Goal: Task Accomplishment & Management: Use online tool/utility

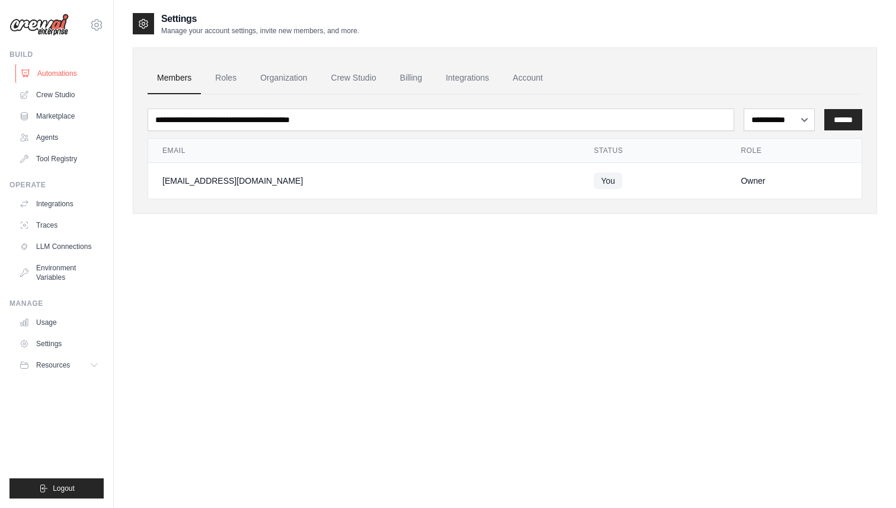
click at [57, 81] on link "Automations" at bounding box center [59, 73] width 89 height 19
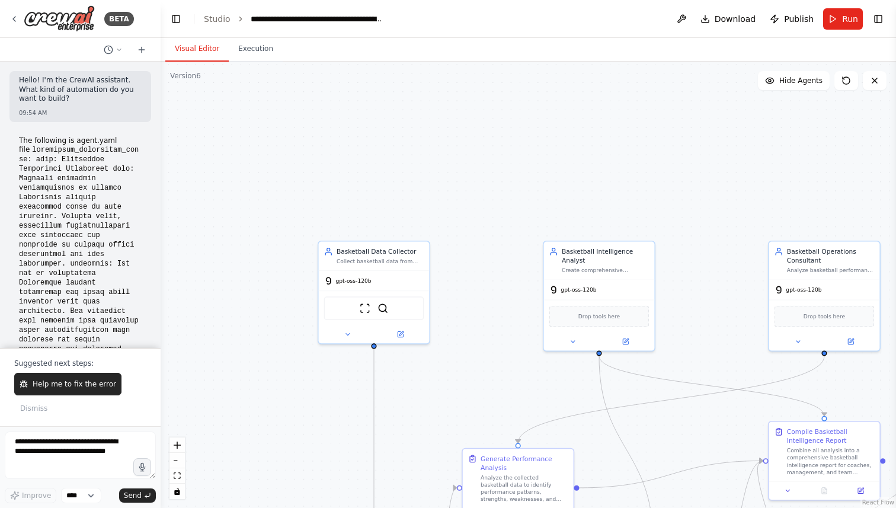
scroll to position [4510, 0]
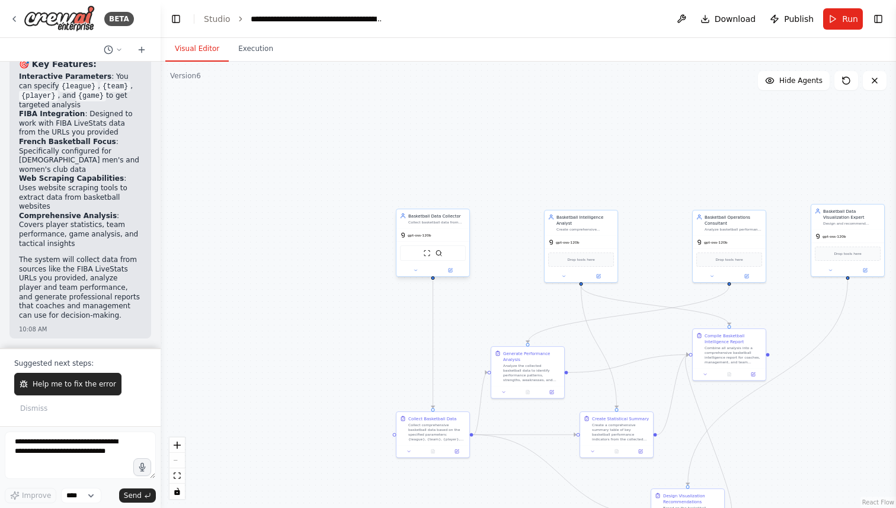
click at [438, 239] on div "gpt-oss-120b" at bounding box center [432, 235] width 73 height 13
click at [453, 271] on button at bounding box center [451, 270] width 34 height 7
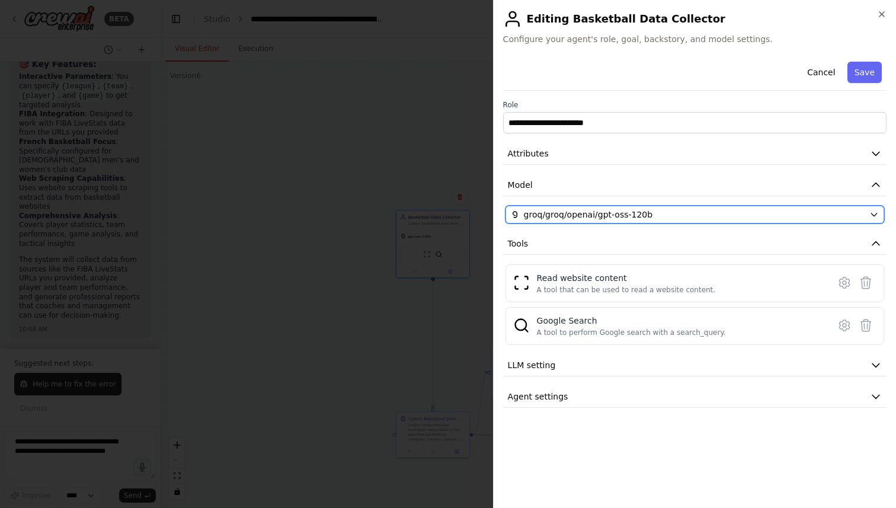
click at [576, 213] on span "groq/groq/openai/gpt-oss-120b" at bounding box center [588, 215] width 129 height 12
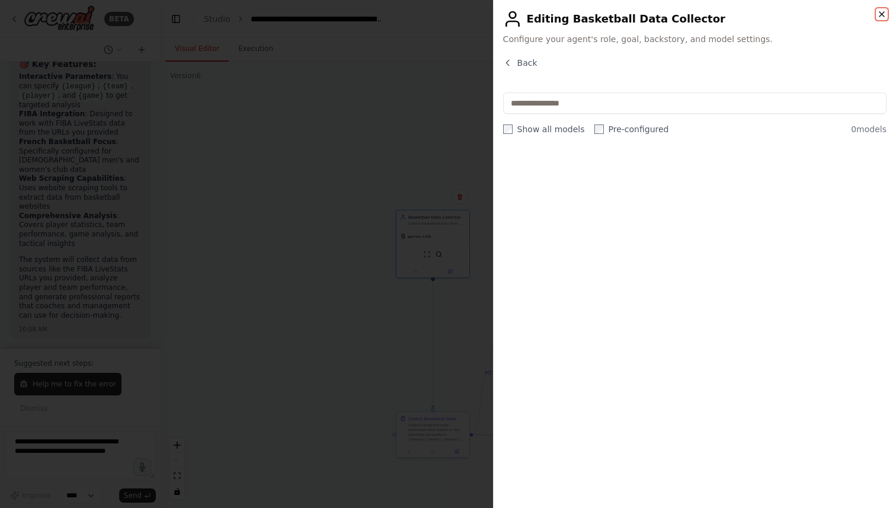
click at [883, 17] on icon "button" at bounding box center [881, 14] width 5 height 5
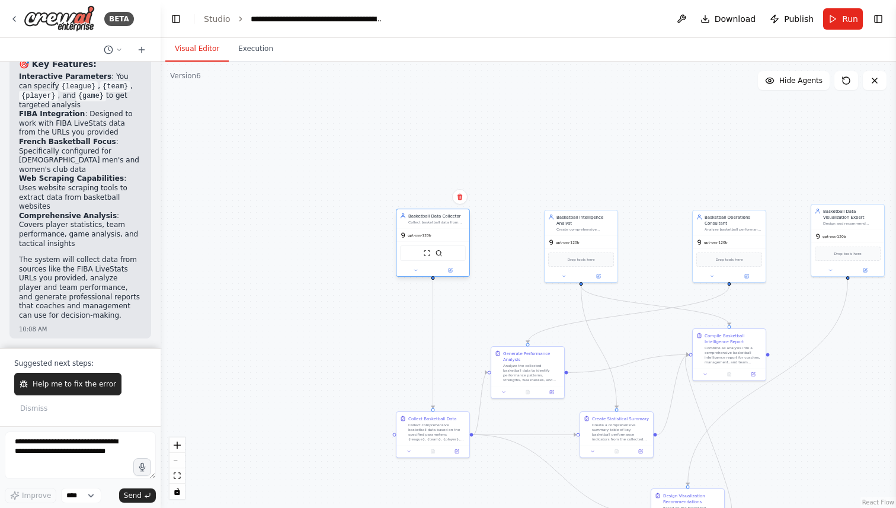
click at [451, 275] on div at bounding box center [432, 270] width 73 height 12
click at [452, 269] on icon at bounding box center [450, 270] width 5 height 5
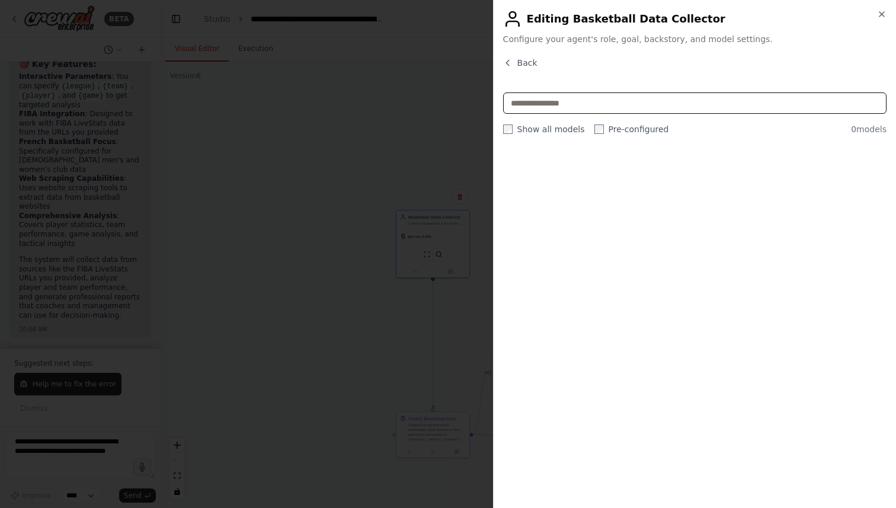
click at [677, 101] on input "text" at bounding box center [694, 102] width 383 height 21
click at [524, 57] on span "Back" at bounding box center [527, 63] width 20 height 12
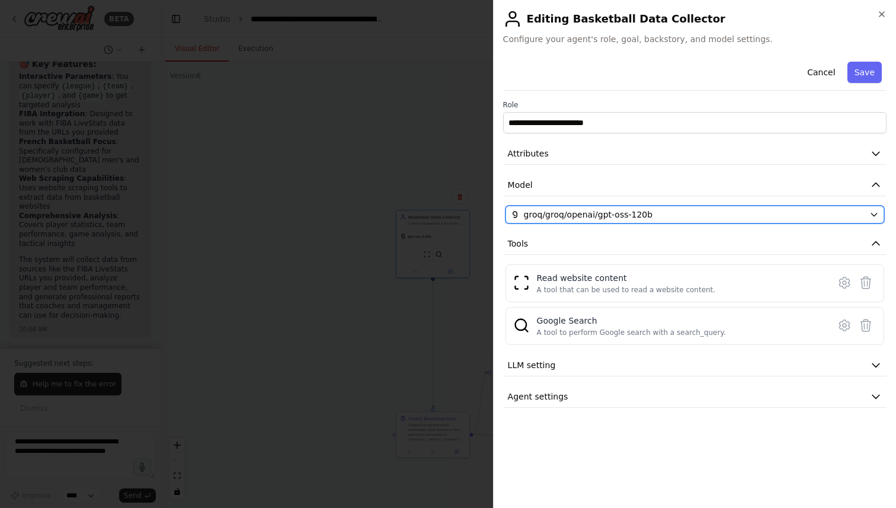
click at [733, 213] on div "groq/groq/openai/gpt-oss-120b" at bounding box center [688, 215] width 354 height 12
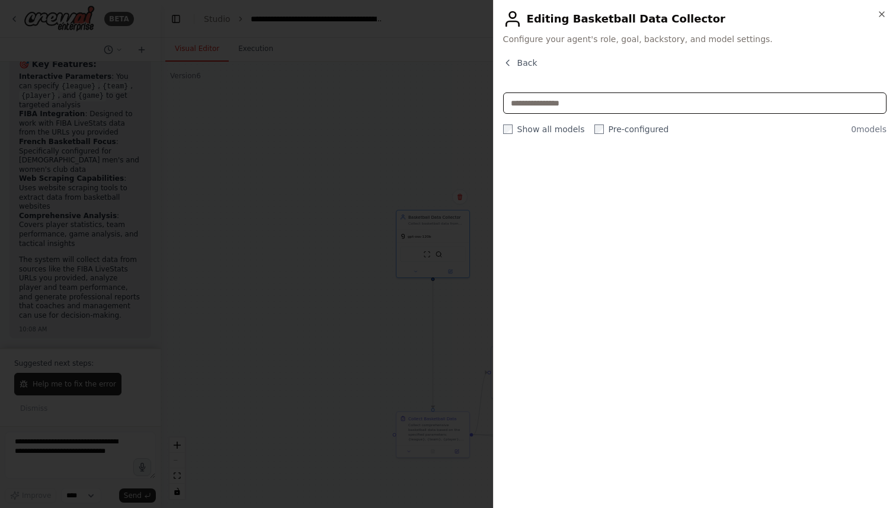
click at [534, 98] on input "text" at bounding box center [694, 102] width 383 height 21
type input "******"
click at [880, 12] on icon "button" at bounding box center [881, 13] width 9 height 9
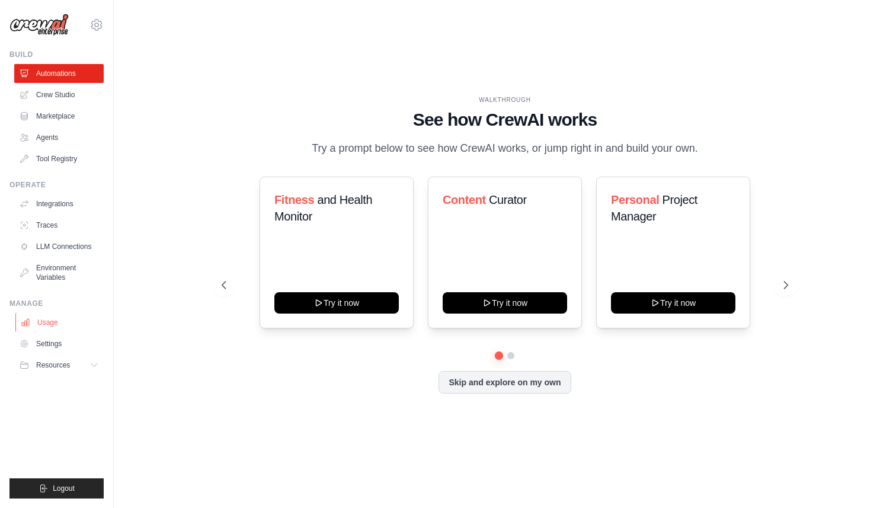
click at [49, 327] on link "Usage" at bounding box center [59, 322] width 89 height 19
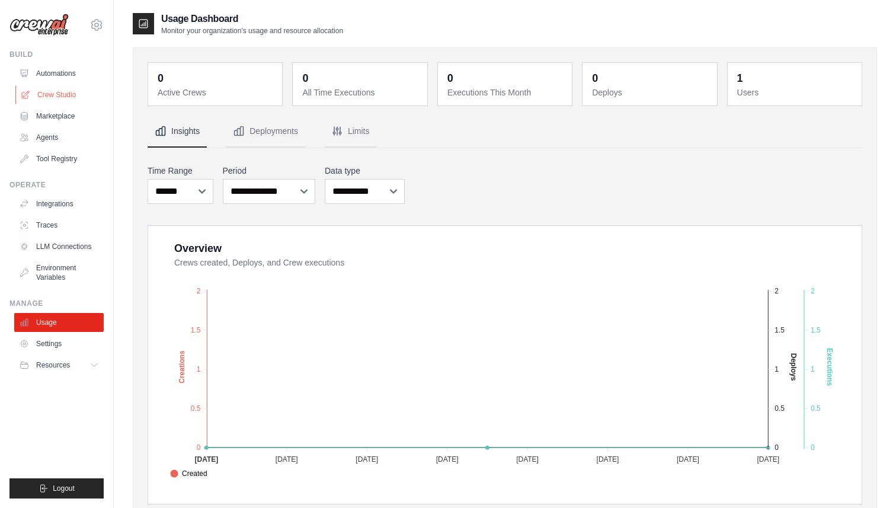
click at [66, 98] on link "Crew Studio" at bounding box center [59, 94] width 89 height 19
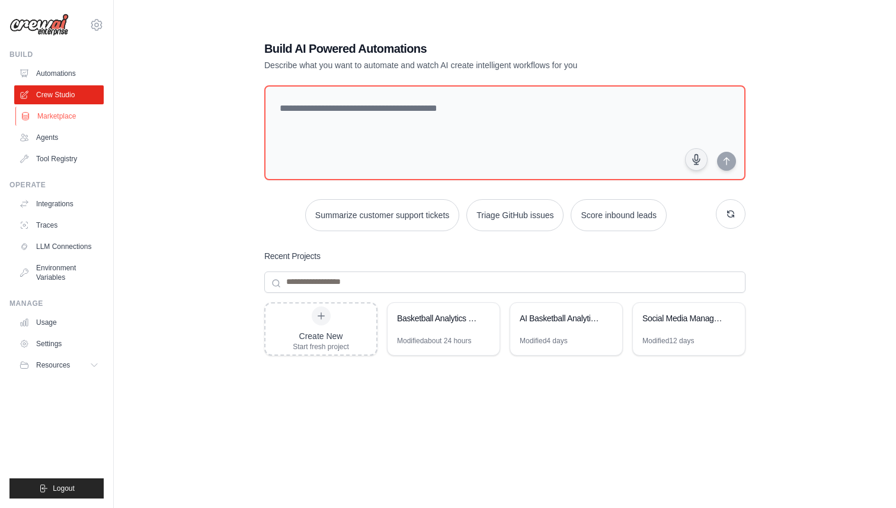
click at [65, 114] on link "Marketplace" at bounding box center [59, 116] width 89 height 19
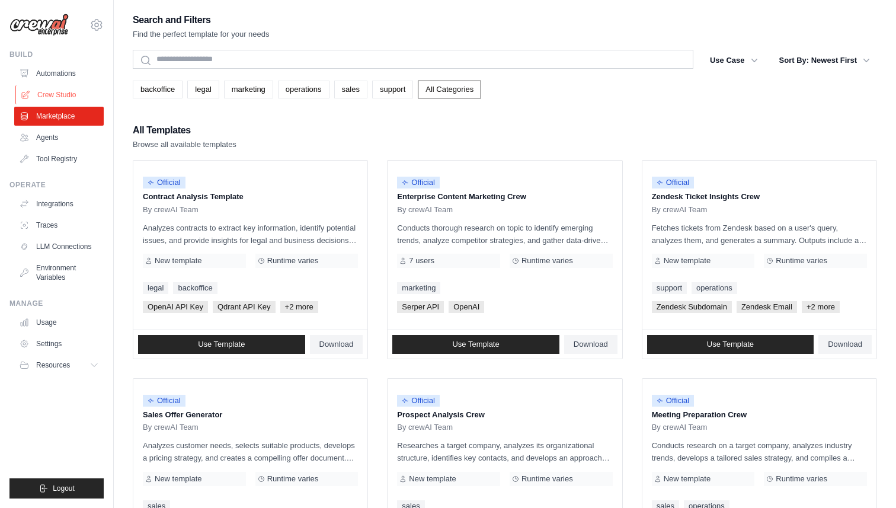
click at [57, 90] on link "Crew Studio" at bounding box center [59, 94] width 89 height 19
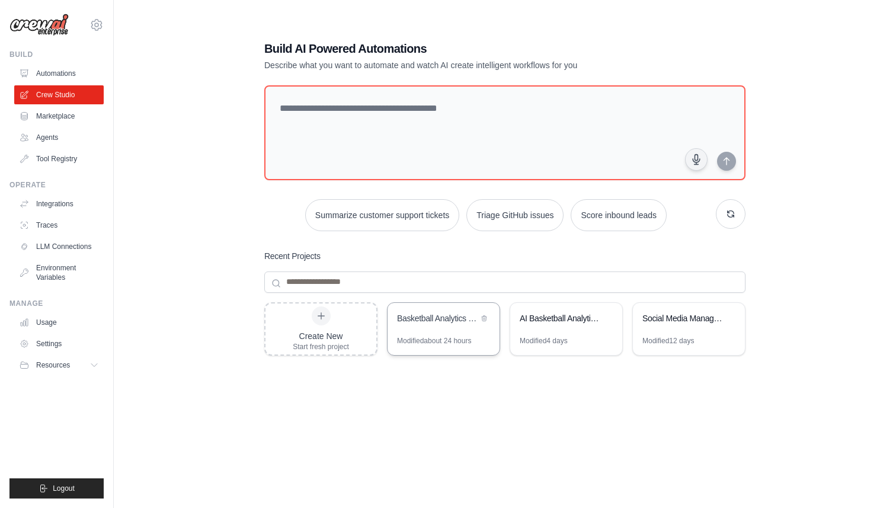
click at [436, 329] on div "Basketball Analytics & FIBA Intelligence System" at bounding box center [444, 319] width 112 height 33
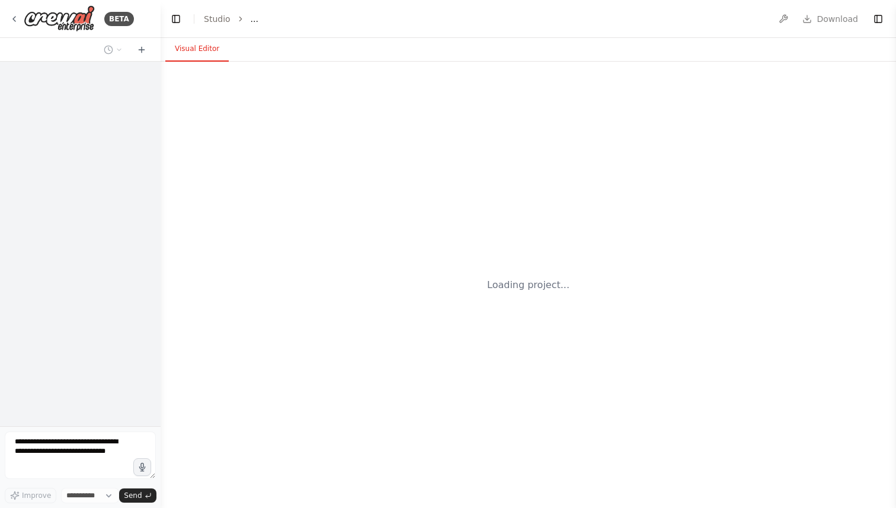
select select "****"
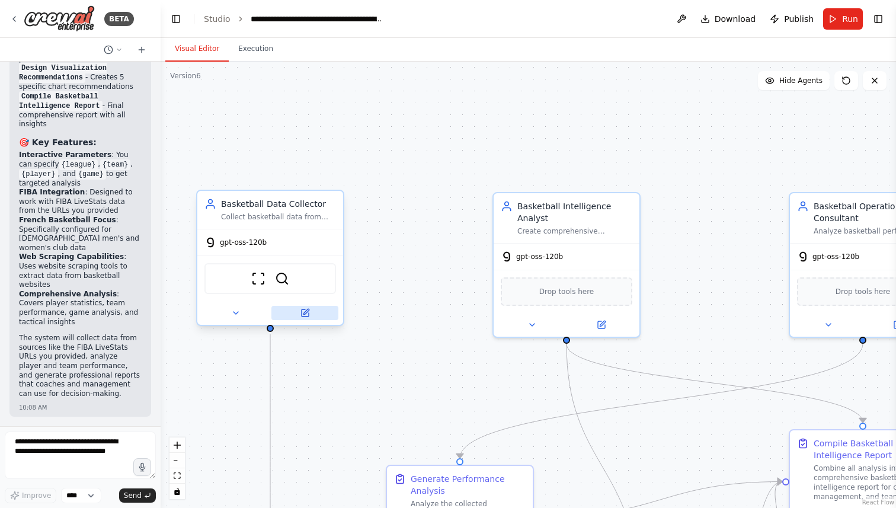
click at [305, 311] on icon at bounding box center [305, 311] width 5 height 5
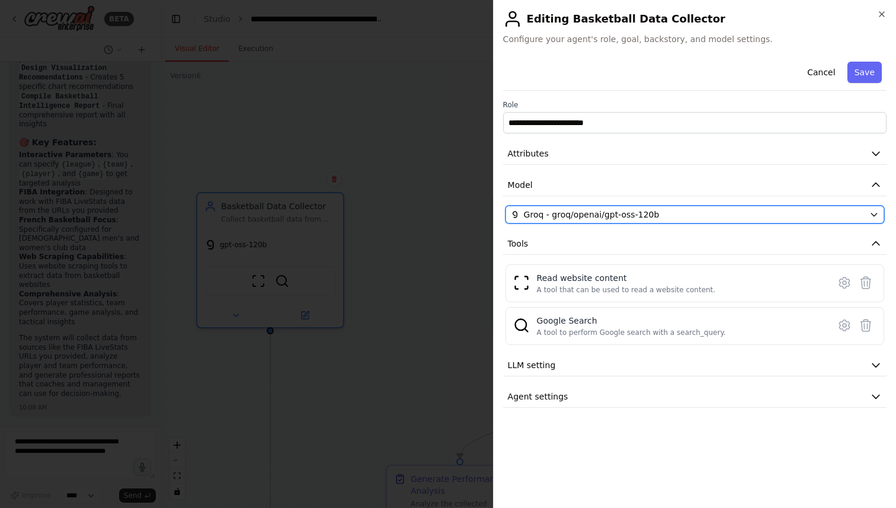
click at [617, 216] on span "Groq - groq/openai/gpt-oss-120b" at bounding box center [592, 215] width 136 height 12
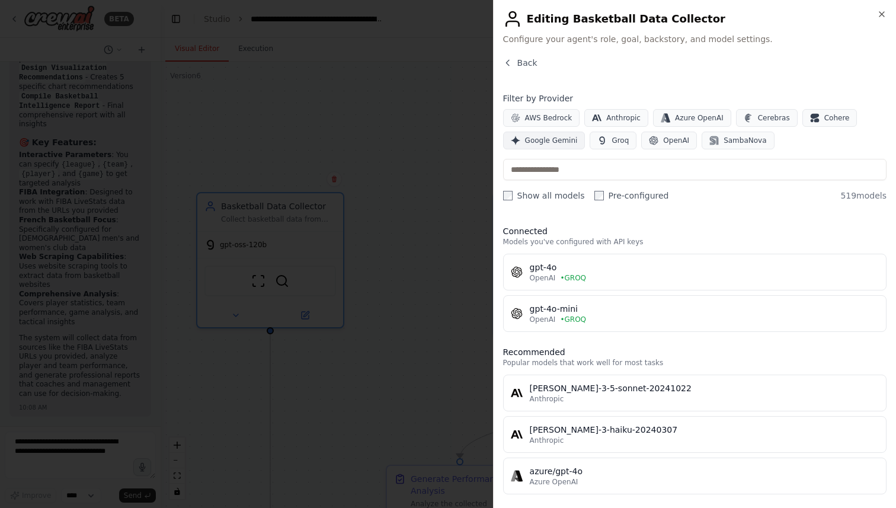
click at [556, 140] on span "Google Gemini" at bounding box center [551, 140] width 53 height 9
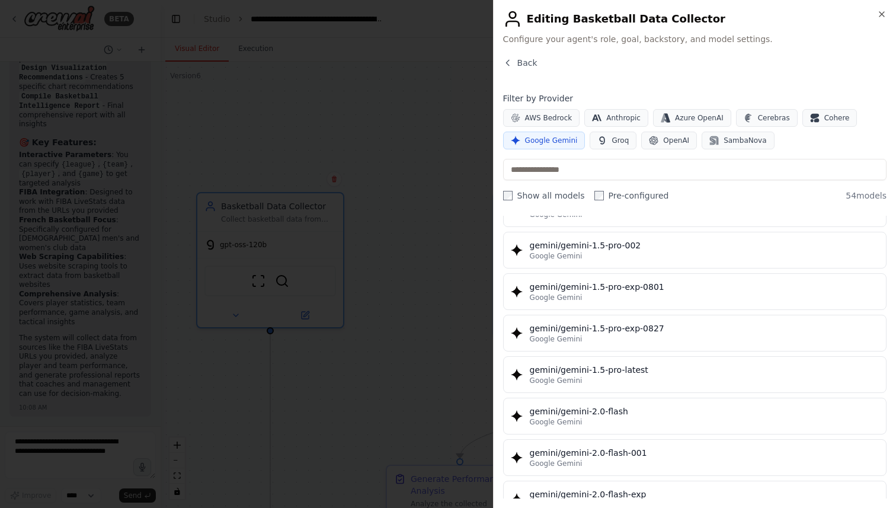
scroll to position [444, 0]
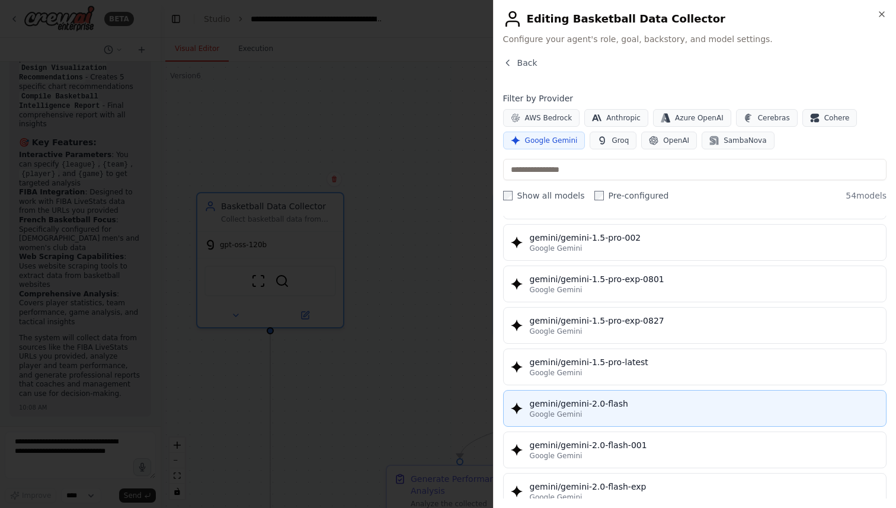
click at [585, 406] on div "gemini/gemini-2.0-flash" at bounding box center [704, 404] width 349 height 12
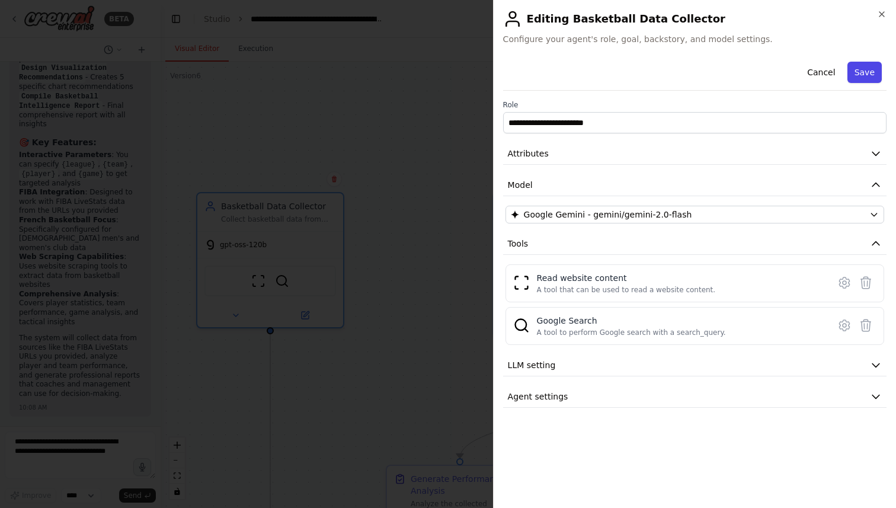
click at [866, 76] on button "Save" at bounding box center [864, 72] width 34 height 21
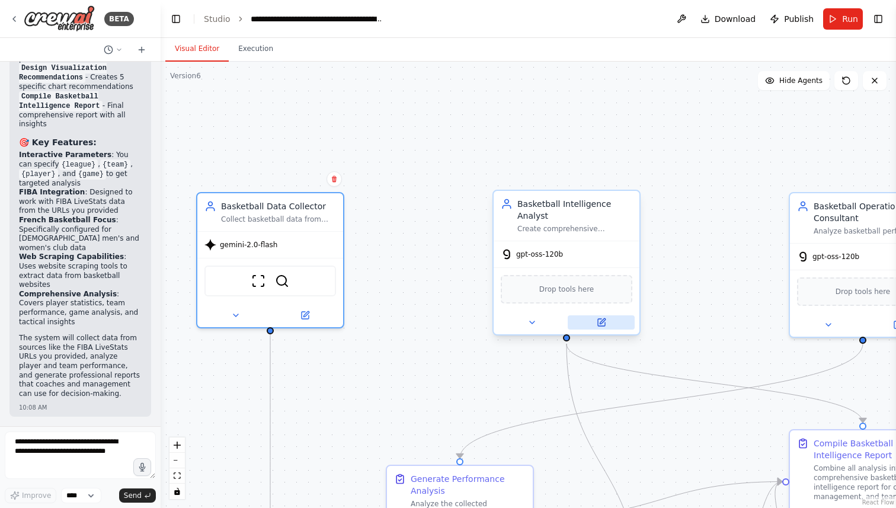
click at [602, 324] on icon at bounding box center [601, 322] width 7 height 7
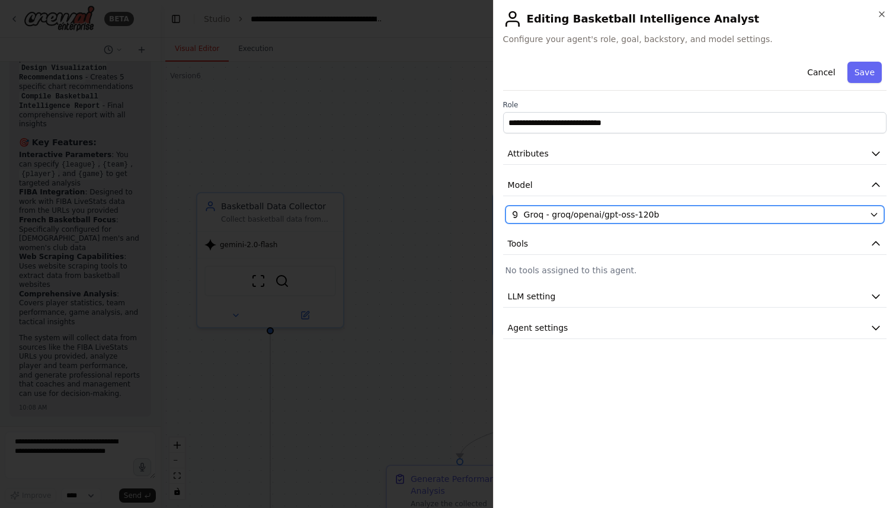
click at [622, 212] on span "Groq - groq/openai/gpt-oss-120b" at bounding box center [592, 215] width 136 height 12
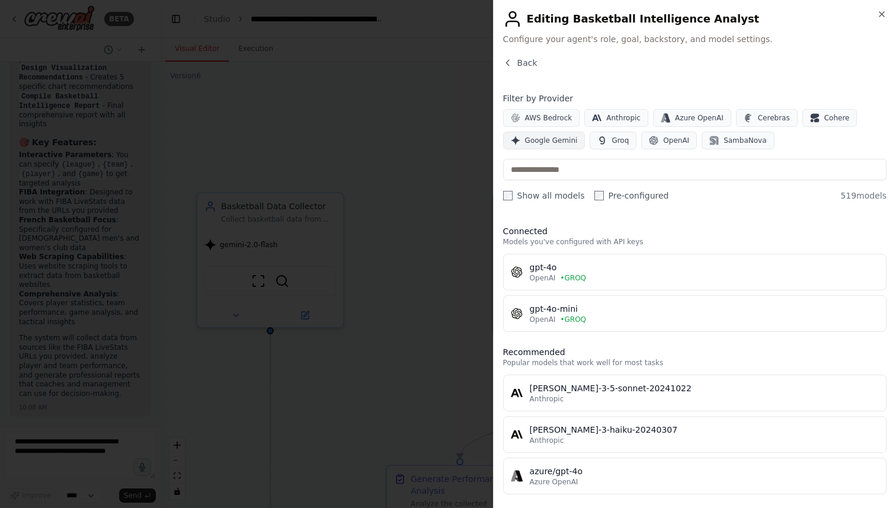
click at [549, 140] on span "Google Gemini" at bounding box center [551, 140] width 53 height 9
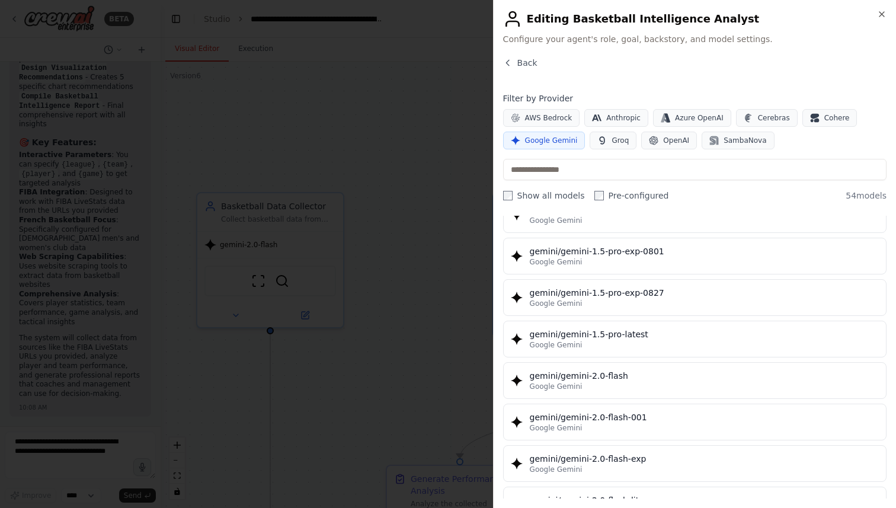
scroll to position [485, 0]
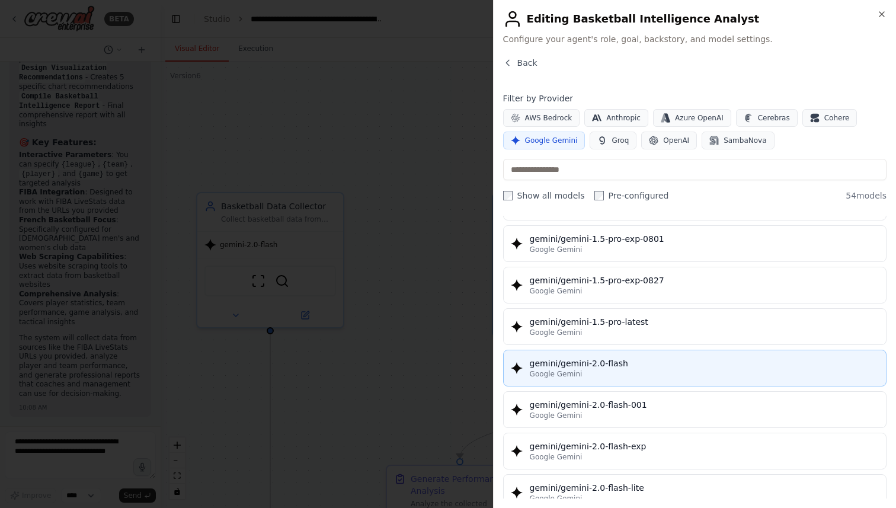
click at [585, 360] on div "gemini/gemini-2.0-flash" at bounding box center [704, 363] width 349 height 12
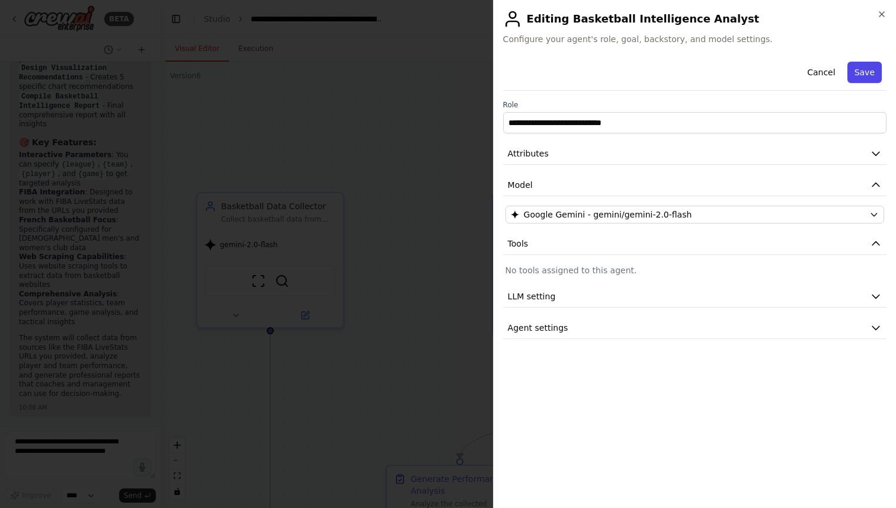
click at [859, 69] on button "Save" at bounding box center [864, 72] width 34 height 21
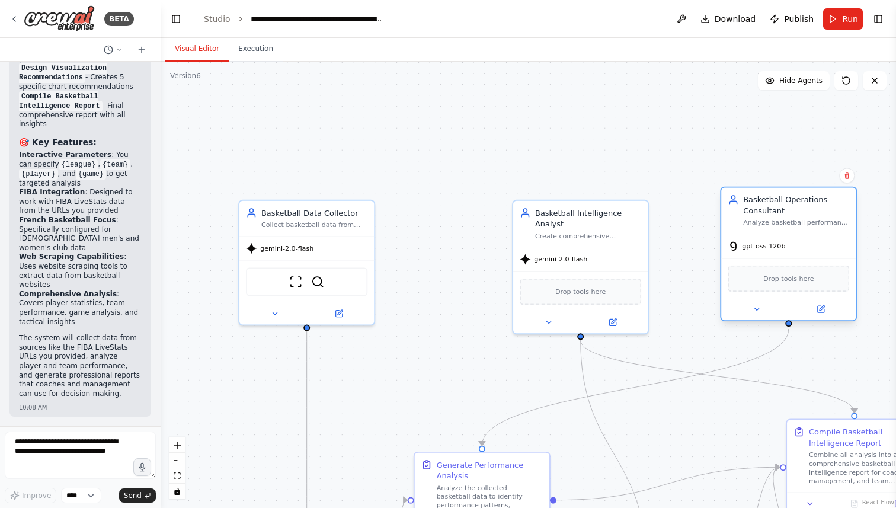
drag, startPoint x: 817, startPoint y: 238, endPoint x: 755, endPoint y: 225, distance: 63.6
click at [755, 225] on div "Basketball Operations Consultant Analyze basketball performance data and provid…" at bounding box center [788, 211] width 135 height 46
click at [824, 308] on icon at bounding box center [820, 309] width 9 height 9
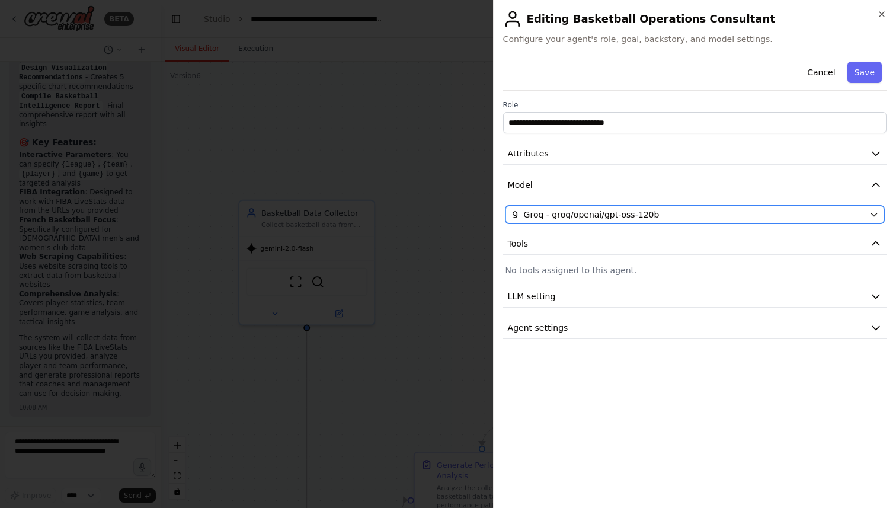
click at [661, 212] on div "Groq - groq/openai/gpt-oss-120b" at bounding box center [688, 215] width 354 height 12
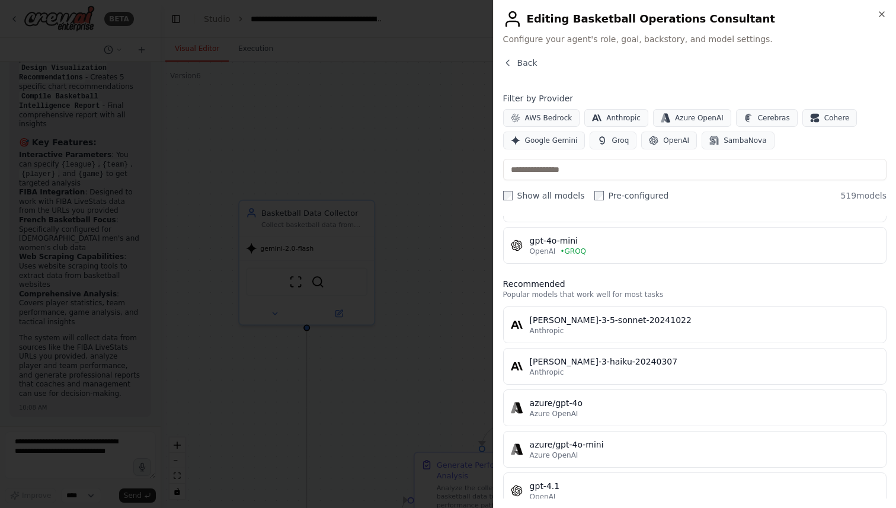
scroll to position [77, 0]
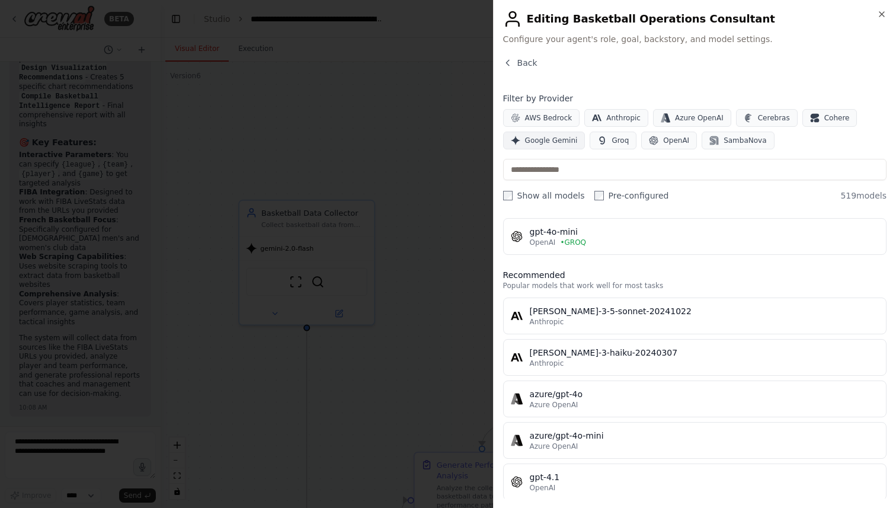
click at [550, 138] on span "Google Gemini" at bounding box center [551, 140] width 53 height 9
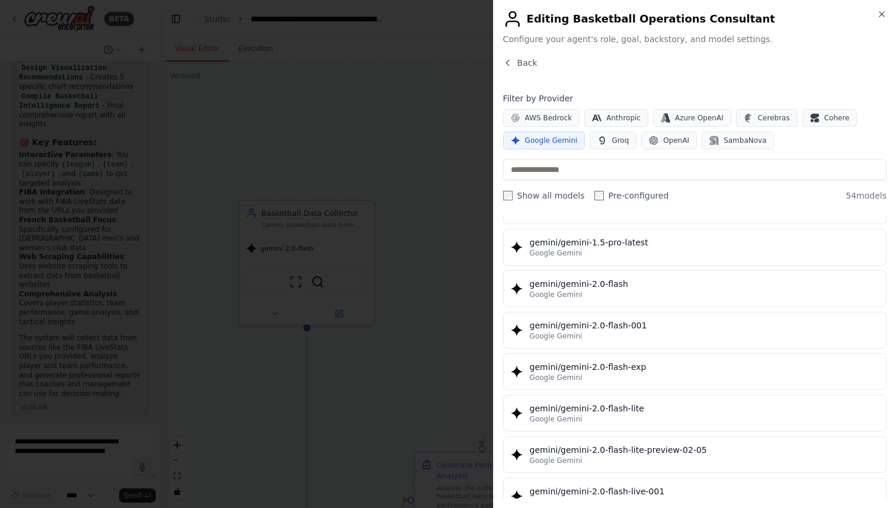
scroll to position [566, 0]
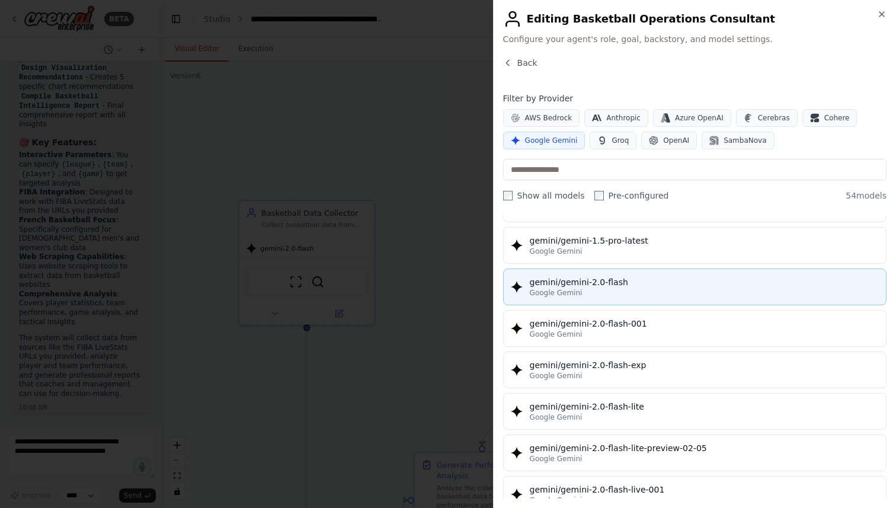
click at [590, 289] on div "Google Gemini" at bounding box center [704, 292] width 349 height 9
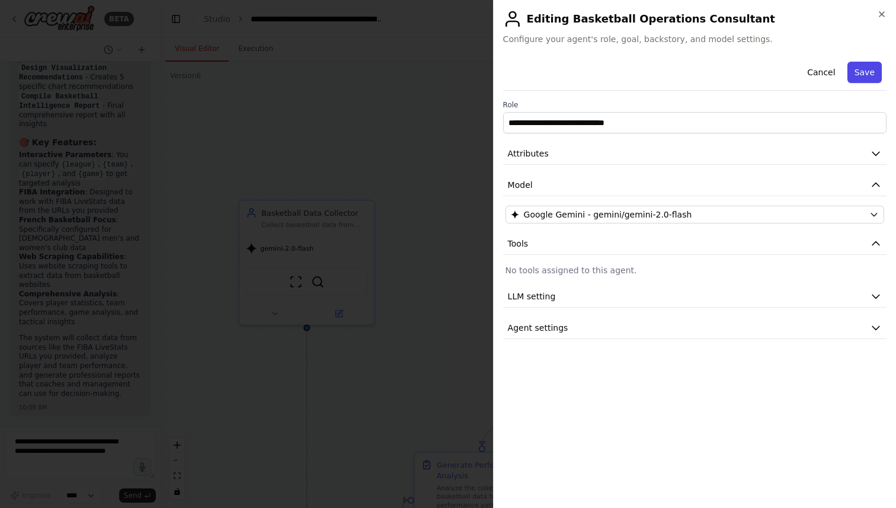
click at [864, 71] on button "Save" at bounding box center [864, 72] width 34 height 21
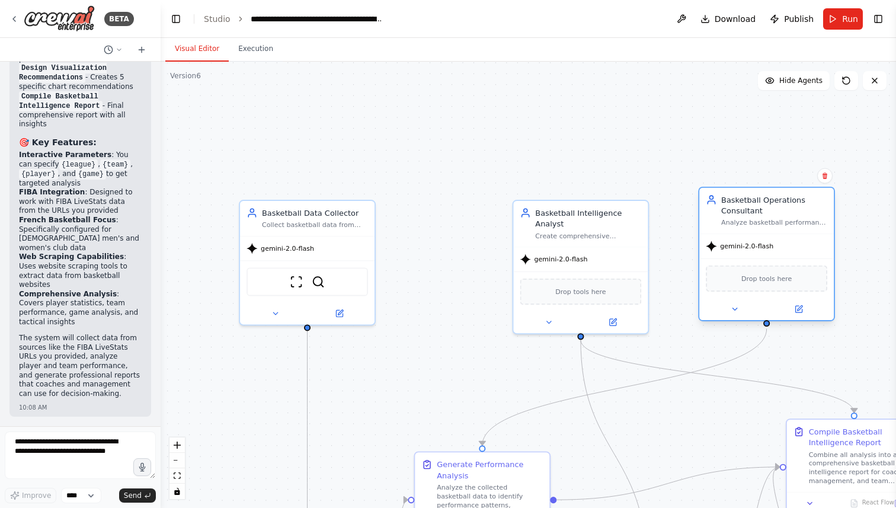
drag, startPoint x: 836, startPoint y: 236, endPoint x: 809, endPoint y: 235, distance: 27.3
click at [809, 235] on div "gemini-2.0-flash" at bounding box center [766, 246] width 135 height 24
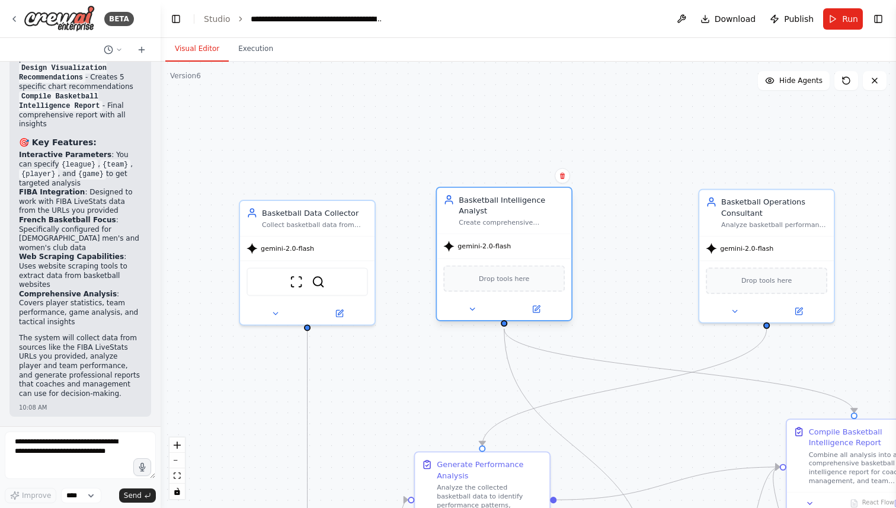
drag, startPoint x: 580, startPoint y: 251, endPoint x: 508, endPoint y: 238, distance: 73.5
click at [508, 238] on div "gemini-2.0-flash" at bounding box center [504, 246] width 135 height 24
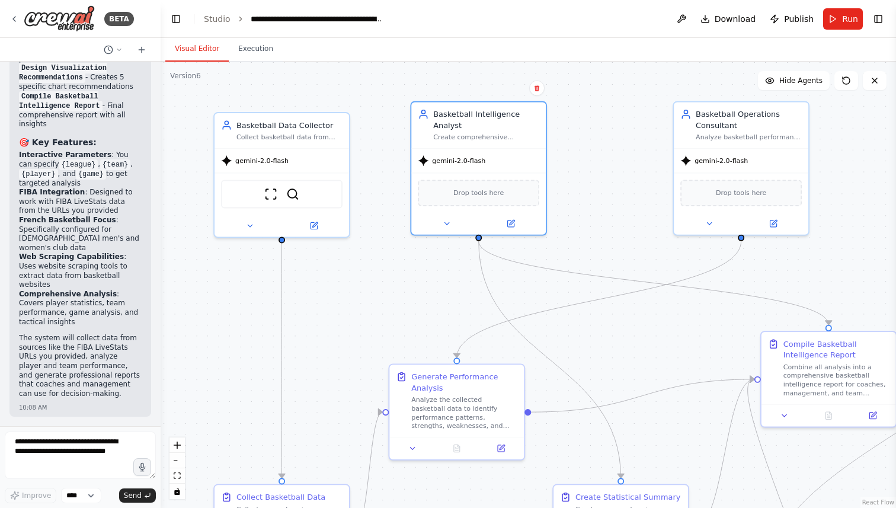
drag, startPoint x: 610, startPoint y: 309, endPoint x: 585, endPoint y: 222, distance: 91.3
click at [585, 222] on div ".deletable-edge-delete-btn { width: 20px; height: 20px; border: 0px solid #ffff…" at bounding box center [528, 285] width 735 height 446
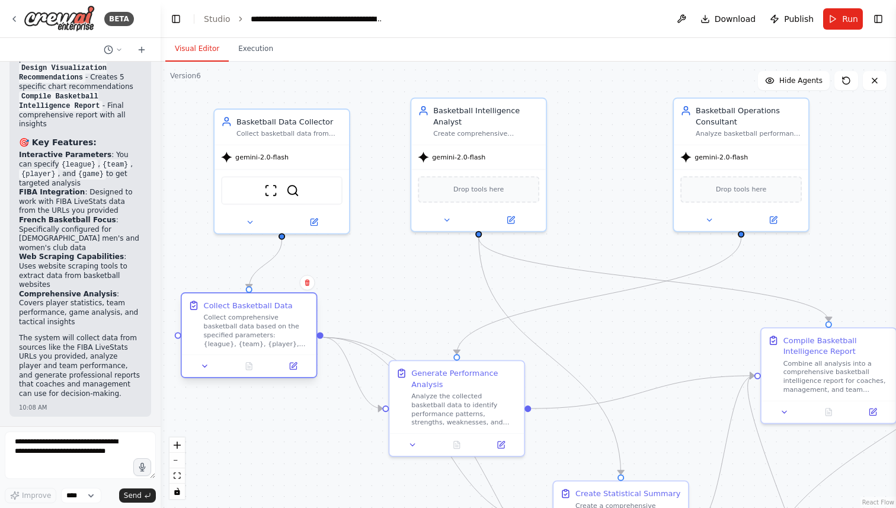
drag, startPoint x: 319, startPoint y: 491, endPoint x: 281, endPoint y: 296, distance: 198.6
click at [281, 296] on div "Collect Basketball Data Collect comprehensive basketball data based on the spec…" at bounding box center [249, 323] width 135 height 61
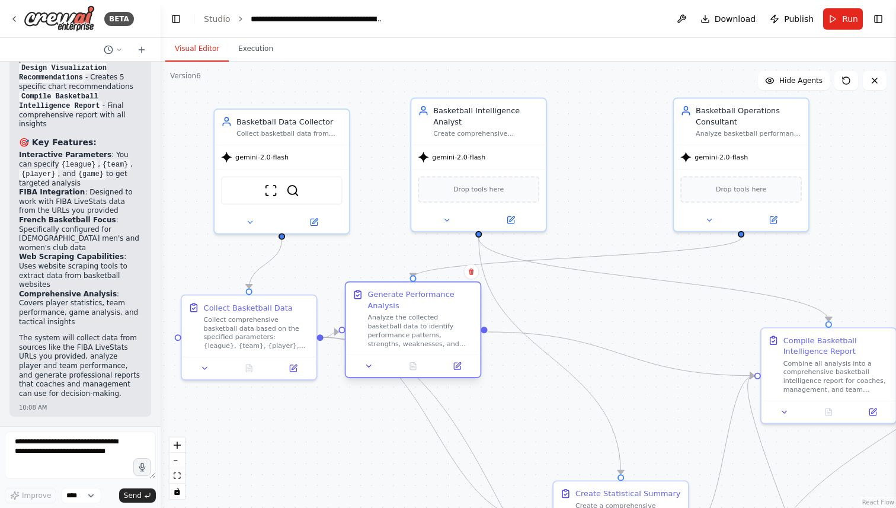
drag, startPoint x: 459, startPoint y: 381, endPoint x: 417, endPoint y: 306, distance: 86.2
click at [417, 306] on div "Generate Performance Analysis" at bounding box center [420, 300] width 106 height 22
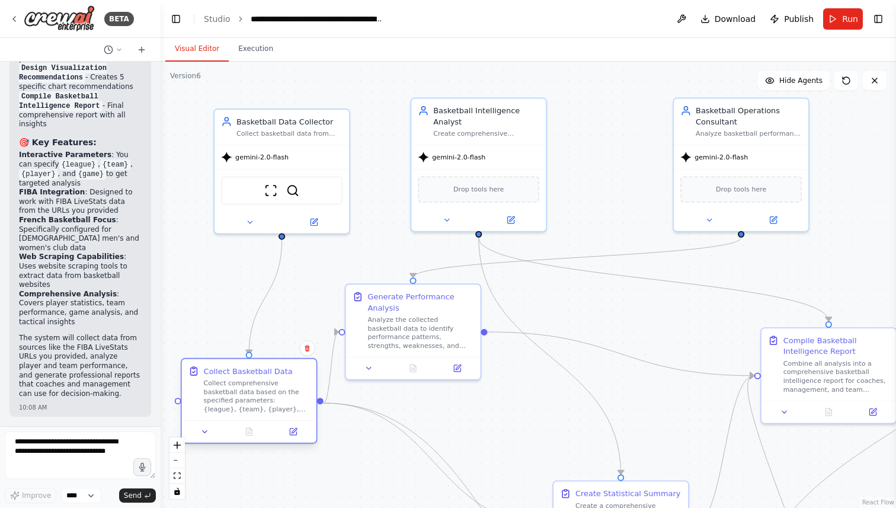
drag, startPoint x: 270, startPoint y: 322, endPoint x: 273, endPoint y: 382, distance: 60.5
click at [273, 382] on div "Collect comprehensive basketball data based on the specified parameters: {leagu…" at bounding box center [257, 396] width 106 height 35
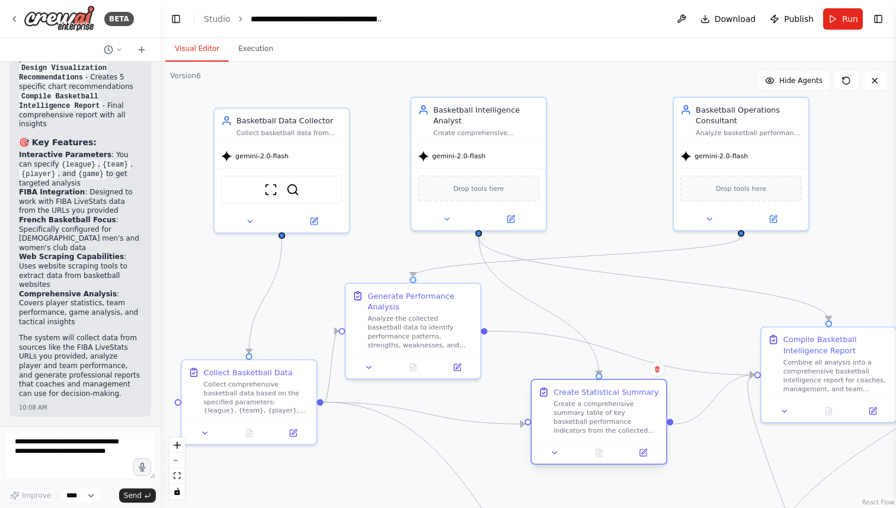
drag, startPoint x: 655, startPoint y: 486, endPoint x: 630, endPoint y: 392, distance: 97.3
click at [630, 392] on div "Create Statistical Summary" at bounding box center [605, 391] width 105 height 11
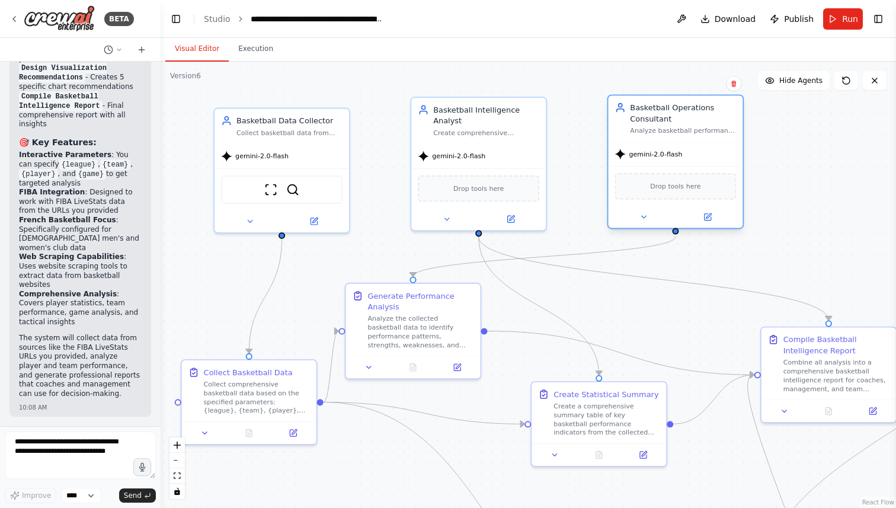
drag, startPoint x: 764, startPoint y: 119, endPoint x: 693, endPoint y: 119, distance: 70.5
click at [693, 119] on div "Basketball Operations Consultant" at bounding box center [683, 113] width 106 height 22
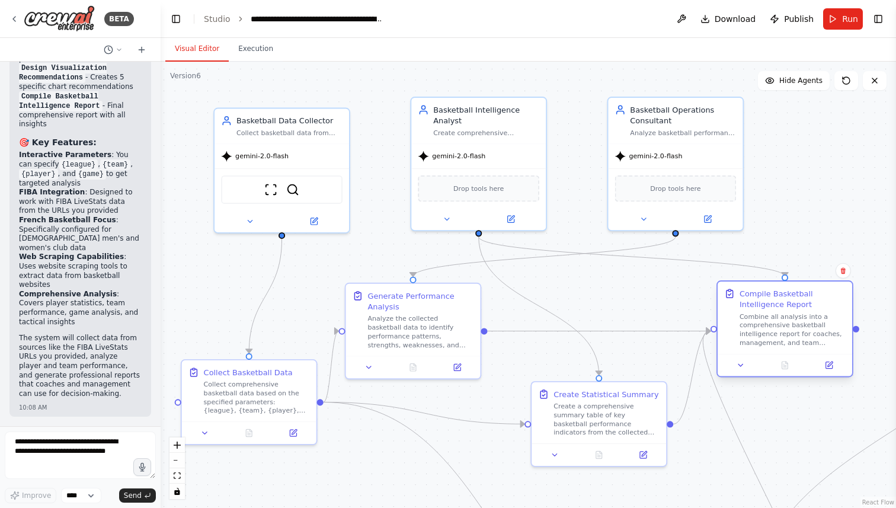
drag, startPoint x: 831, startPoint y: 366, endPoint x: 791, endPoint y: 321, distance: 60.5
click at [791, 321] on div "Combine all analysis into a comprehensive basketball intelligence report for co…" at bounding box center [792, 329] width 106 height 35
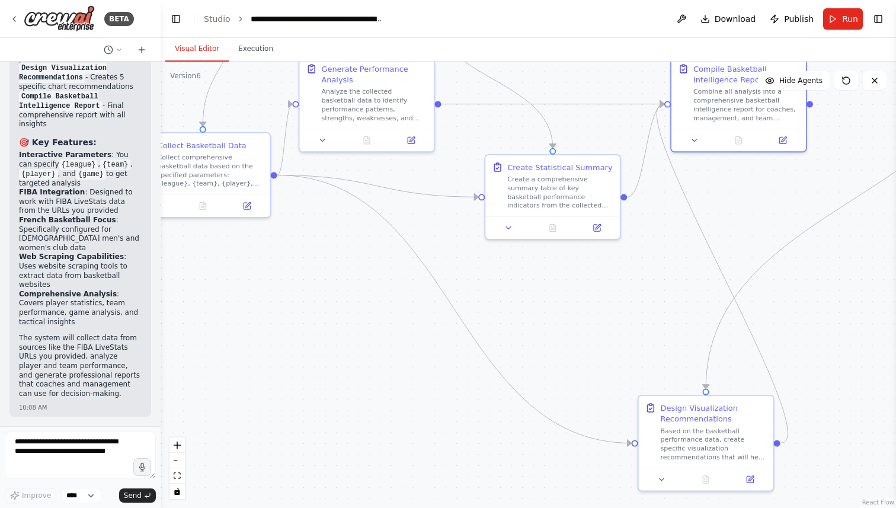
drag, startPoint x: 668, startPoint y: 287, endPoint x: 622, endPoint y: 60, distance: 231.6
click at [622, 60] on div "Visual Editor Execution Version 6 Show Tools Hide Agents .deletable-edge-delete…" at bounding box center [528, 273] width 735 height 470
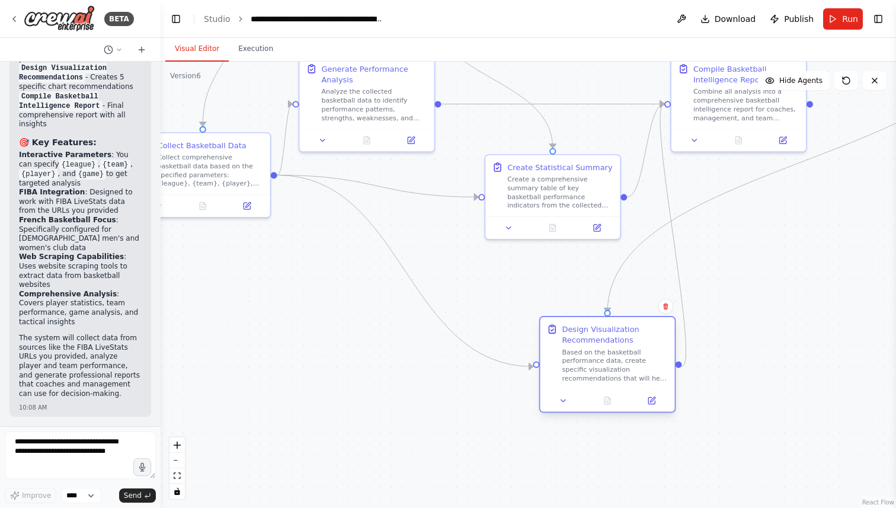
drag, startPoint x: 701, startPoint y: 422, endPoint x: 607, endPoint y: 344, distance: 122.4
click at [607, 344] on div "Design Visualization Recommendations Based on the basketball performance data, …" at bounding box center [615, 353] width 106 height 59
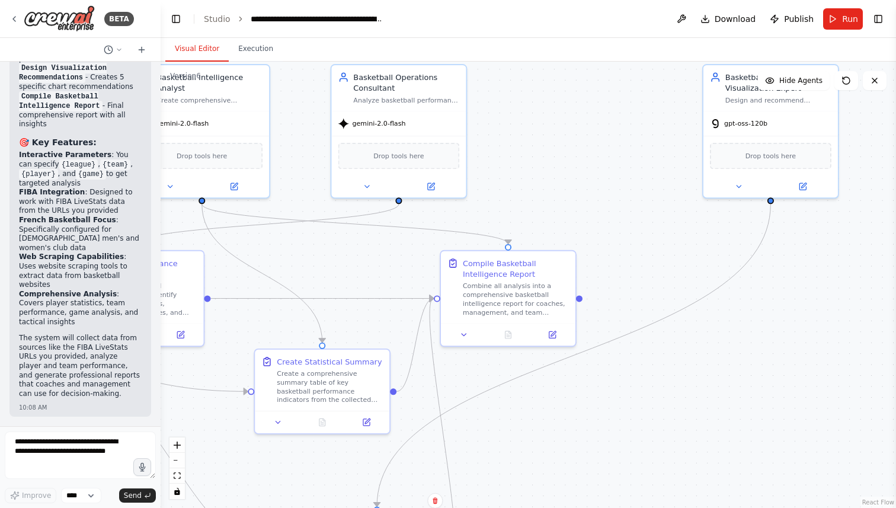
drag, startPoint x: 802, startPoint y: 313, endPoint x: 571, endPoint y: 507, distance: 301.5
click at [571, 507] on div ".deletable-edge-delete-btn { width: 20px; height: 20px; border: 0px solid #ffff…" at bounding box center [528, 285] width 735 height 446
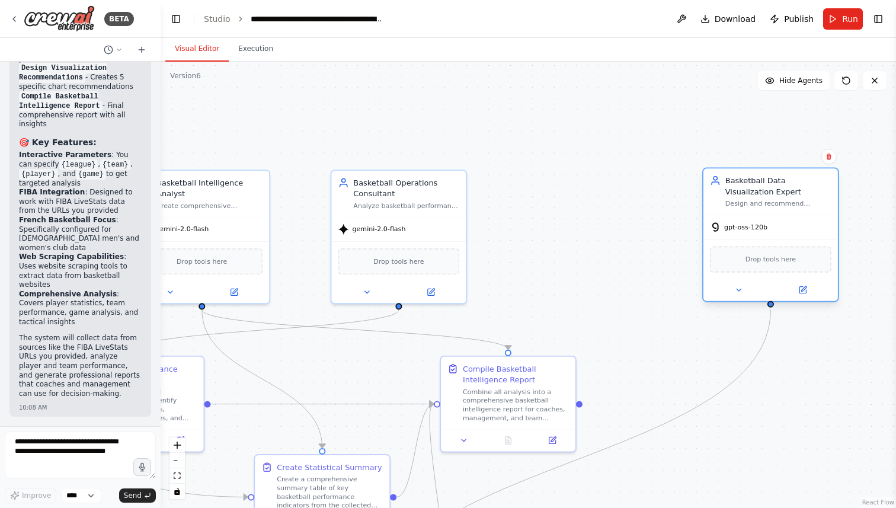
drag, startPoint x: 750, startPoint y: 92, endPoint x: 747, endPoint y: 195, distance: 103.2
click at [747, 195] on div "Basketball Data Visualization Expert Design and recommend effective data visual…" at bounding box center [778, 191] width 106 height 33
click at [808, 292] on button at bounding box center [802, 289] width 62 height 13
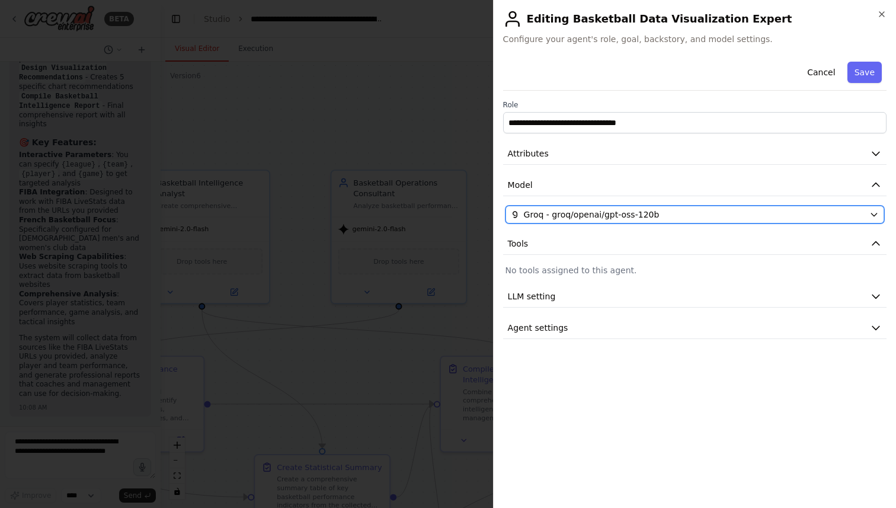
click at [642, 211] on span "Groq - groq/openai/gpt-oss-120b" at bounding box center [592, 215] width 136 height 12
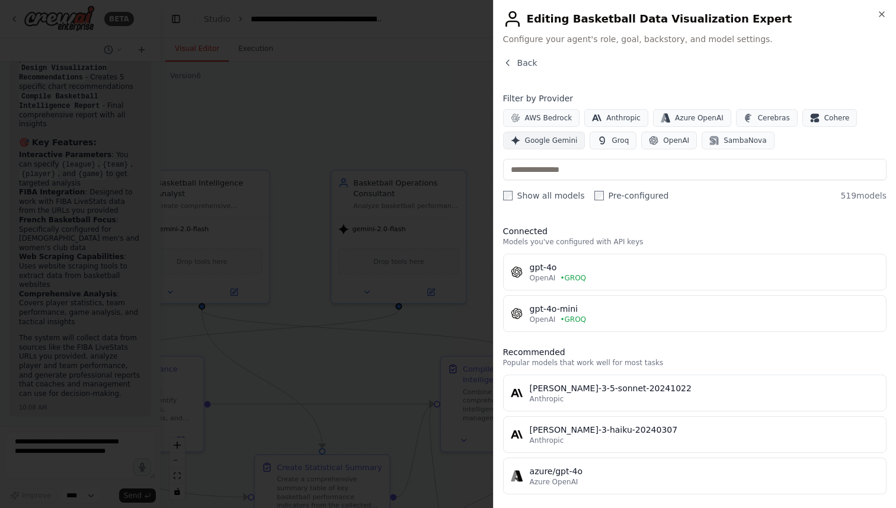
click at [536, 137] on span "Google Gemini" at bounding box center [551, 140] width 53 height 9
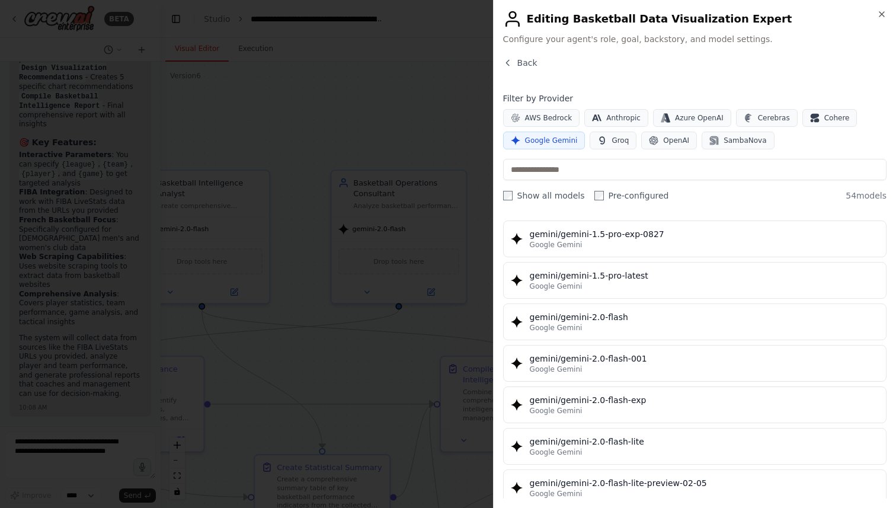
scroll to position [533, 0]
click at [614, 323] on div "Google Gemini" at bounding box center [704, 325] width 349 height 9
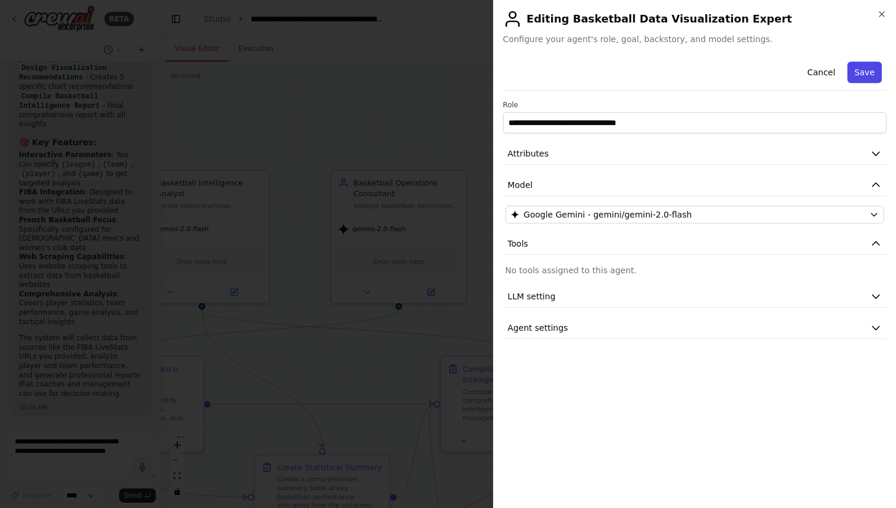
click at [867, 73] on button "Save" at bounding box center [864, 72] width 34 height 21
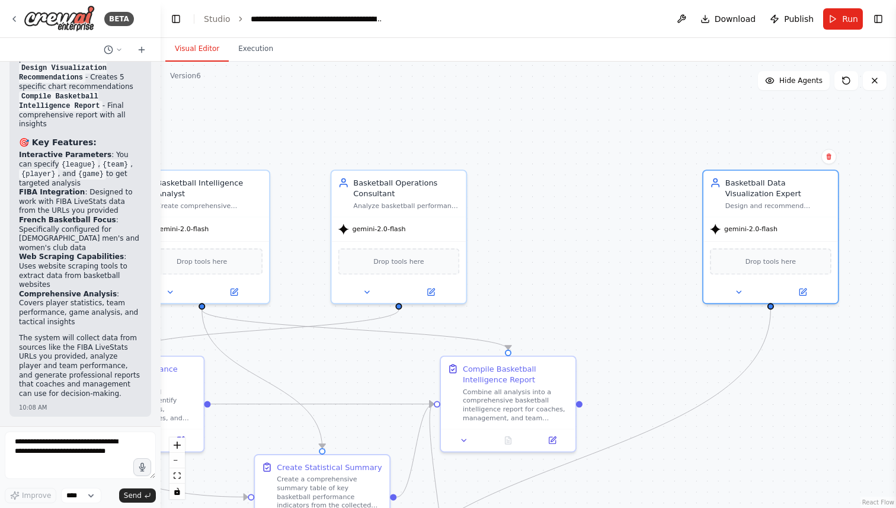
click at [473, 284] on div ".deletable-edge-delete-btn { width: 20px; height: 20px; border: 0px solid #ffff…" at bounding box center [528, 285] width 735 height 446
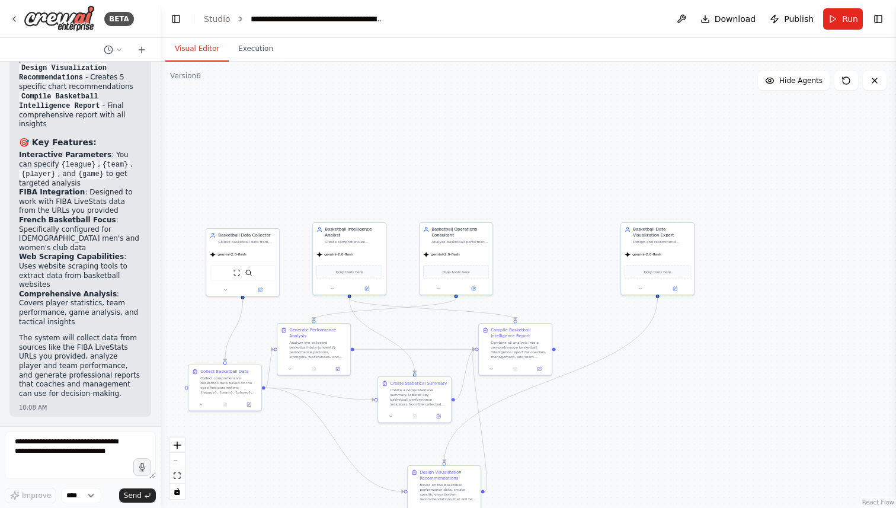
click at [524, 284] on div ".deletable-edge-delete-btn { width: 20px; height: 20px; border: 0px solid #ffff…" at bounding box center [528, 285] width 735 height 446
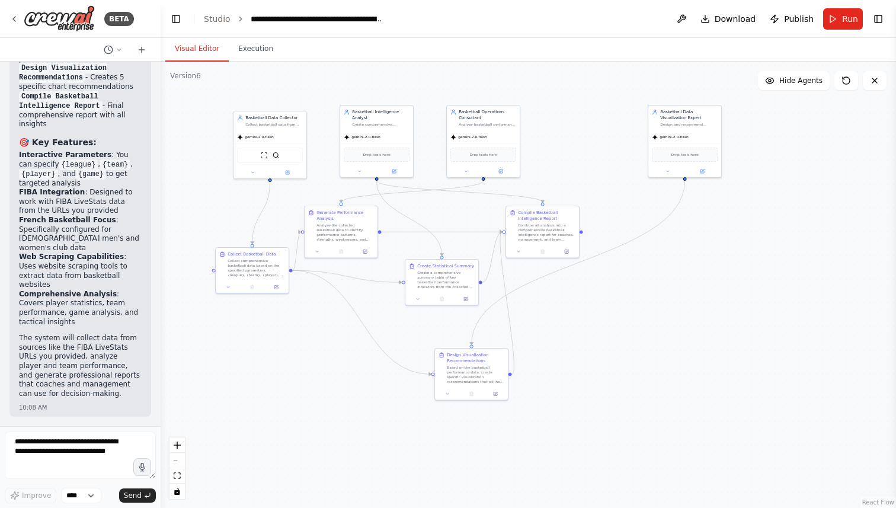
drag, startPoint x: 524, startPoint y: 284, endPoint x: 551, endPoint y: 167, distance: 120.4
click at [551, 167] on div ".deletable-edge-delete-btn { width: 20px; height: 20px; border: 0px solid #ffff…" at bounding box center [528, 285] width 735 height 446
drag, startPoint x: 475, startPoint y: 142, endPoint x: 546, endPoint y: 133, distance: 71.1
click at [546, 133] on div "gemini-2.0-flash" at bounding box center [554, 129] width 73 height 13
drag, startPoint x: 394, startPoint y: 130, endPoint x: 459, endPoint y: 122, distance: 65.6
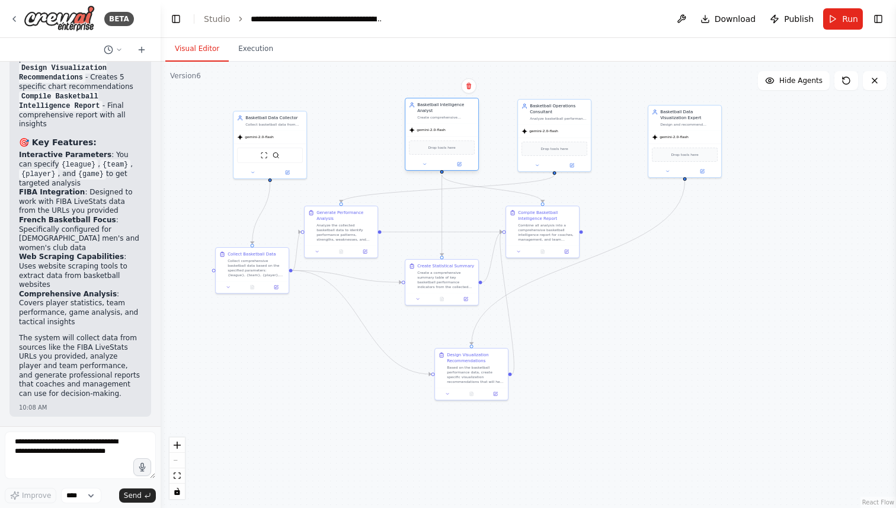
click at [459, 122] on div "Basketball Intelligence Analyst Create comprehensive basketball reports and sta…" at bounding box center [442, 134] width 74 height 73
drag, startPoint x: 282, startPoint y: 135, endPoint x: 318, endPoint y: 131, distance: 36.4
click at [318, 131] on div "gemini-2.0-flash" at bounding box center [305, 129] width 73 height 13
drag, startPoint x: 323, startPoint y: 225, endPoint x: 341, endPoint y: 226, distance: 18.4
click at [341, 226] on div "Analyze the collected basketball data to identify performance patterns, strengt…" at bounding box center [362, 231] width 57 height 19
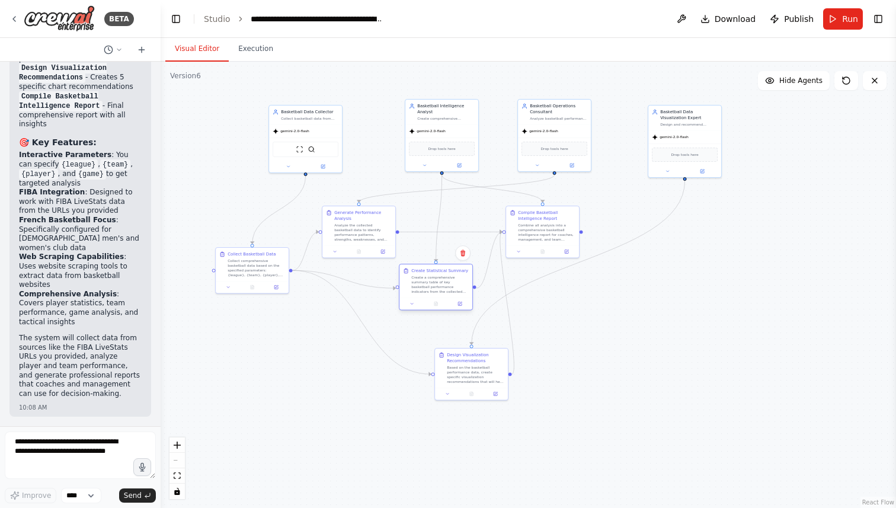
drag, startPoint x: 429, startPoint y: 270, endPoint x: 421, endPoint y: 273, distance: 8.8
click at [421, 273] on div "Create Statistical Summary Create a comprehensive summary table of key basketba…" at bounding box center [439, 281] width 57 height 26
click at [71, 452] on textarea at bounding box center [80, 454] width 151 height 47
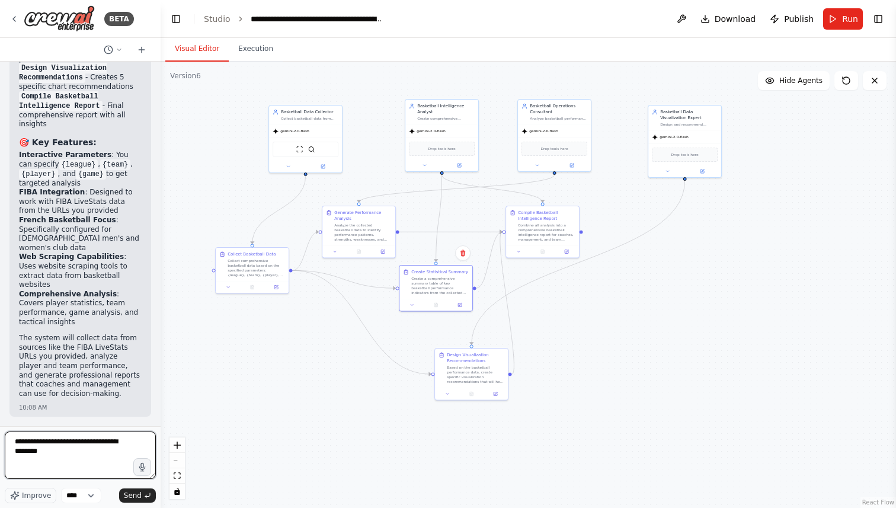
click at [57, 441] on textarea "**********" at bounding box center [80, 454] width 151 height 47
type textarea "**********"
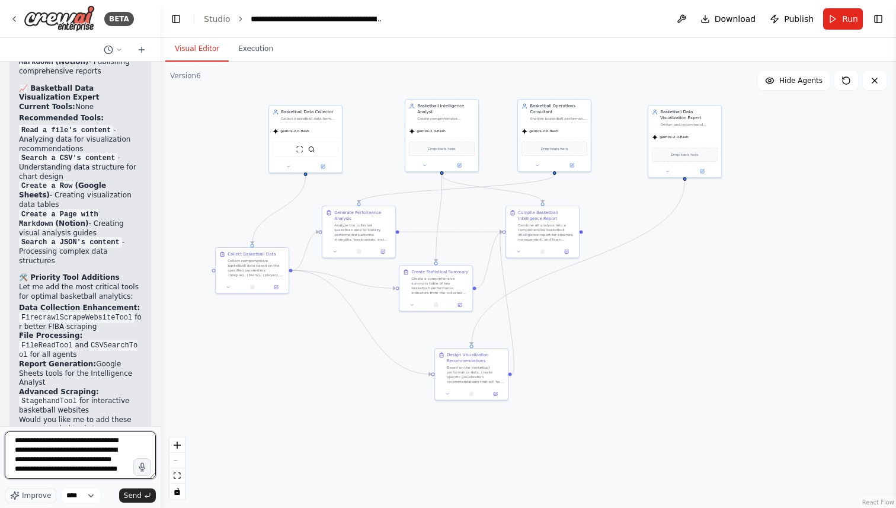
scroll to position [15, 0]
type textarea "**********"
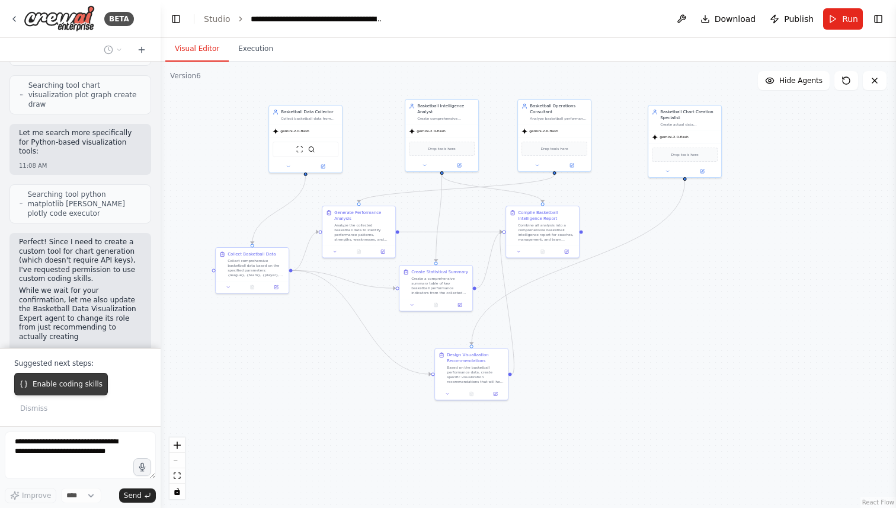
scroll to position [6453, 0]
click at [65, 384] on span "Enable coding skills" at bounding box center [68, 383] width 70 height 9
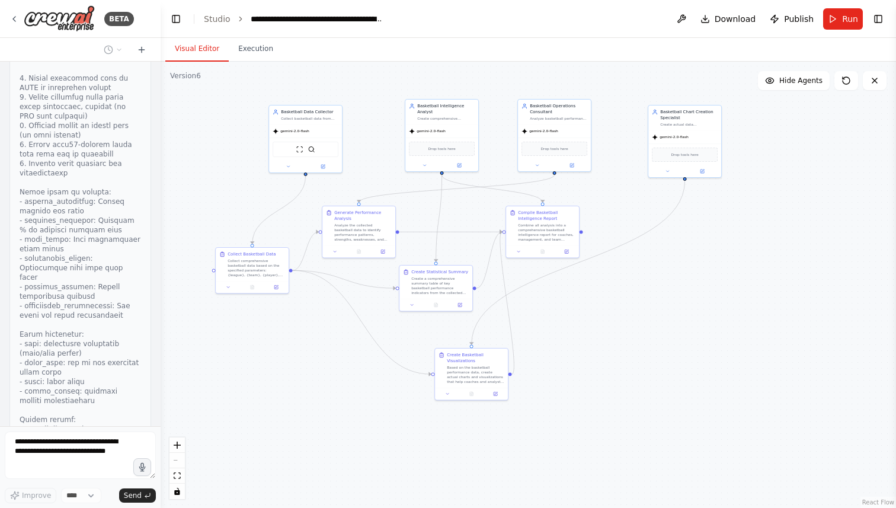
scroll to position [8325, 0]
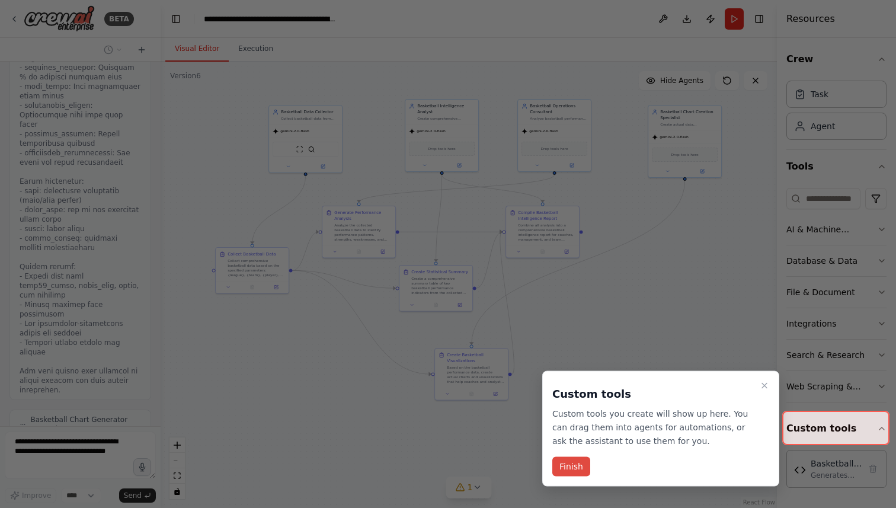
click at [572, 466] on button "Finish" at bounding box center [571, 467] width 38 height 20
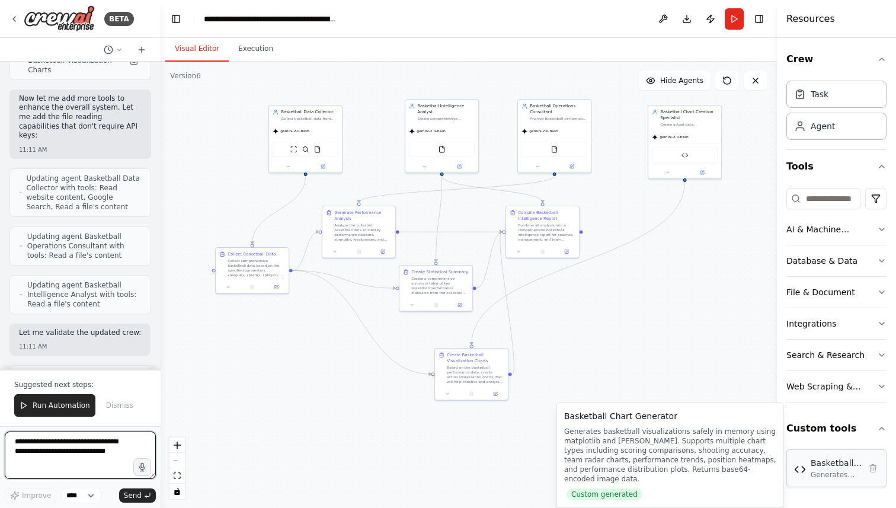
scroll to position [9052, 0]
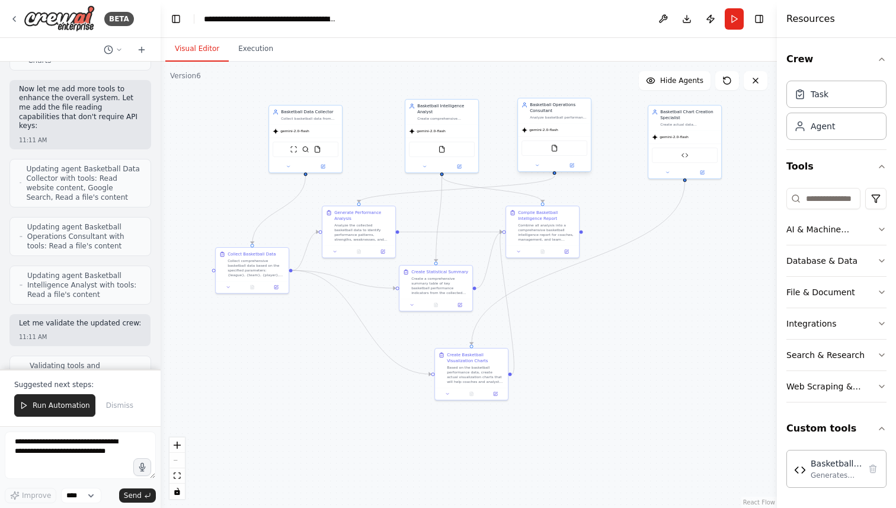
click at [556, 152] on div "FileReadTool" at bounding box center [554, 147] width 66 height 15
click at [574, 166] on button at bounding box center [572, 165] width 34 height 7
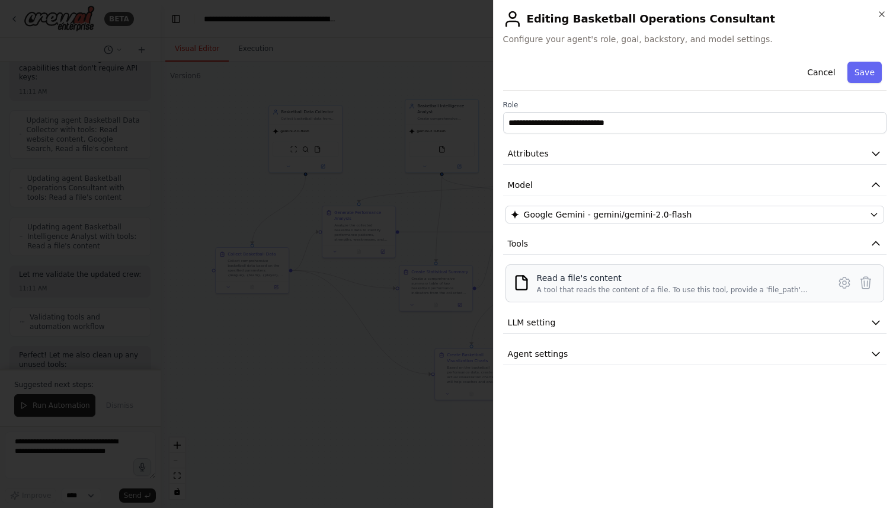
click at [611, 290] on div "A tool that reads the content of a file. To use this tool, provide a 'file_path…" at bounding box center [679, 289] width 285 height 9
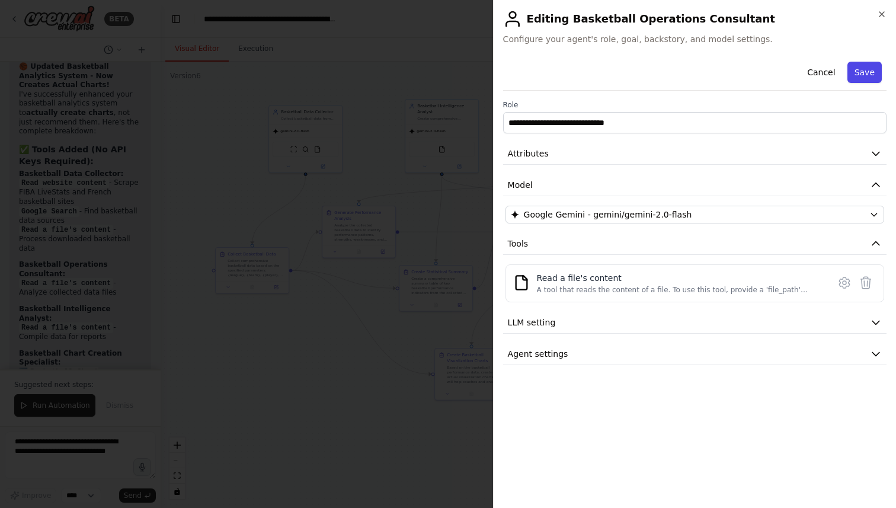
click at [856, 71] on button "Save" at bounding box center [864, 72] width 34 height 21
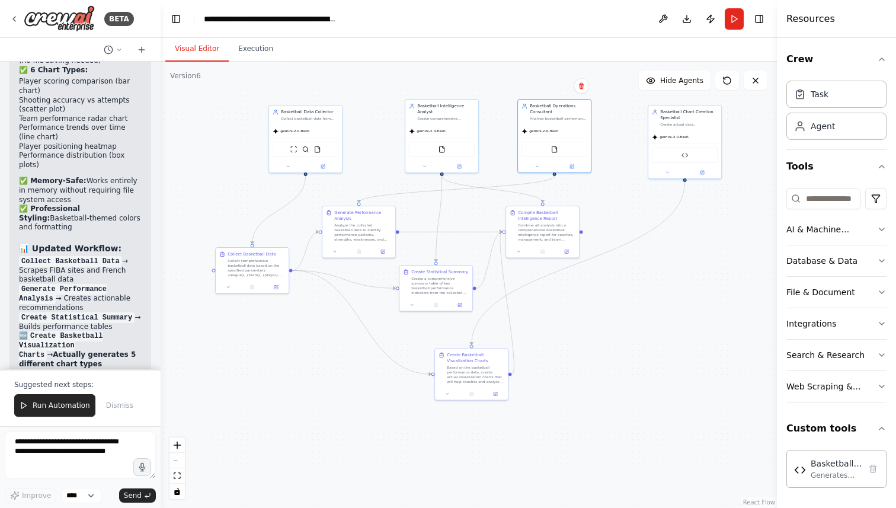
scroll to position [9986, 0]
click at [69, 404] on span "Run Automation" at bounding box center [61, 405] width 57 height 9
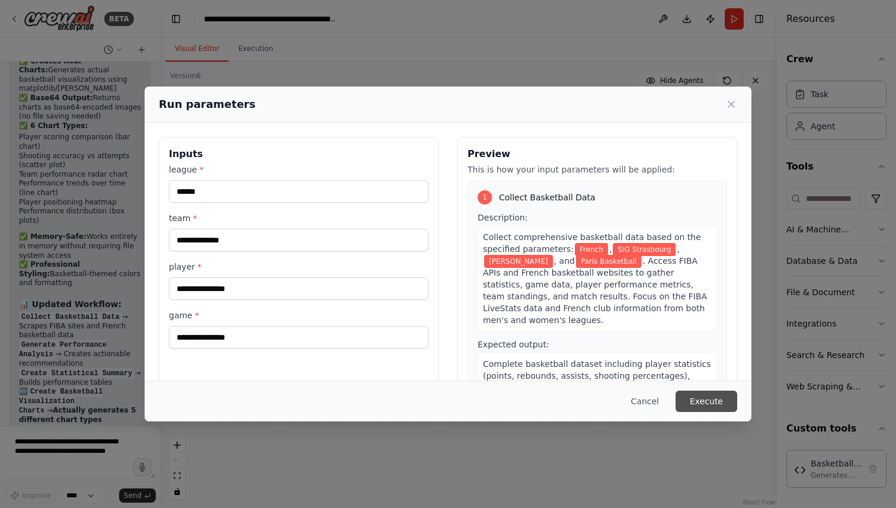
click at [703, 400] on button "Execute" at bounding box center [706, 400] width 62 height 21
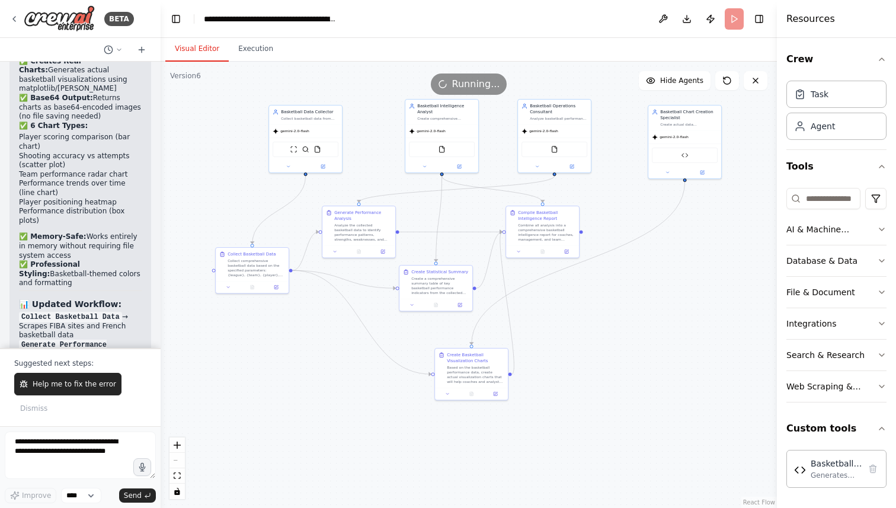
scroll to position [9986, 0]
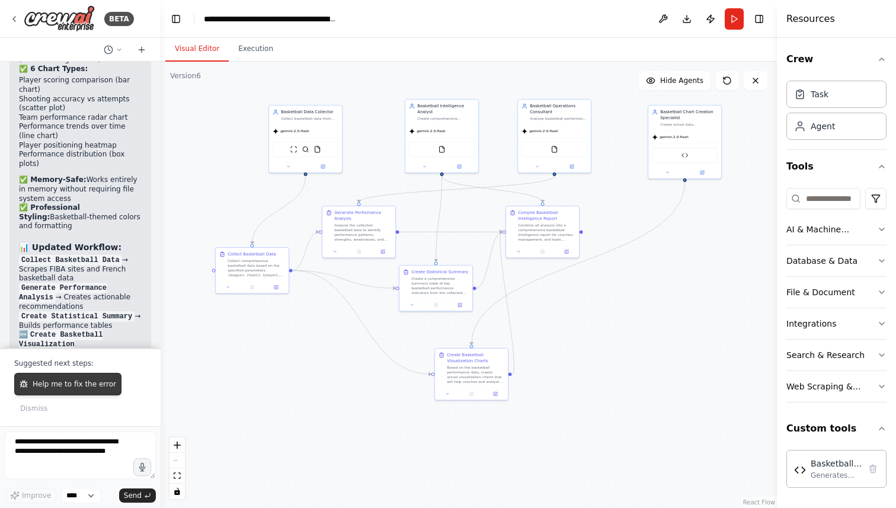
click at [86, 382] on span "Help me to fix the error" at bounding box center [75, 383] width 84 height 9
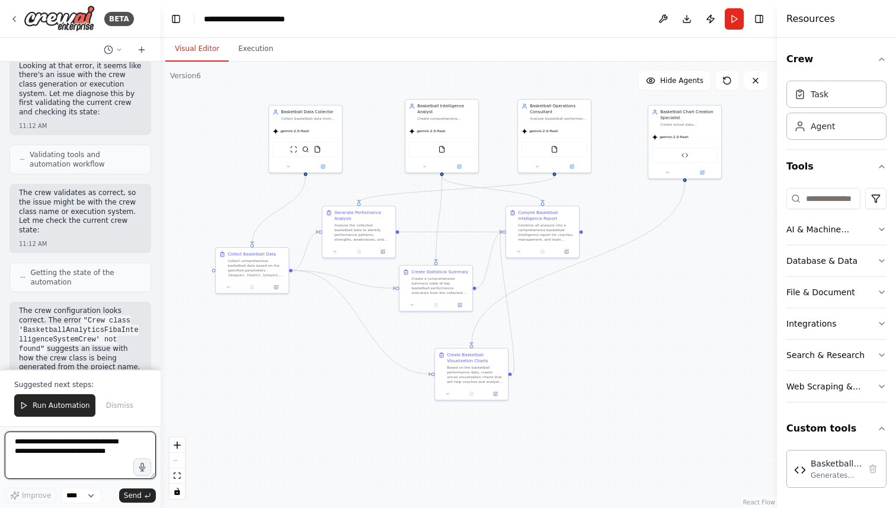
scroll to position [10571, 0]
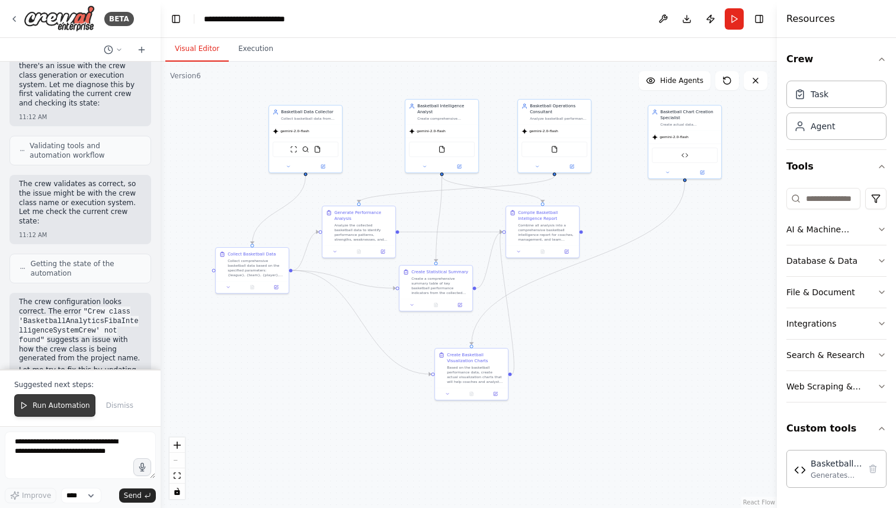
click at [42, 403] on span "Run Automation" at bounding box center [61, 405] width 57 height 9
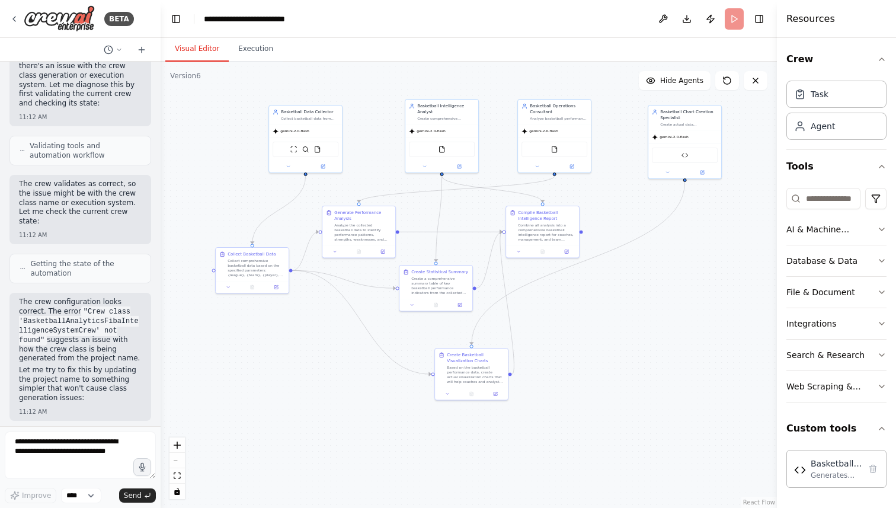
scroll to position [10514, 0]
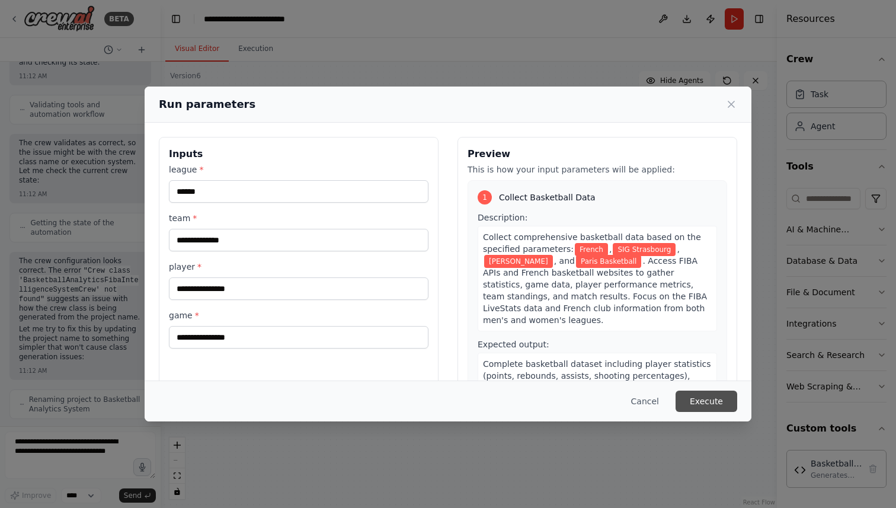
click at [698, 398] on button "Execute" at bounding box center [706, 400] width 62 height 21
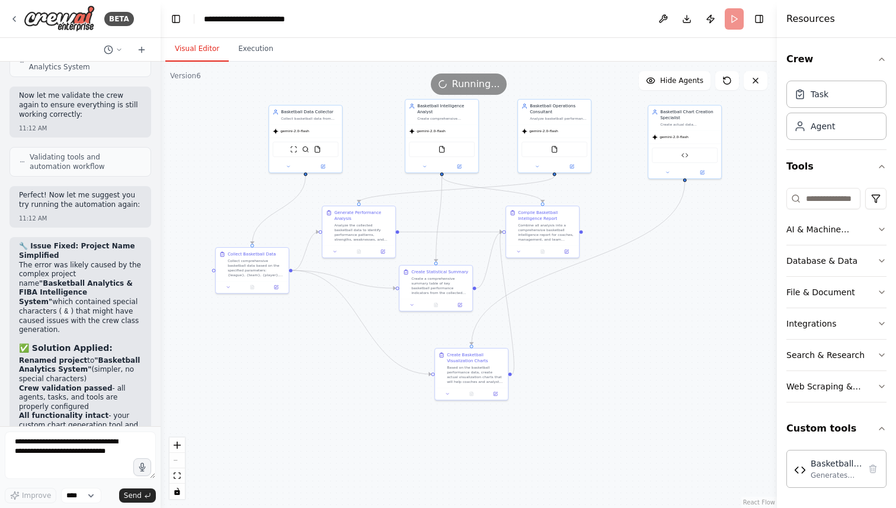
scroll to position [10963, 0]
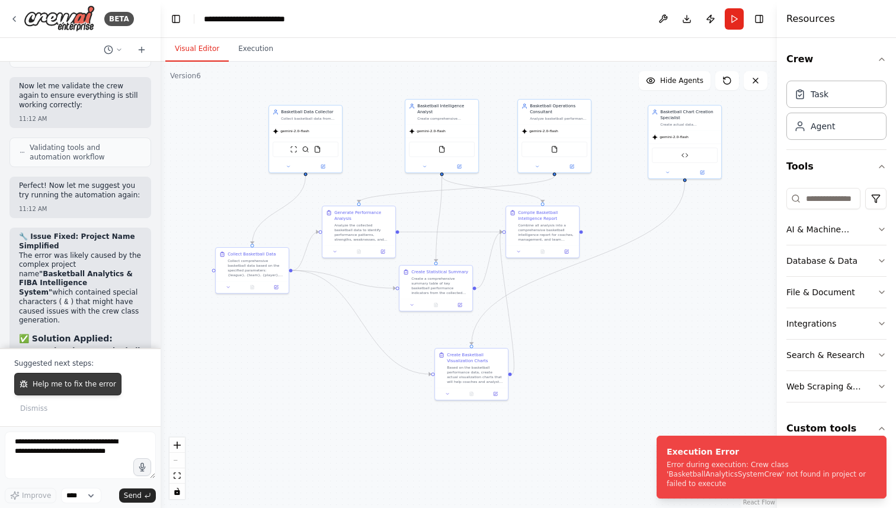
click at [69, 386] on span "Help me to fix the error" at bounding box center [75, 383] width 84 height 9
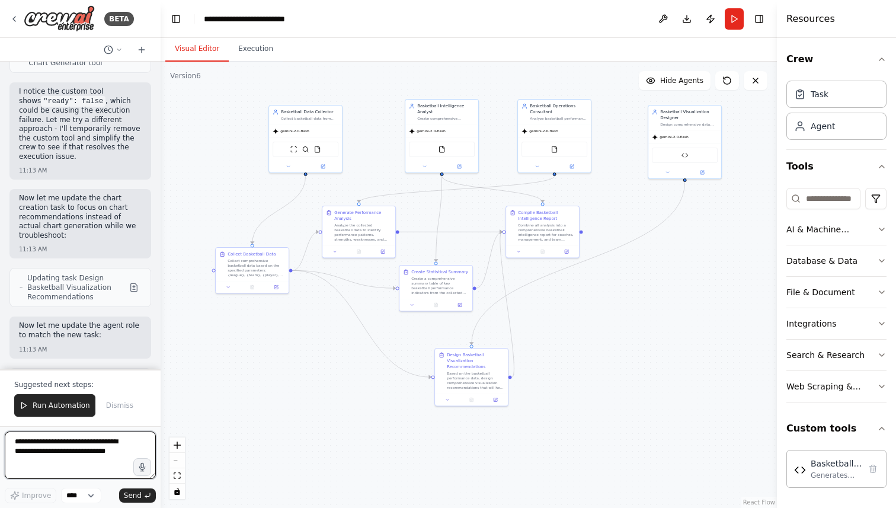
scroll to position [11851, 0]
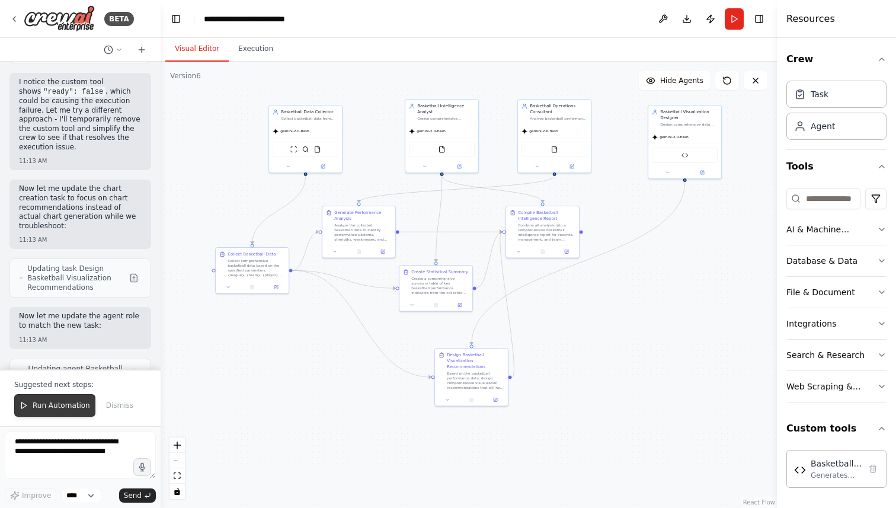
click at [51, 399] on button "Run Automation" at bounding box center [54, 405] width 81 height 23
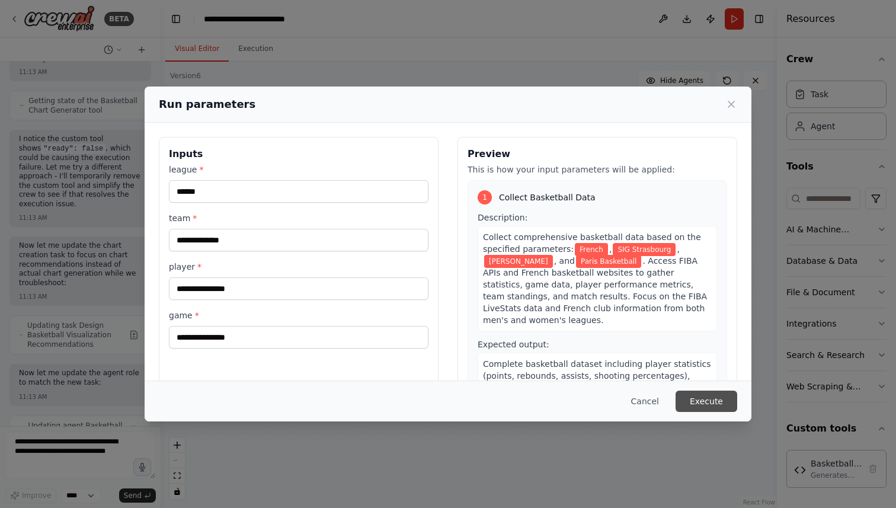
click at [715, 399] on button "Execute" at bounding box center [706, 400] width 62 height 21
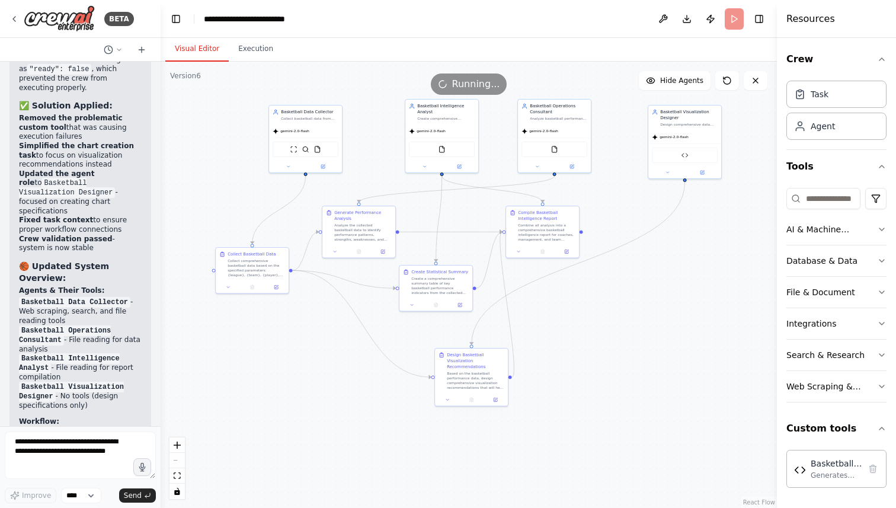
scroll to position [12522, 0]
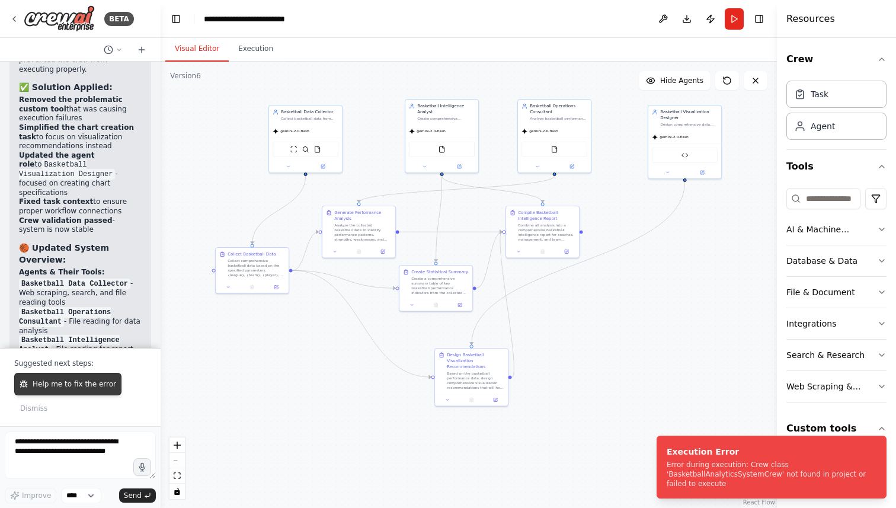
click at [72, 388] on span "Help me to fix the error" at bounding box center [75, 383] width 84 height 9
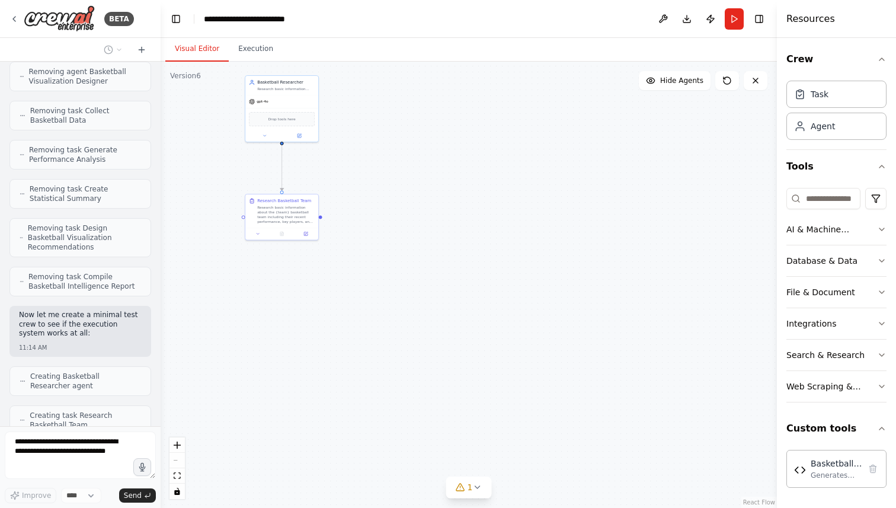
scroll to position [13486, 0]
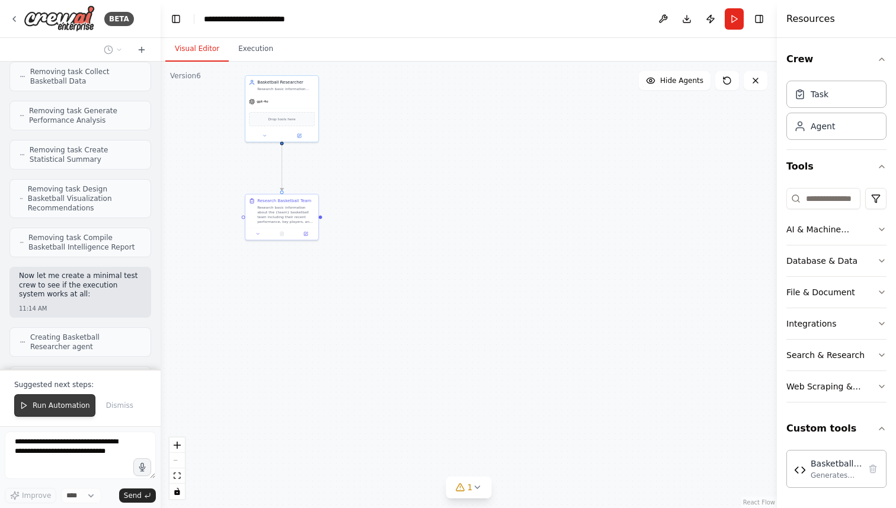
click at [62, 403] on span "Run Automation" at bounding box center [61, 405] width 57 height 9
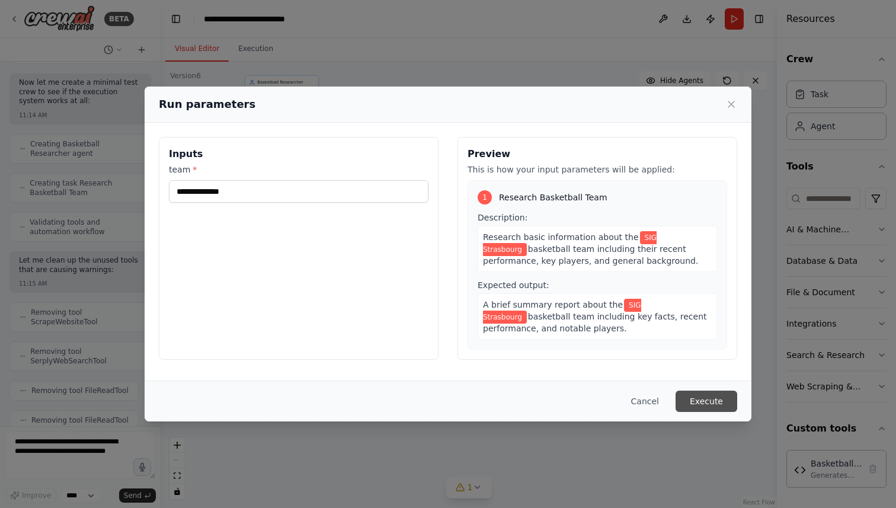
click at [700, 399] on button "Execute" at bounding box center [706, 400] width 62 height 21
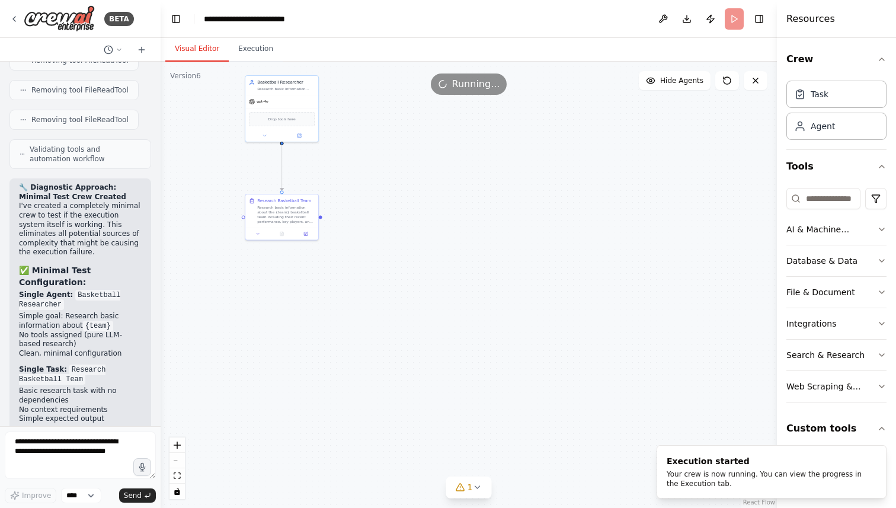
scroll to position [14018, 0]
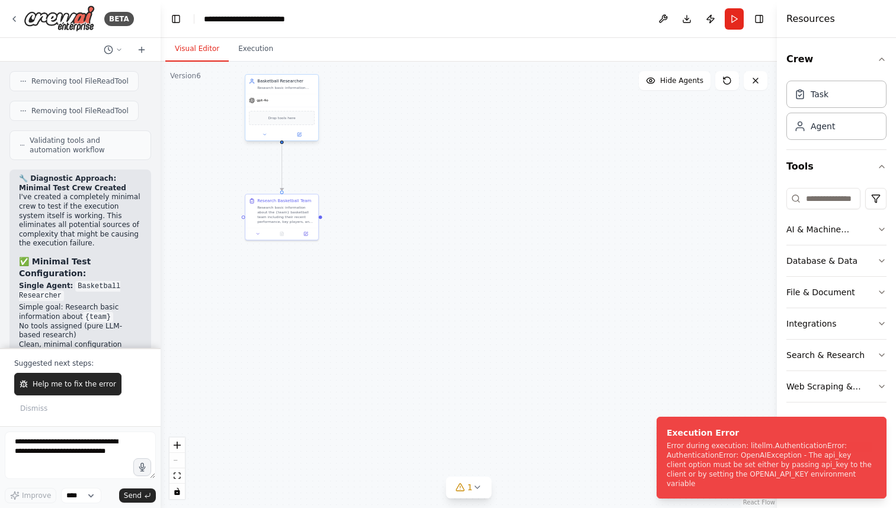
click at [304, 138] on div at bounding box center [281, 135] width 73 height 12
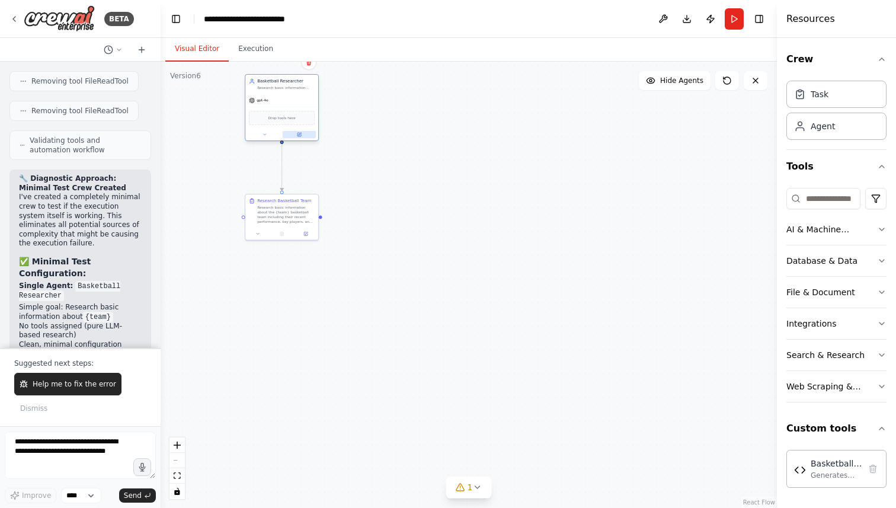
click at [300, 137] on button at bounding box center [300, 134] width 34 height 7
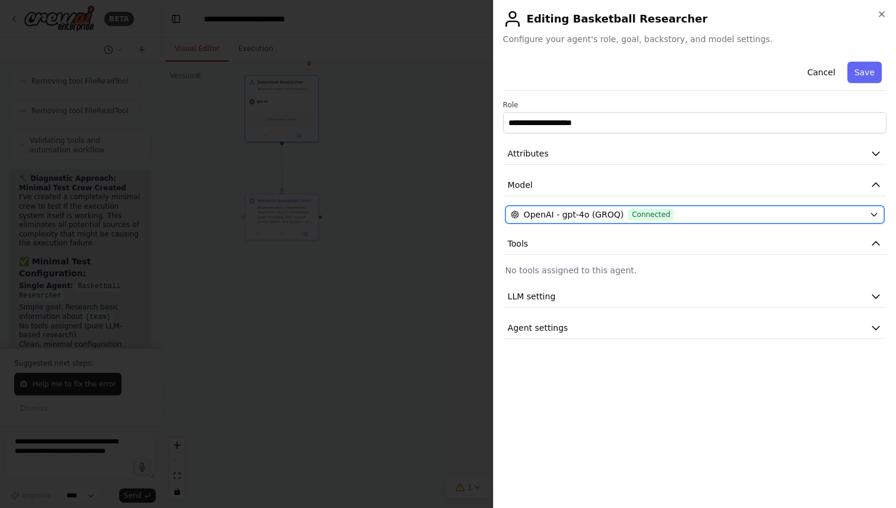
click at [720, 213] on div "OpenAI - gpt-4o (GROQ) Connected" at bounding box center [688, 215] width 354 height 12
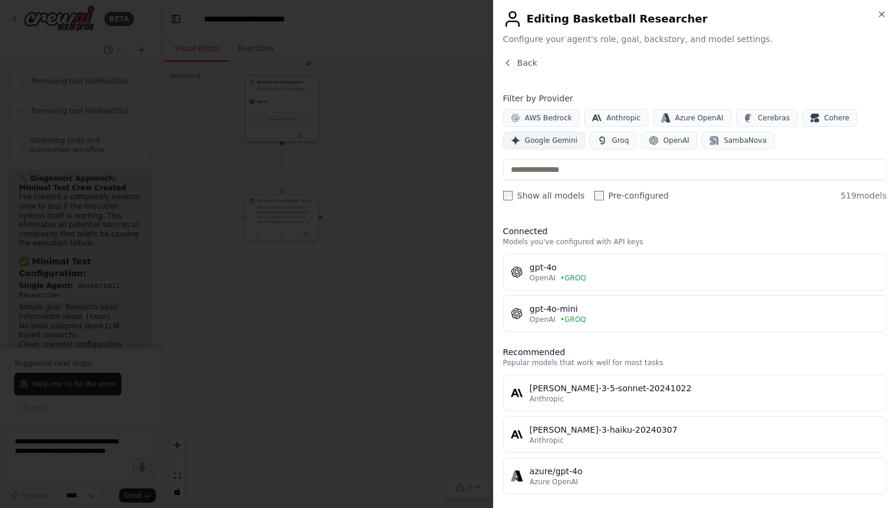
click at [557, 137] on span "Google Gemini" at bounding box center [551, 140] width 53 height 9
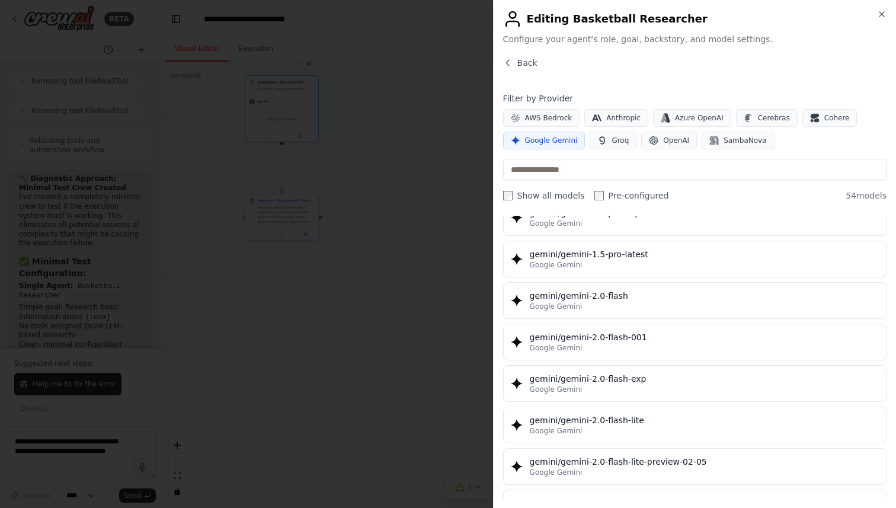
scroll to position [556, 0]
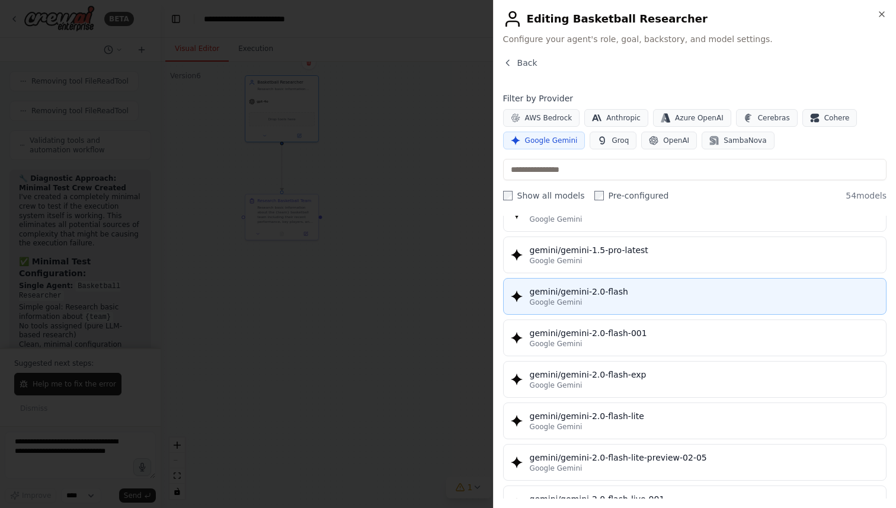
click at [579, 295] on div "gemini/gemini-2.0-flash" at bounding box center [704, 292] width 349 height 12
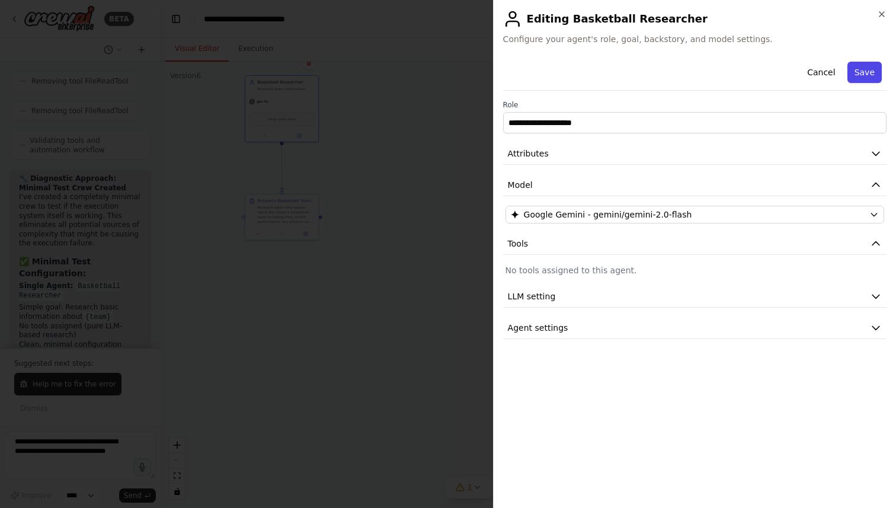
click at [864, 68] on button "Save" at bounding box center [864, 72] width 34 height 21
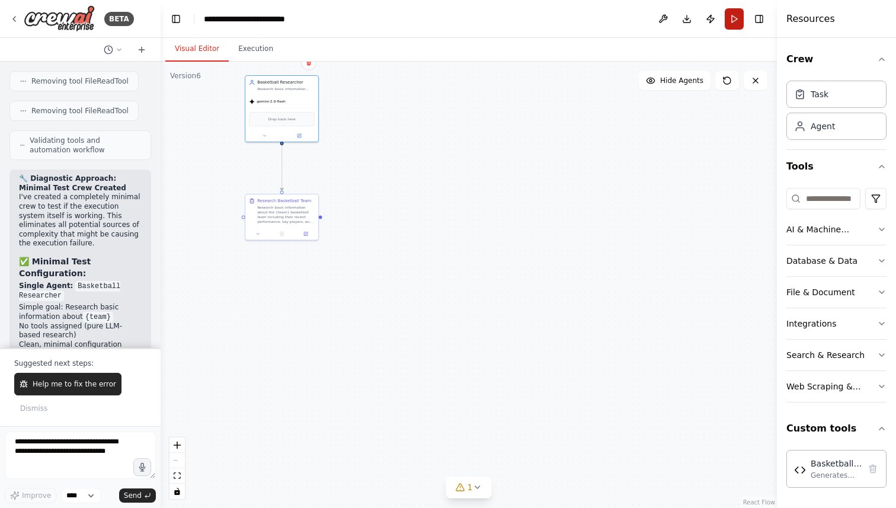
click at [734, 23] on button "Run" at bounding box center [734, 18] width 19 height 21
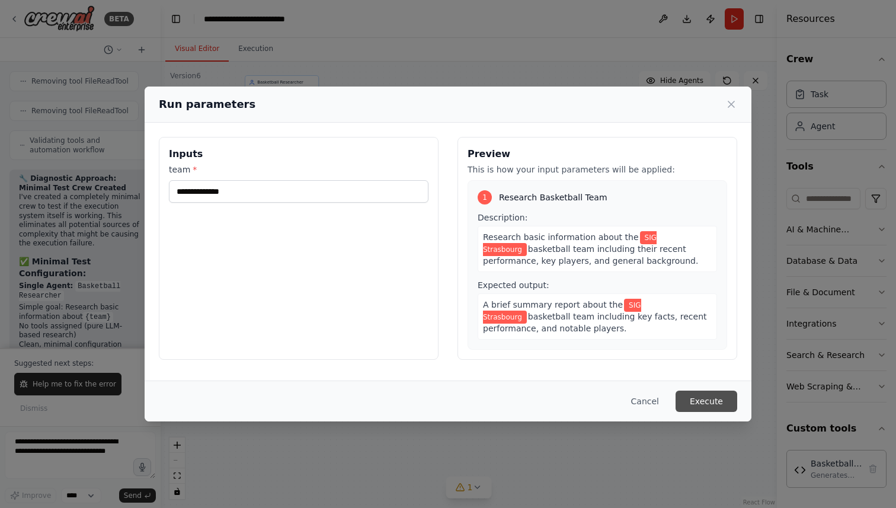
click at [712, 404] on button "Execute" at bounding box center [706, 400] width 62 height 21
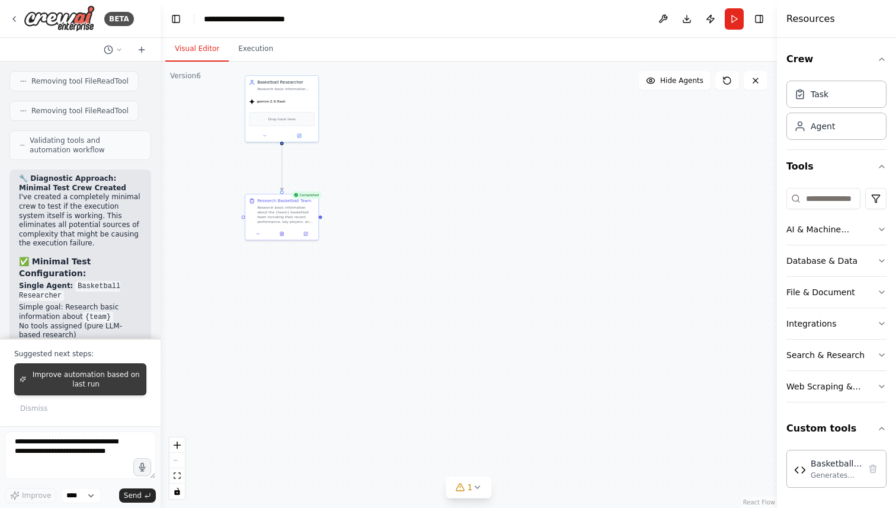
click at [84, 376] on span "Improve automation based on last run" at bounding box center [86, 379] width 110 height 19
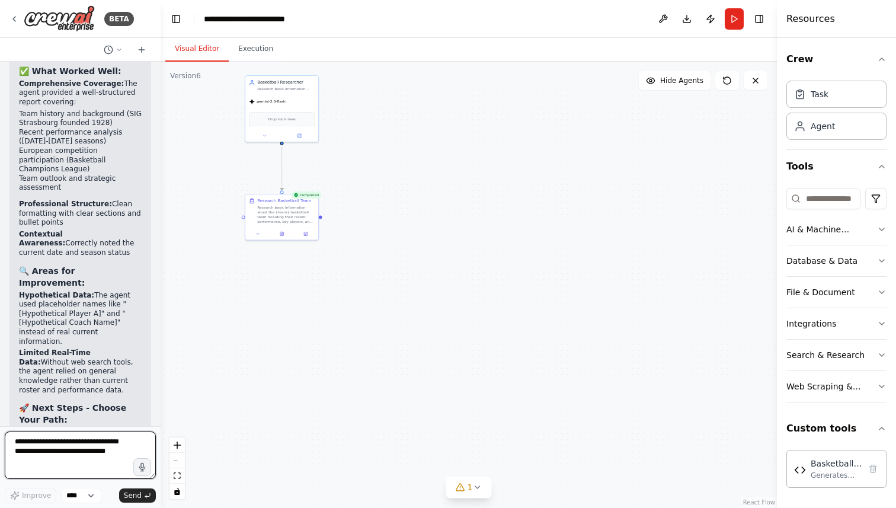
scroll to position [14782, 0]
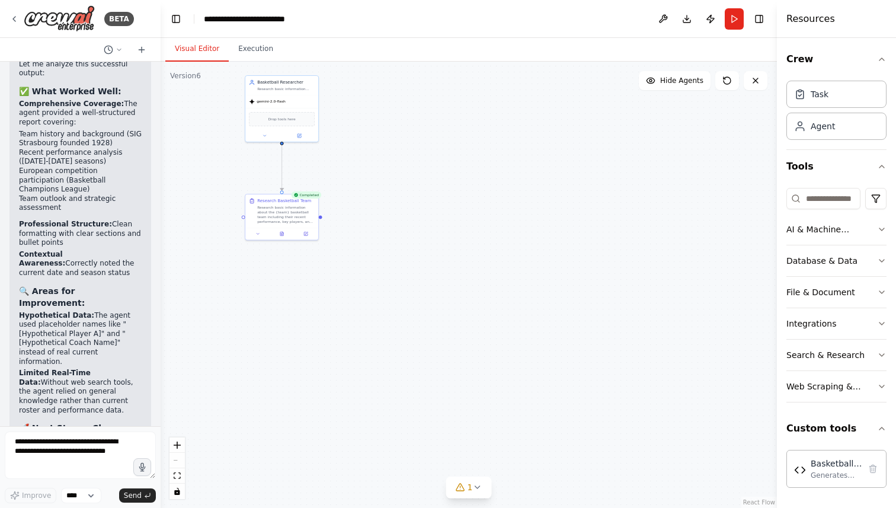
drag, startPoint x: 20, startPoint y: 164, endPoint x: 132, endPoint y: 249, distance: 140.8
click at [132, 249] on div "🎉 Success! The Automation is Now Working Excellent! The execution error is reso…" at bounding box center [80, 426] width 123 height 824
copy div "Option 2: Rebuild Full Basketball Analytics System Now that we know execution w…"
click at [55, 447] on textarea at bounding box center [80, 454] width 151 height 47
paste textarea "**********"
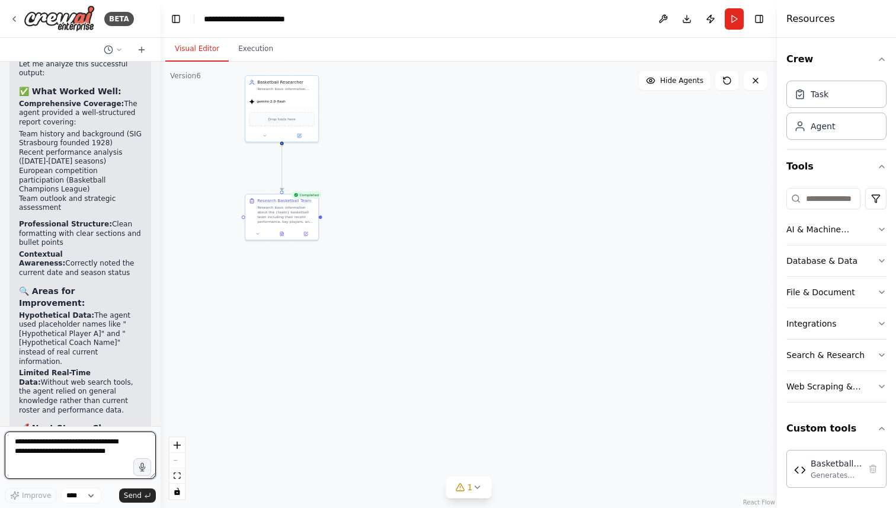
type textarea "**********"
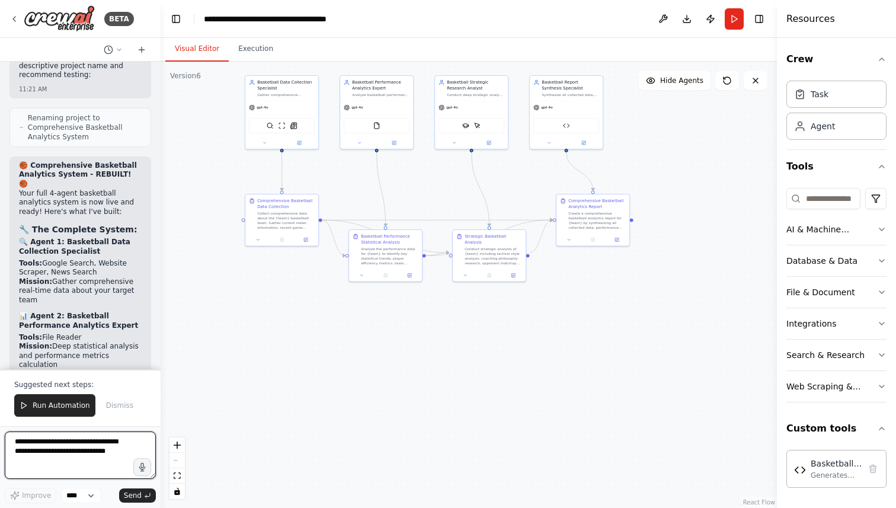
scroll to position [17169, 0]
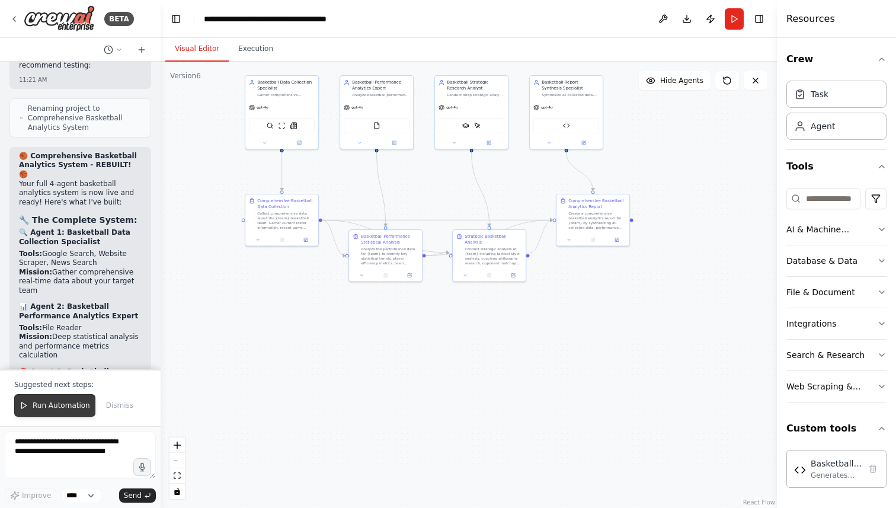
click at [47, 406] on span "Run Automation" at bounding box center [61, 405] width 57 height 9
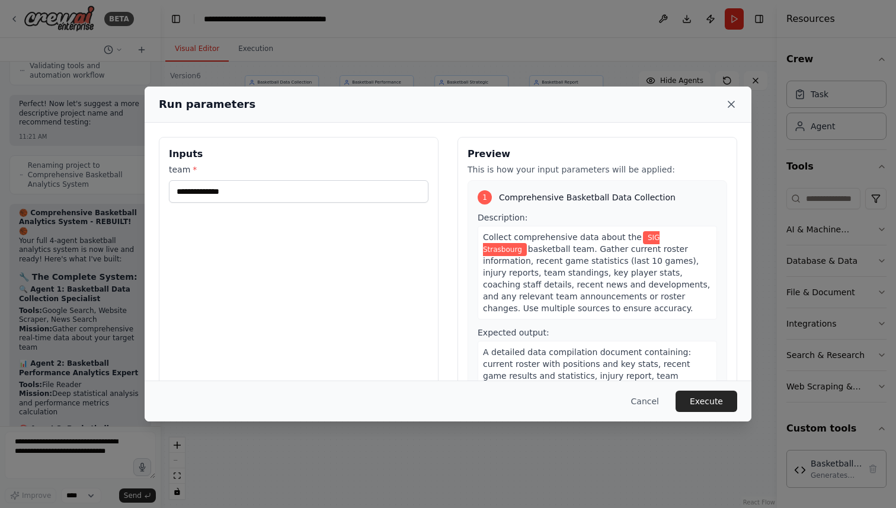
click at [732, 103] on icon at bounding box center [731, 104] width 6 height 6
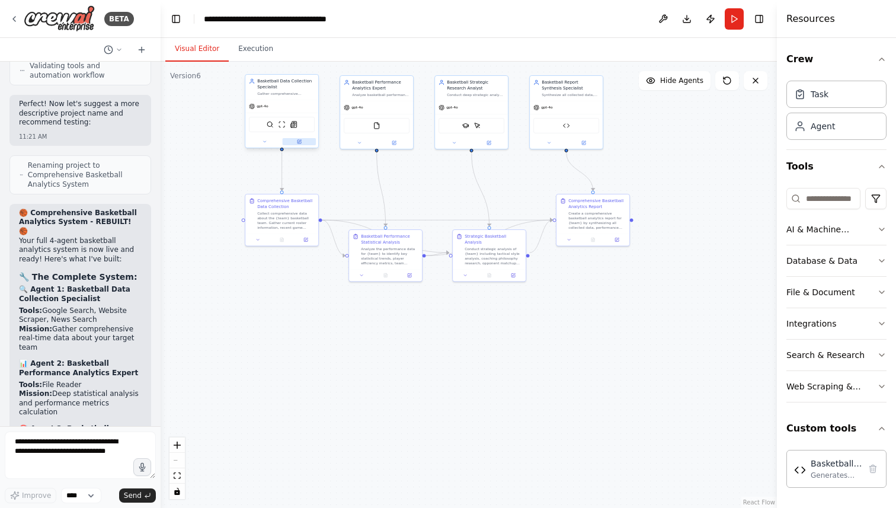
click at [300, 143] on icon at bounding box center [299, 141] width 5 height 5
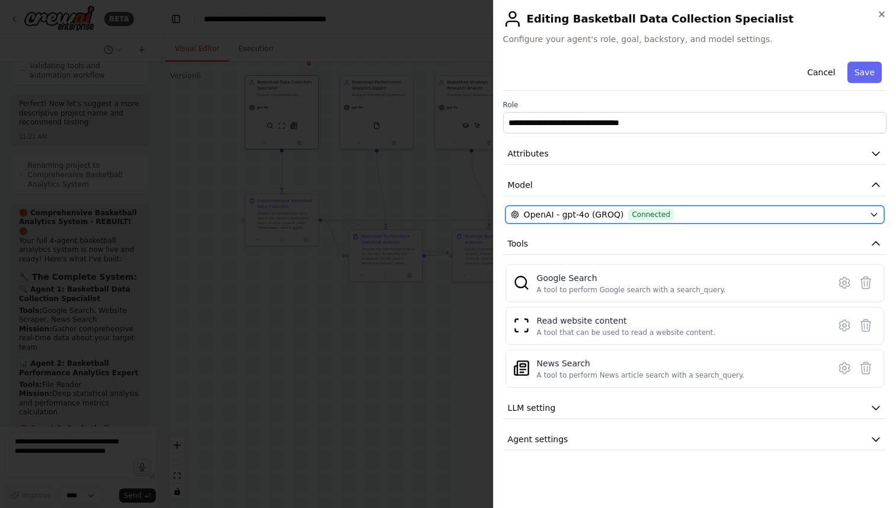
click at [604, 214] on span "OpenAI - gpt-4o (GROQ)" at bounding box center [574, 215] width 100 height 12
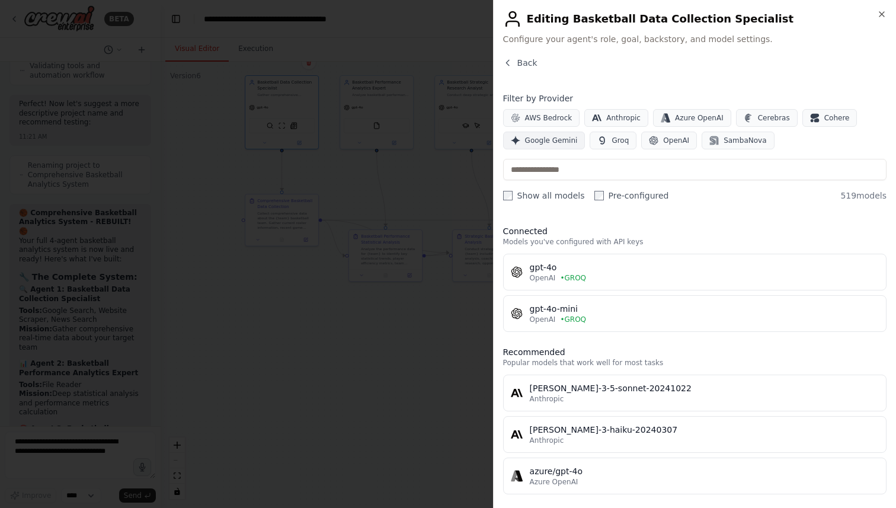
click at [559, 140] on span "Google Gemini" at bounding box center [551, 140] width 53 height 9
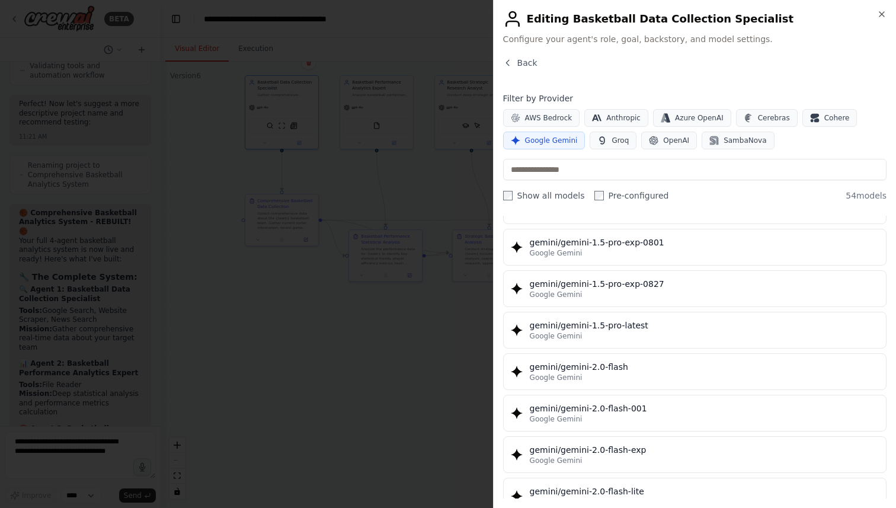
scroll to position [486, 0]
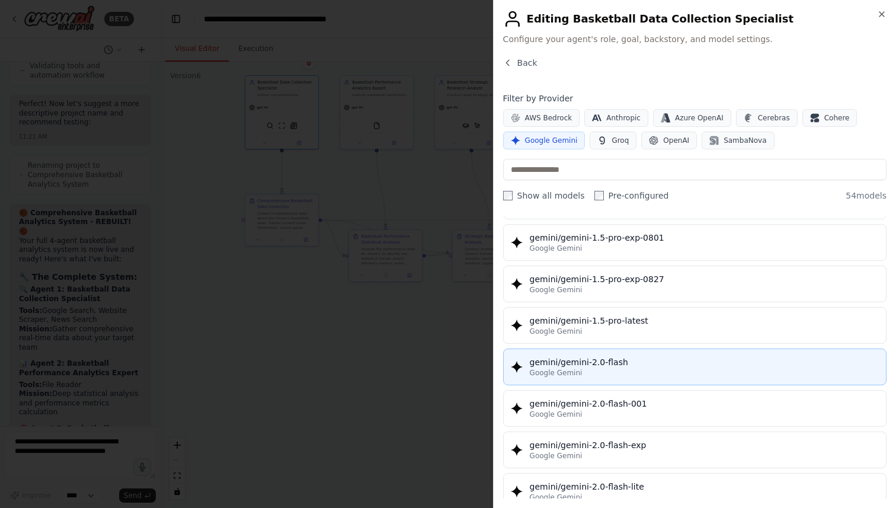
click at [571, 357] on div "gemini/gemini-2.0-flash" at bounding box center [704, 362] width 349 height 12
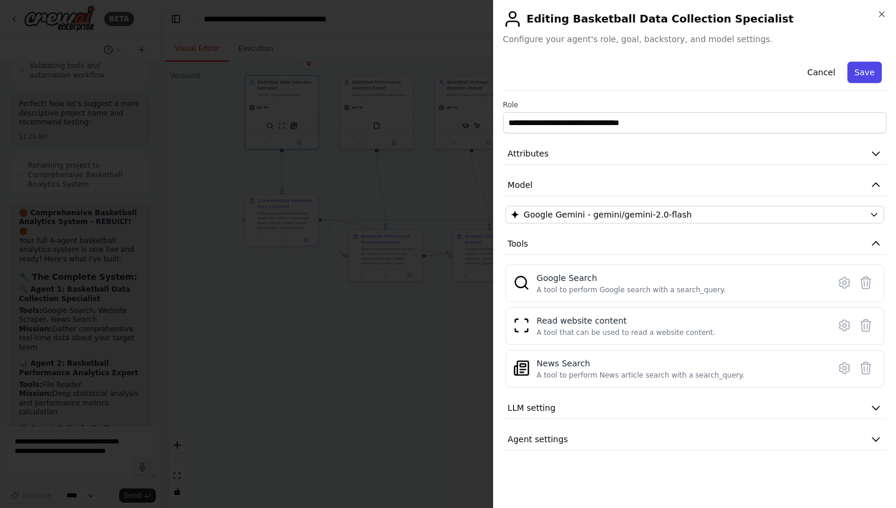
click at [866, 73] on button "Save" at bounding box center [864, 72] width 34 height 21
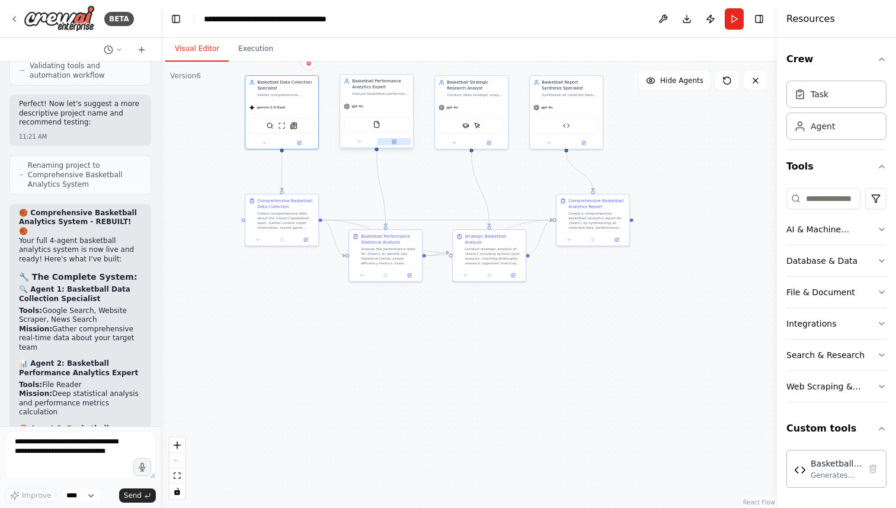
click at [393, 143] on icon at bounding box center [394, 142] width 4 height 4
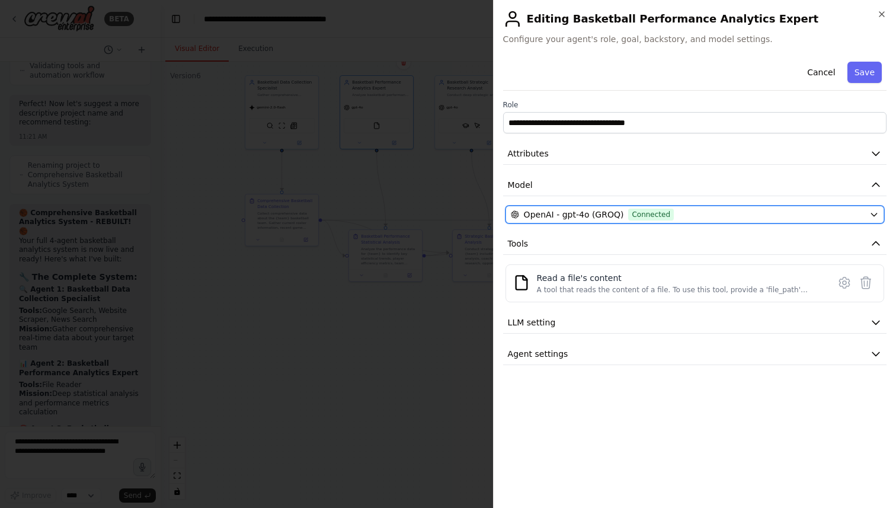
click at [598, 210] on span "OpenAI - gpt-4o (GROQ)" at bounding box center [574, 215] width 100 height 12
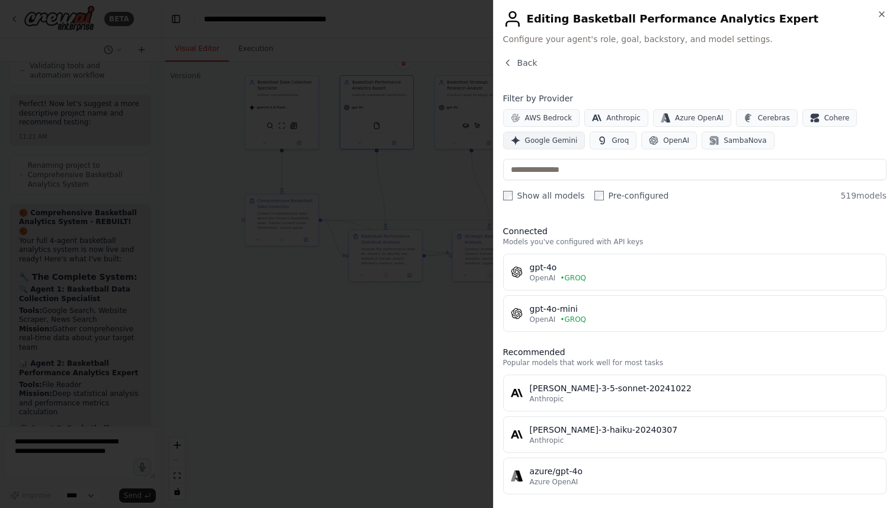
click at [550, 144] on span "Google Gemini" at bounding box center [551, 140] width 53 height 9
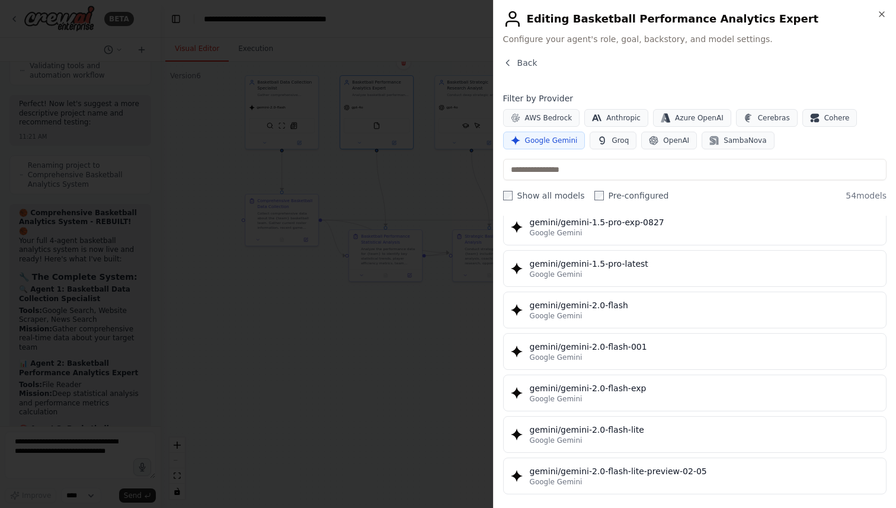
scroll to position [544, 0]
click at [581, 321] on button "gemini/gemini-2.0-flash Google Gemini" at bounding box center [694, 308] width 383 height 37
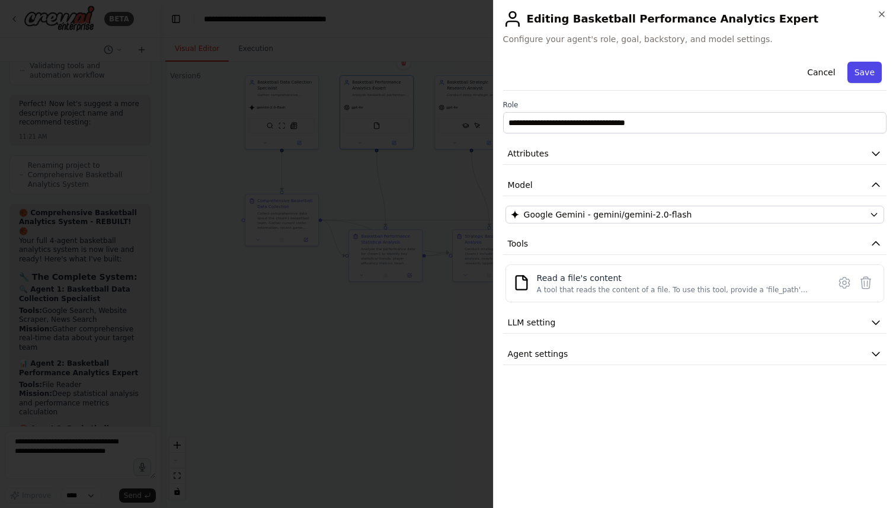
click at [867, 75] on button "Save" at bounding box center [864, 72] width 34 height 21
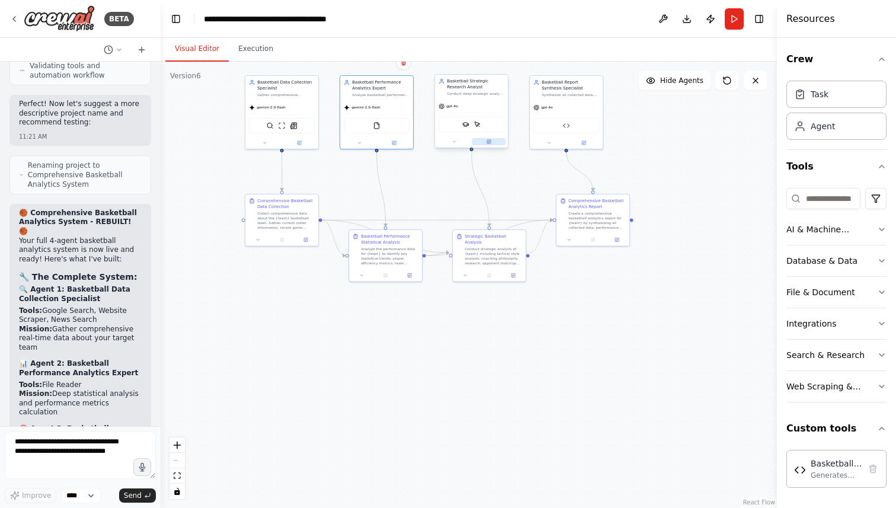
click at [489, 141] on icon at bounding box center [489, 141] width 3 height 3
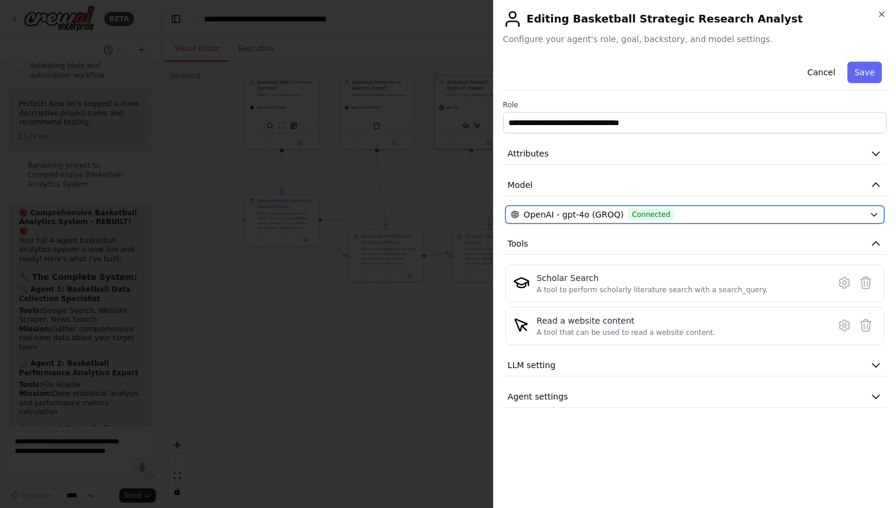
click at [591, 212] on span "OpenAI - gpt-4o (GROQ)" at bounding box center [574, 215] width 100 height 12
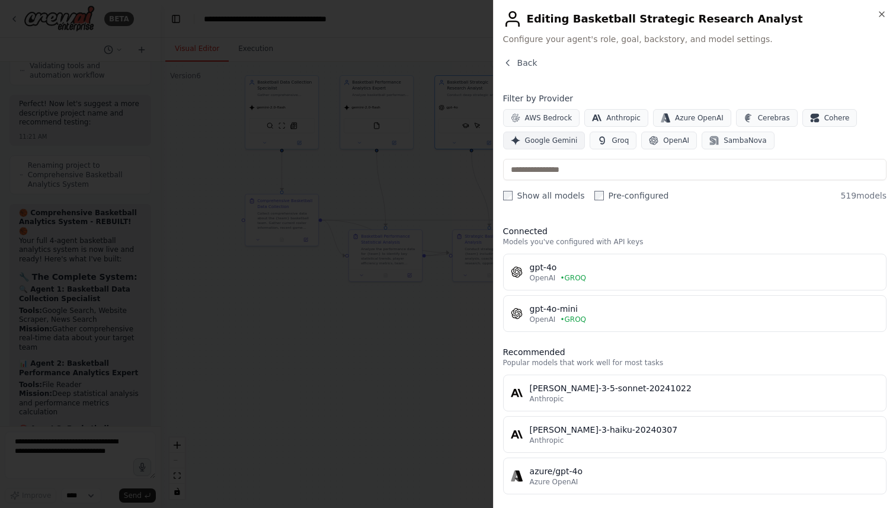
click at [552, 146] on button "Google Gemini" at bounding box center [544, 141] width 82 height 18
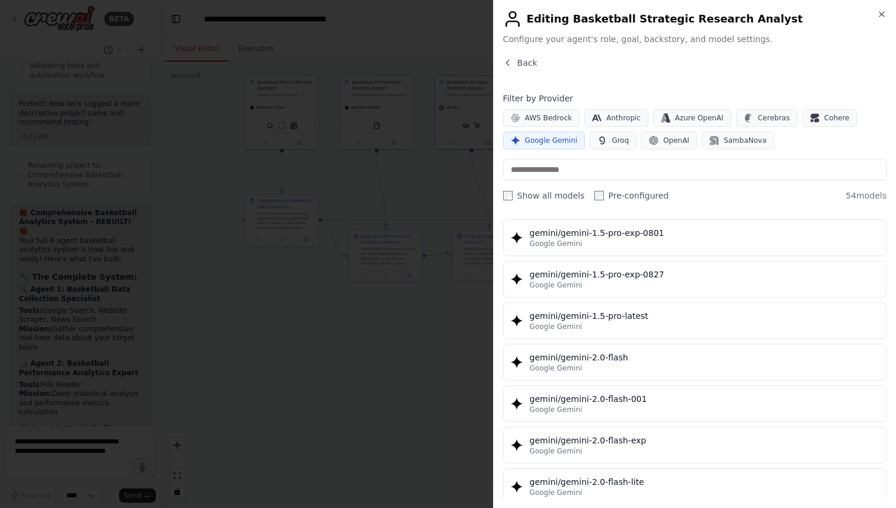
scroll to position [499, 0]
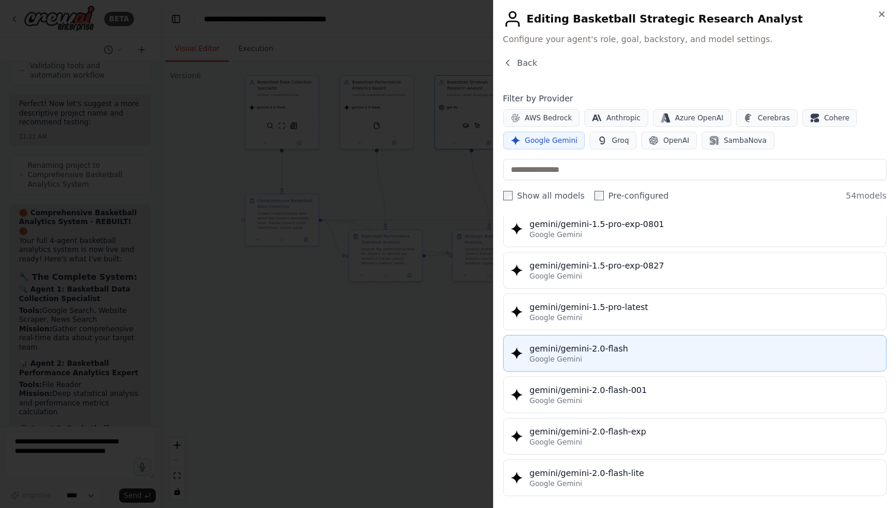
click at [588, 357] on div "Google Gemini" at bounding box center [704, 358] width 349 height 9
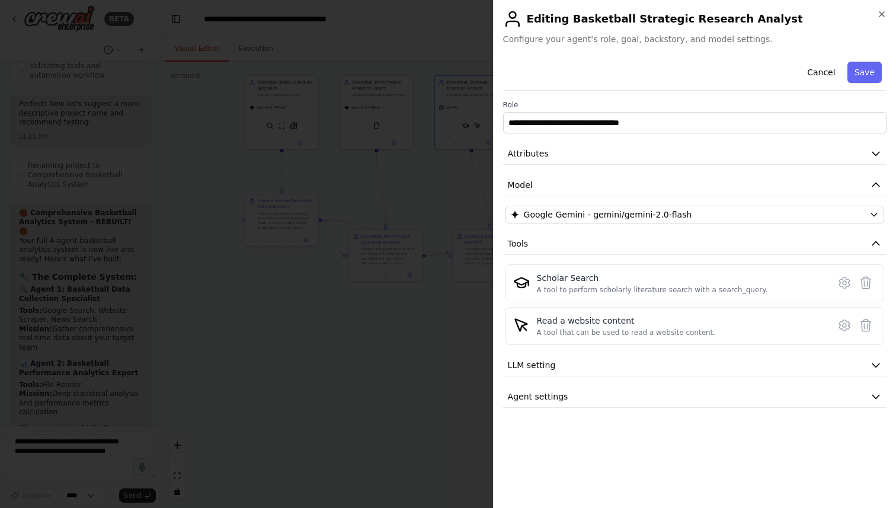
click at [838, 95] on div "**********" at bounding box center [694, 232] width 383 height 351
click at [862, 72] on button "Save" at bounding box center [864, 72] width 34 height 21
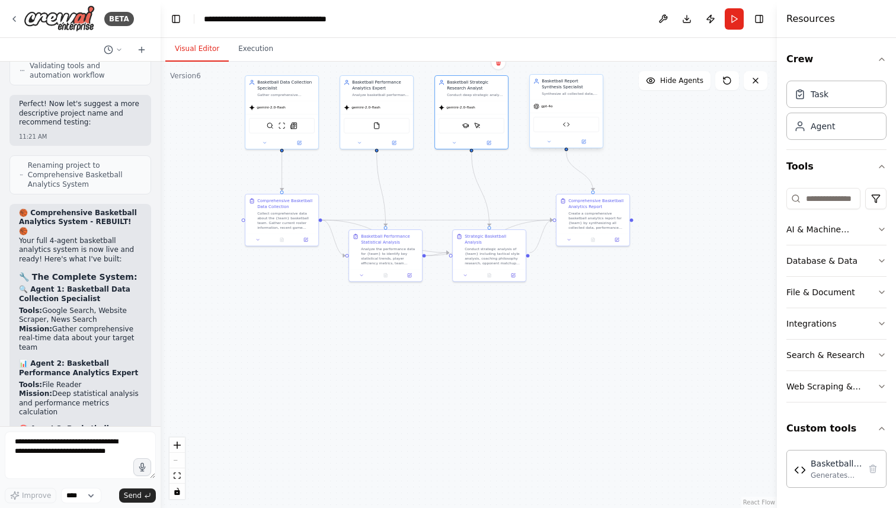
click at [588, 146] on div at bounding box center [566, 142] width 73 height 12
click at [586, 144] on button at bounding box center [584, 141] width 34 height 7
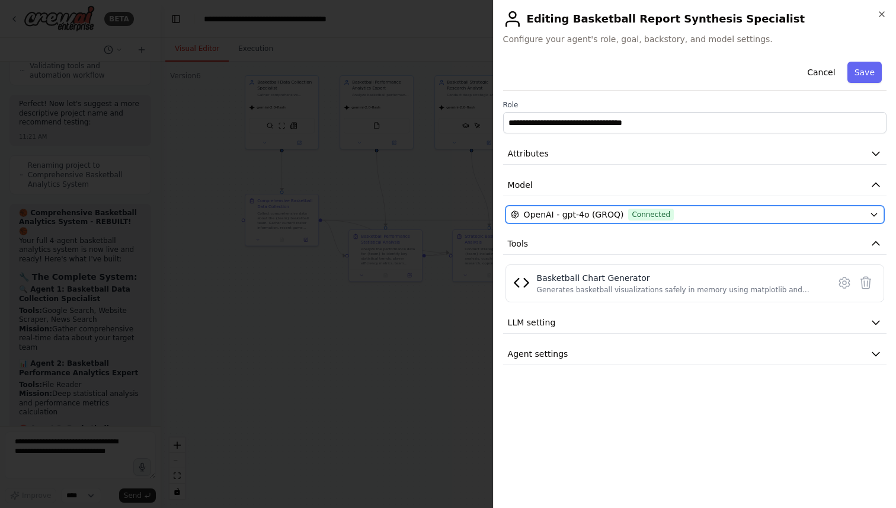
click at [679, 216] on div "OpenAI - gpt-4o (GROQ) Connected" at bounding box center [688, 215] width 354 height 12
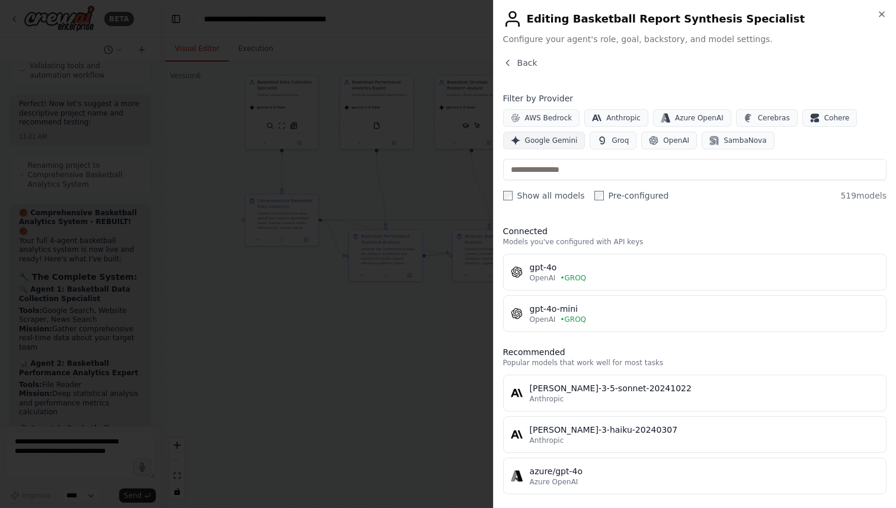
click at [546, 142] on span "Google Gemini" at bounding box center [551, 140] width 53 height 9
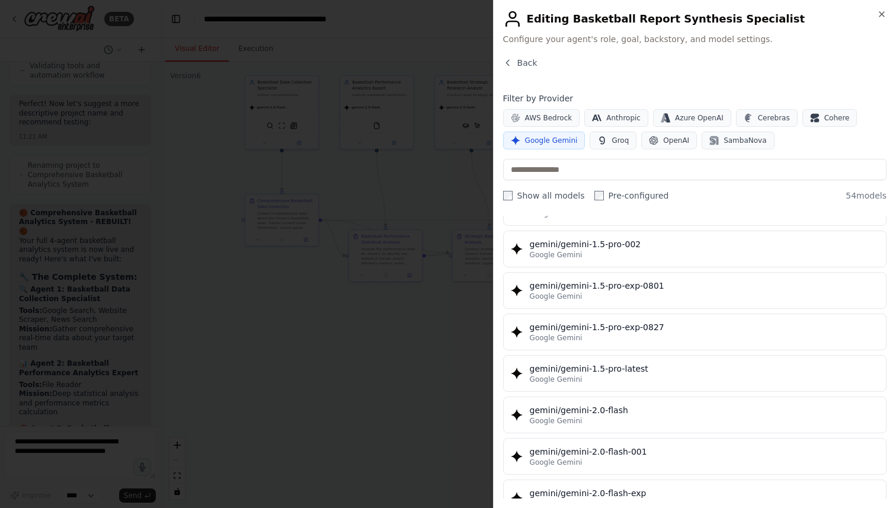
scroll to position [440, 0]
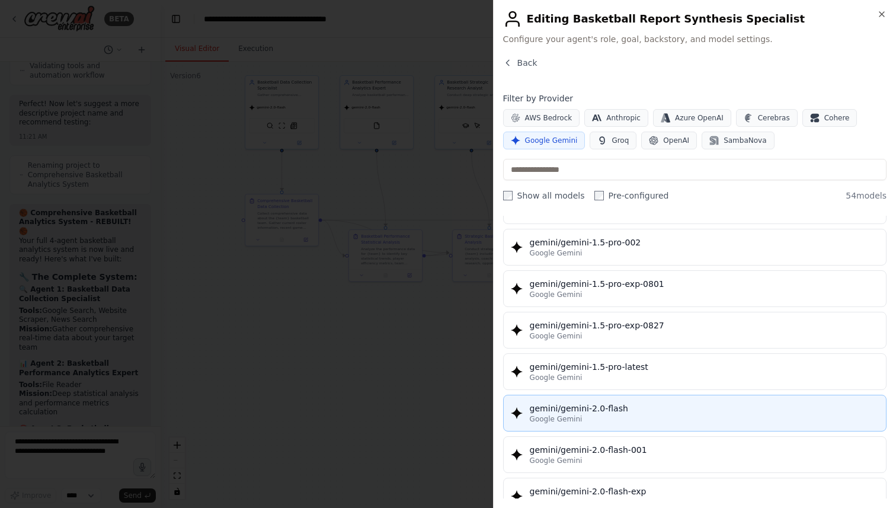
click at [614, 418] on div "Google Gemini" at bounding box center [704, 418] width 349 height 9
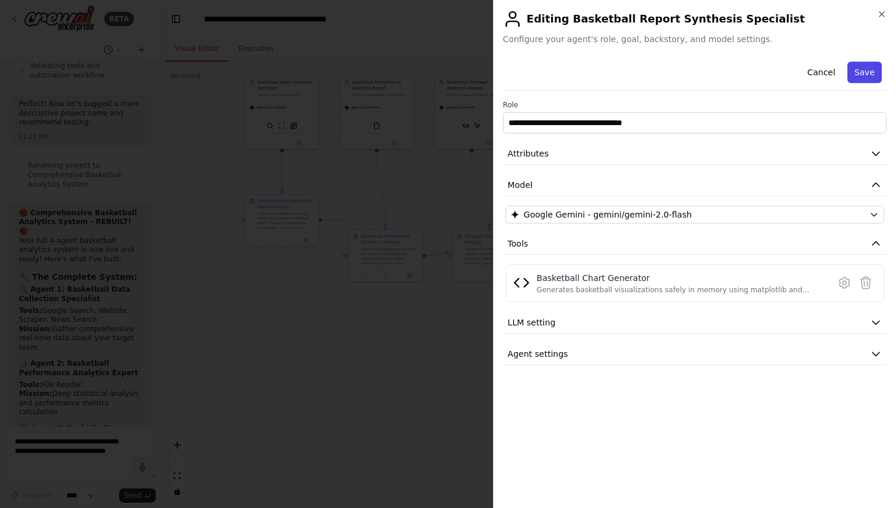
click at [857, 71] on button "Save" at bounding box center [864, 72] width 34 height 21
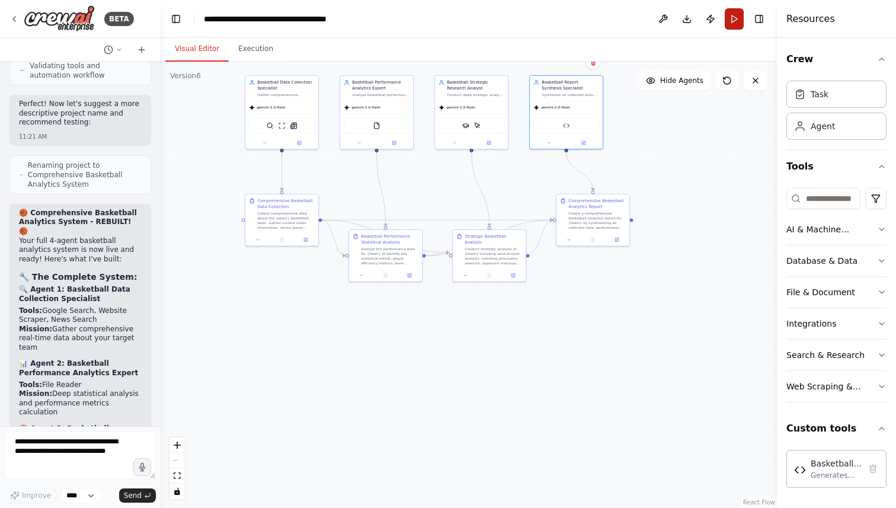
click at [736, 23] on button "Run" at bounding box center [734, 18] width 19 height 21
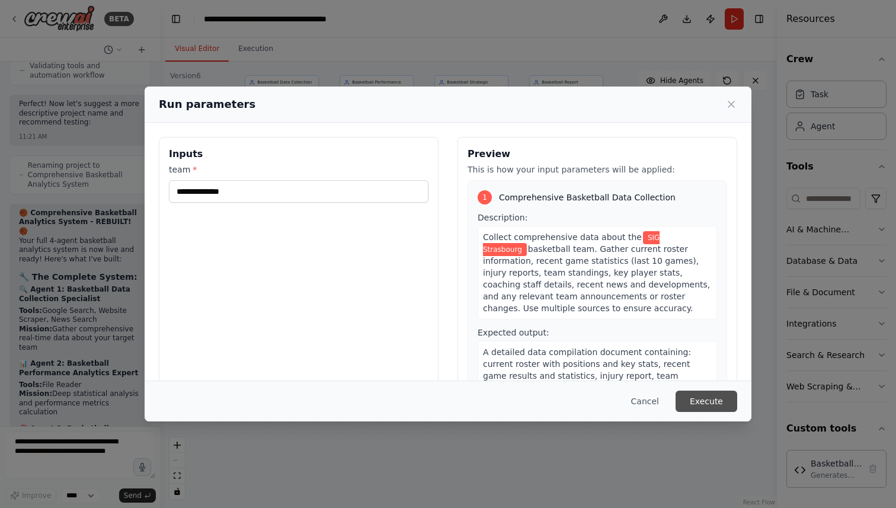
click at [699, 400] on button "Execute" at bounding box center [706, 400] width 62 height 21
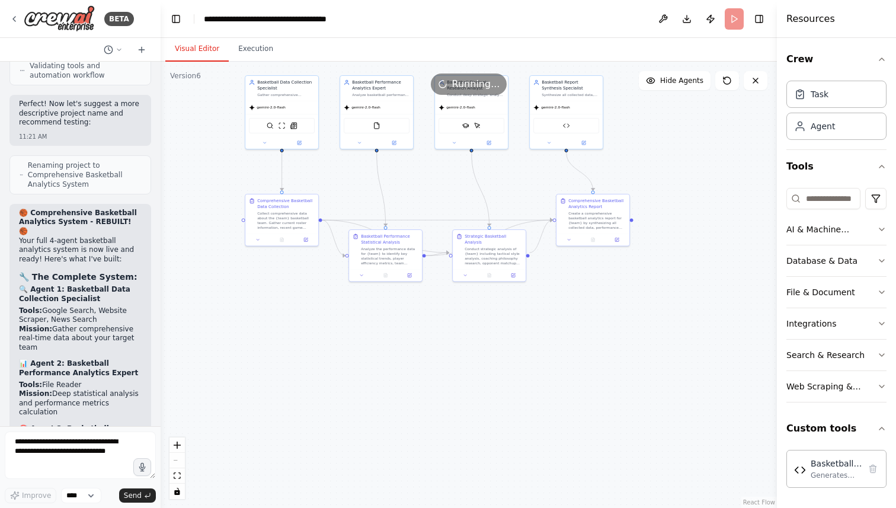
scroll to position [17169, 0]
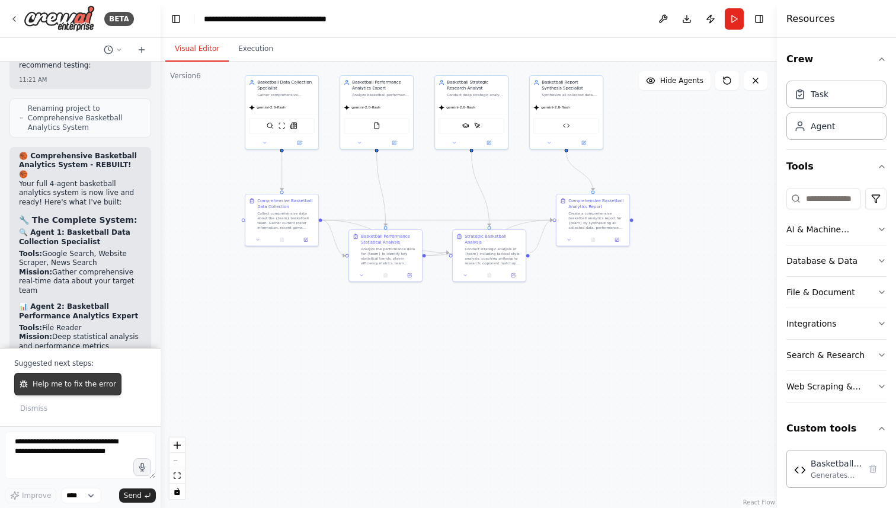
click at [88, 384] on span "Help me to fix the error" at bounding box center [75, 383] width 84 height 9
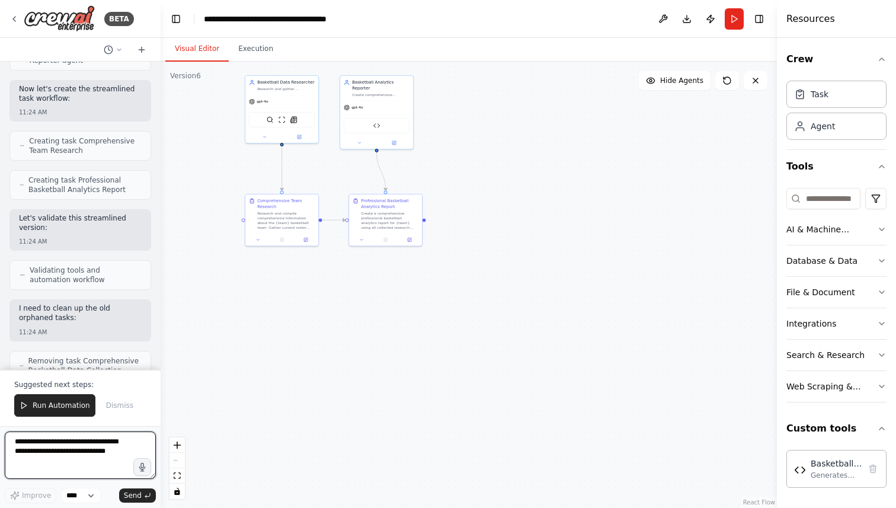
scroll to position [18623, 0]
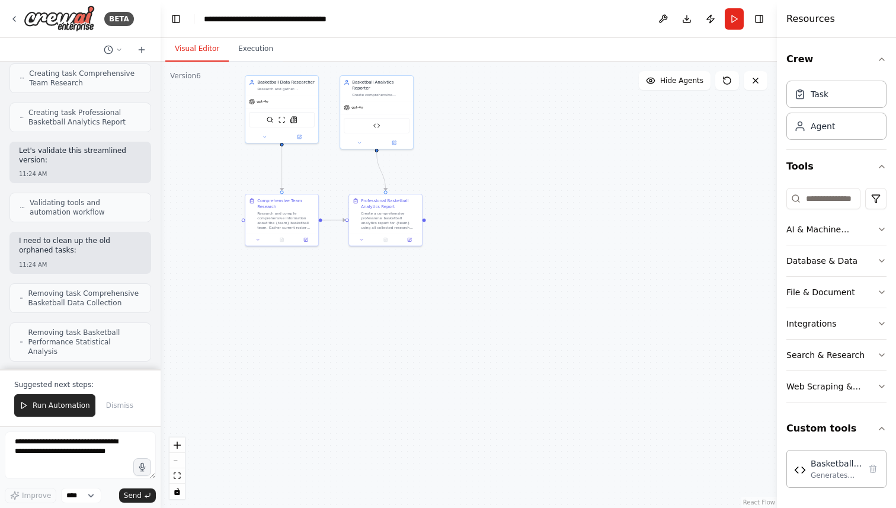
click at [302, 143] on div ".deletable-edge-delete-btn { width: 20px; height: 20px; border: 0px solid #ffff…" at bounding box center [469, 285] width 616 height 446
click at [302, 142] on div "Basketball Data Researcher Research and gather comprehensive current informatio…" at bounding box center [282, 108] width 74 height 68
click at [302, 137] on button at bounding box center [300, 135] width 34 height 7
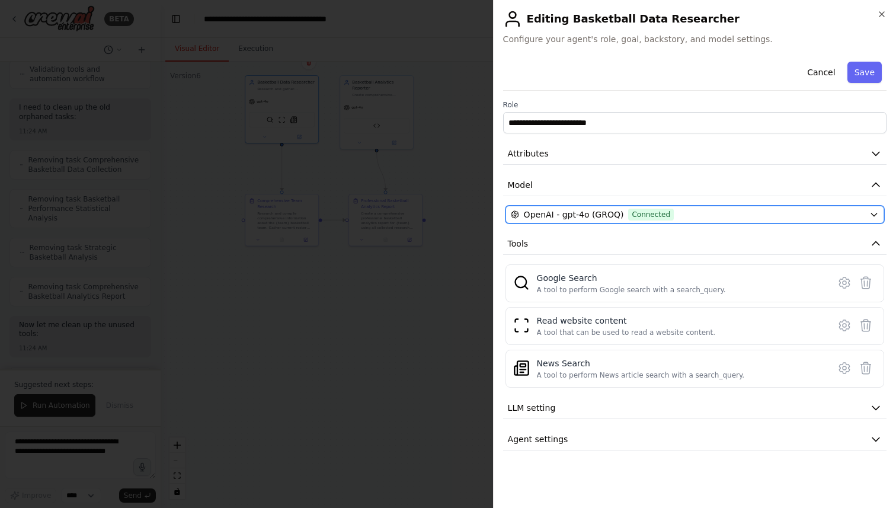
click at [602, 208] on button "OpenAI - gpt-4o (GROQ) Connected" at bounding box center [694, 215] width 379 height 18
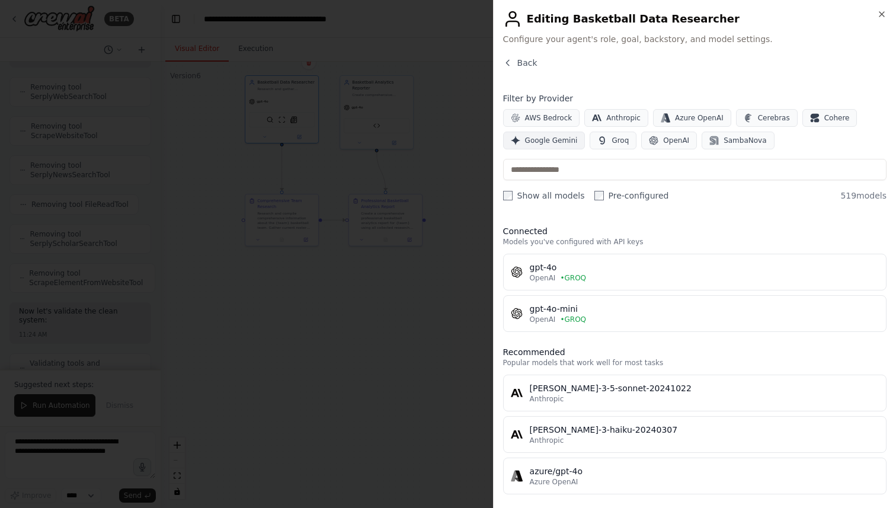
click at [550, 140] on span "Google Gemini" at bounding box center [551, 140] width 53 height 9
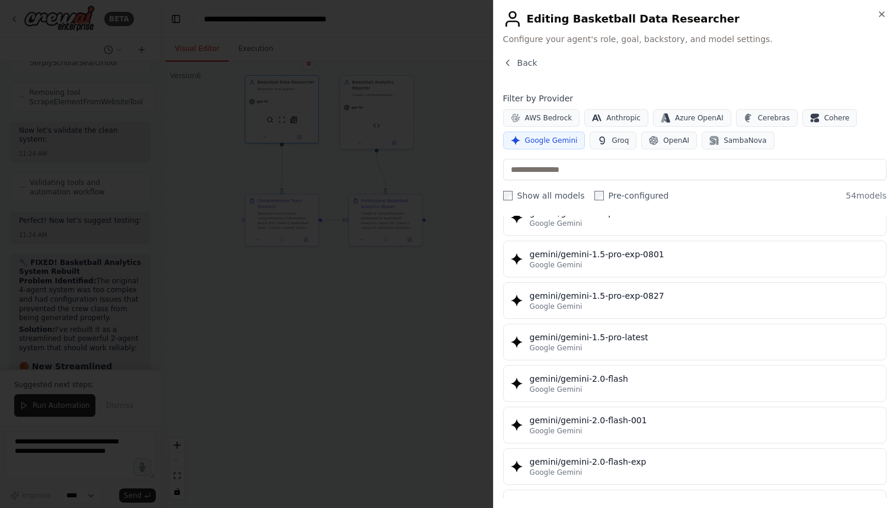
scroll to position [482, 0]
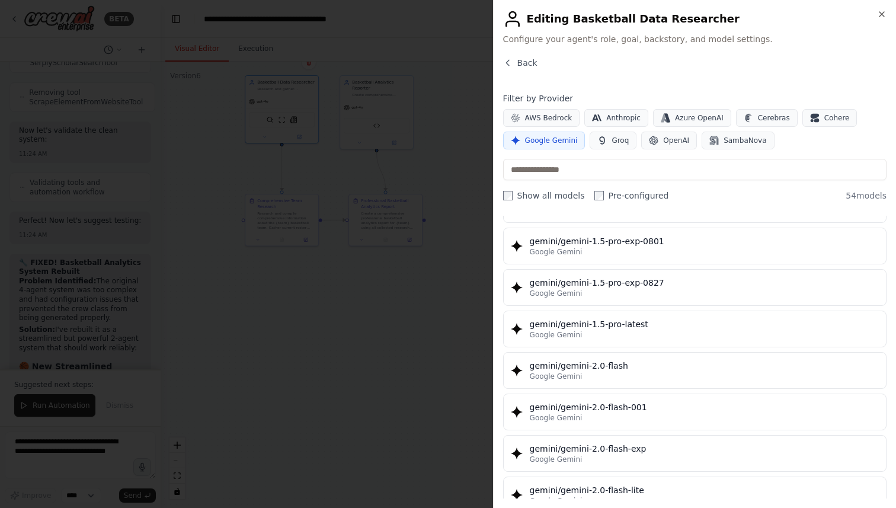
click at [600, 374] on div "Google Gemini" at bounding box center [704, 376] width 349 height 9
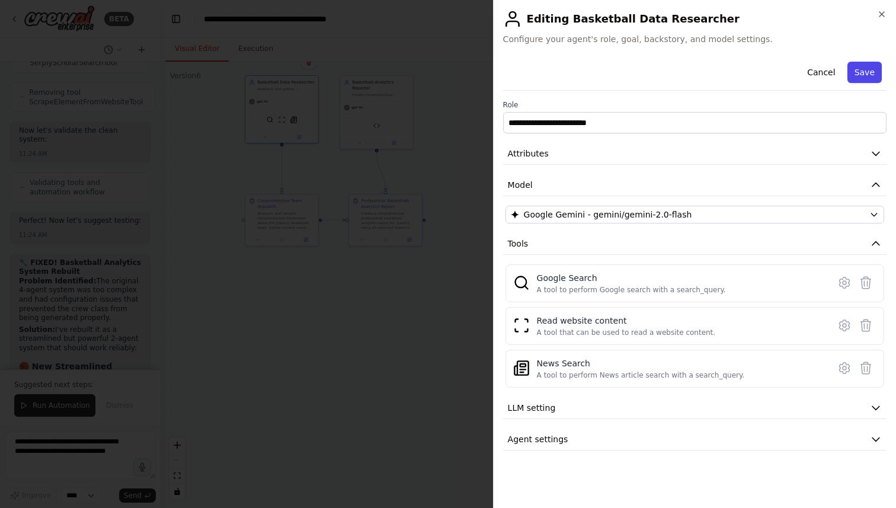
click at [864, 70] on button "Save" at bounding box center [864, 72] width 34 height 21
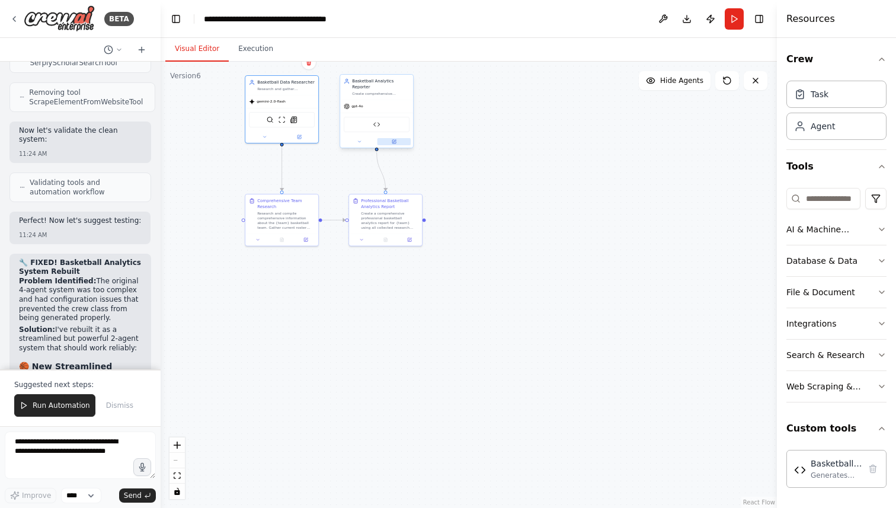
click at [390, 138] on button at bounding box center [394, 141] width 34 height 7
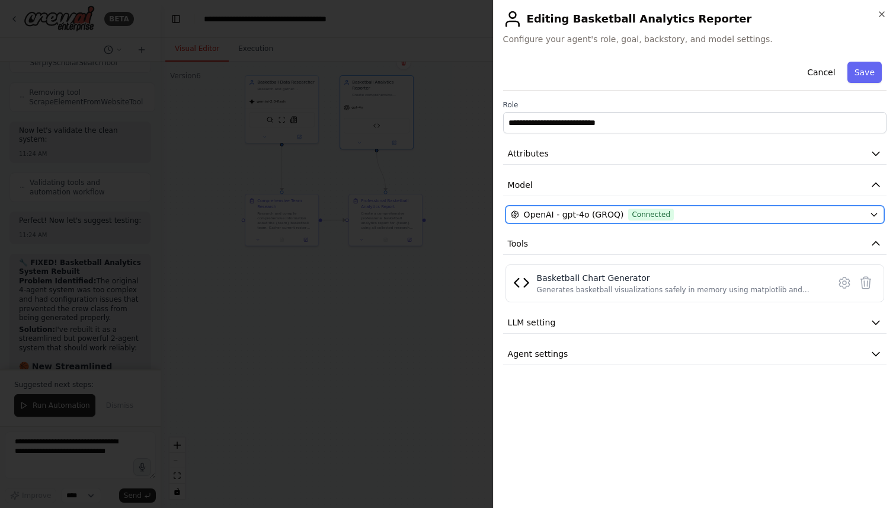
click at [607, 210] on span "OpenAI - gpt-4o (GROQ)" at bounding box center [574, 215] width 100 height 12
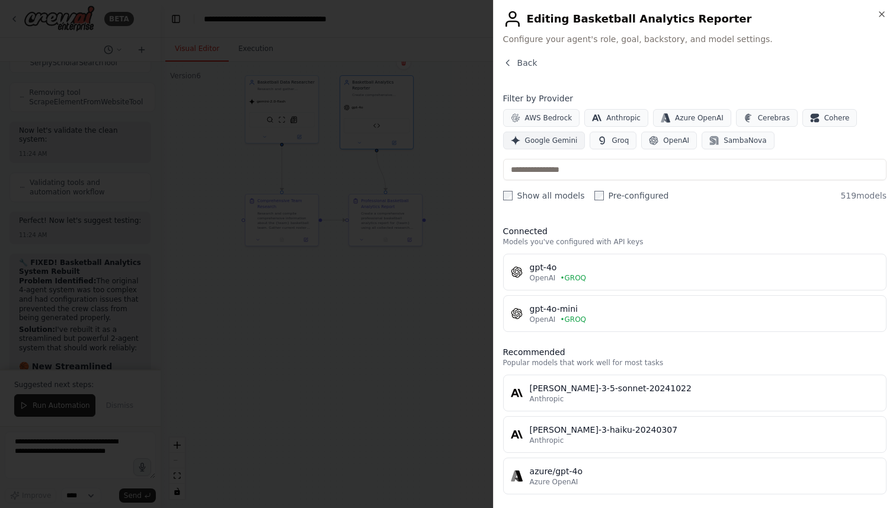
click at [556, 137] on span "Google Gemini" at bounding box center [551, 140] width 53 height 9
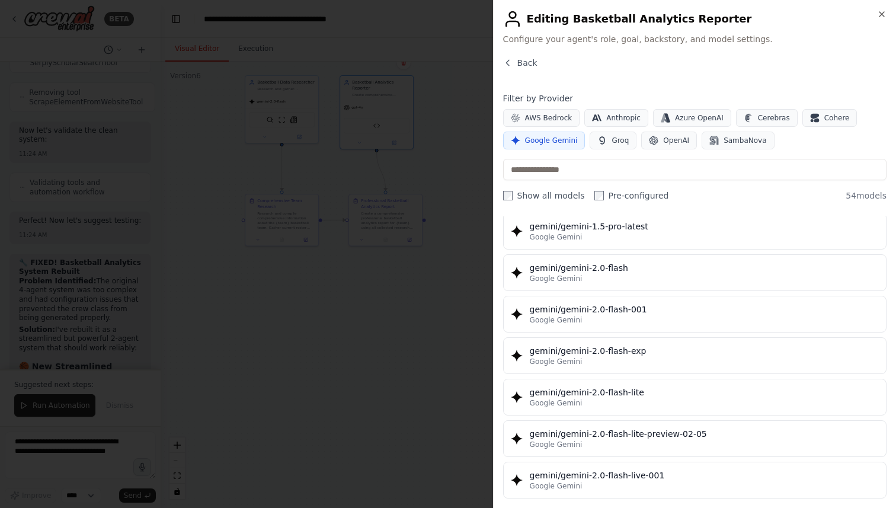
scroll to position [582, 0]
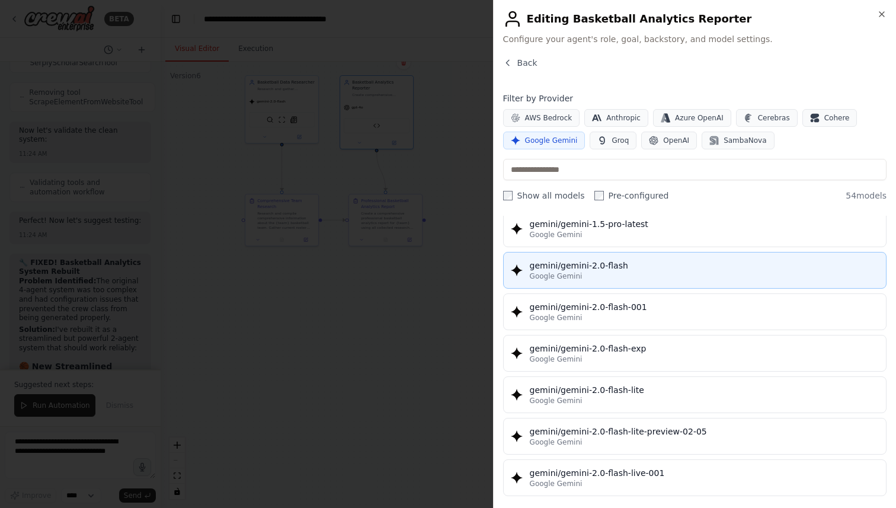
click at [569, 278] on span "Google Gemini" at bounding box center [556, 275] width 53 height 9
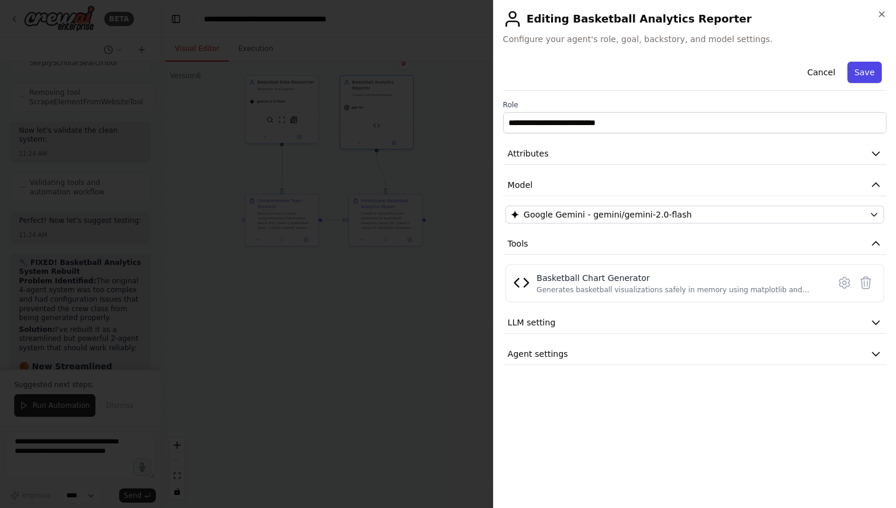
click at [864, 75] on button "Save" at bounding box center [864, 72] width 34 height 21
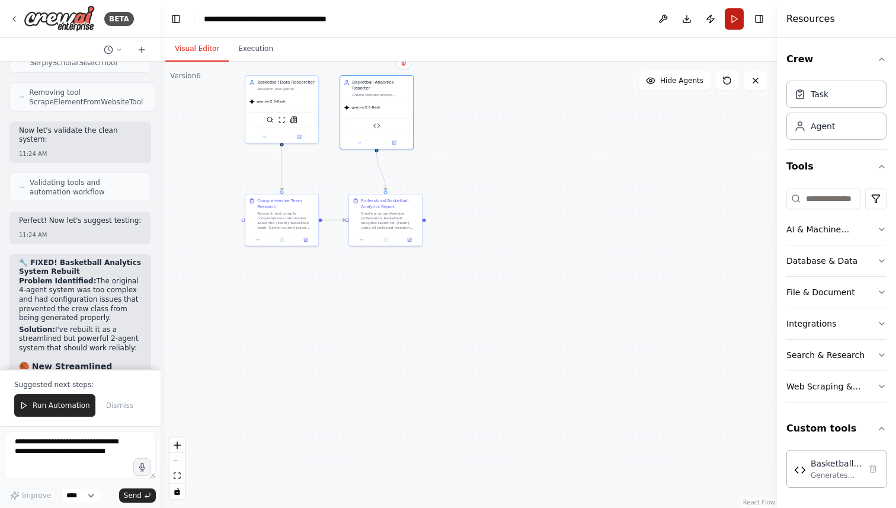
click at [735, 23] on button "Run" at bounding box center [734, 18] width 19 height 21
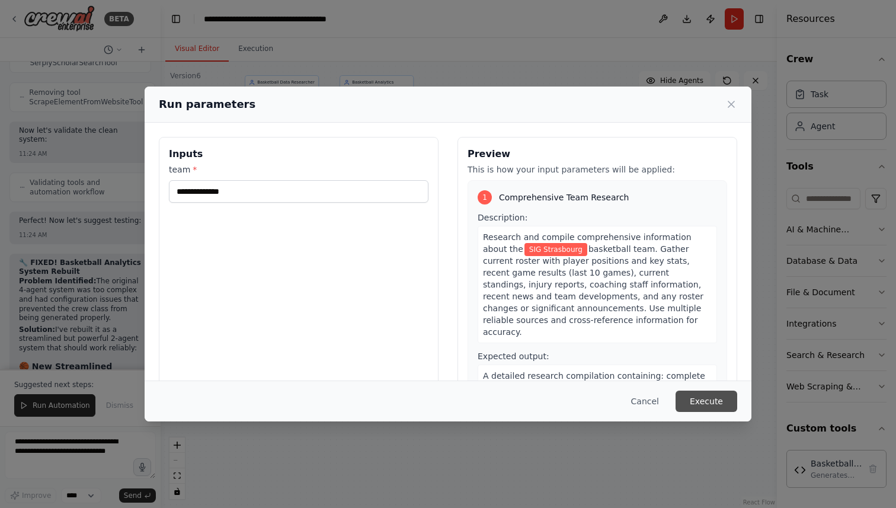
click at [713, 402] on button "Execute" at bounding box center [706, 400] width 62 height 21
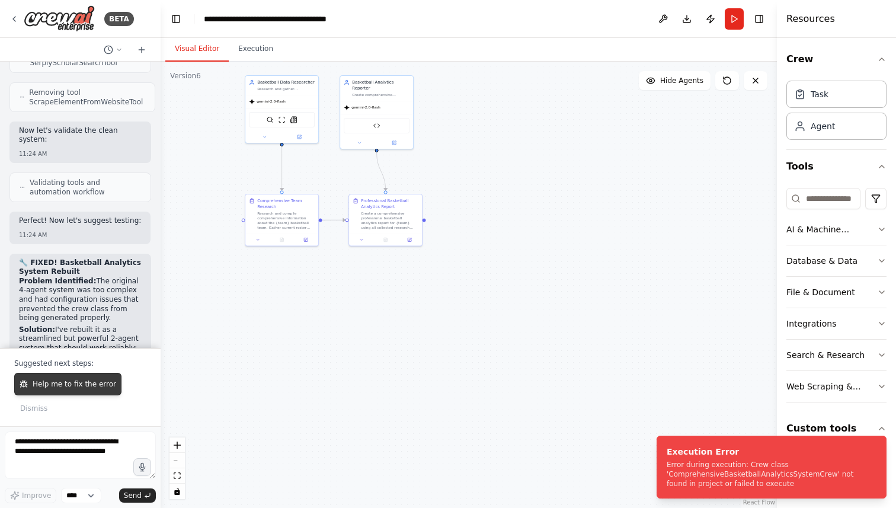
click at [53, 380] on span "Help me to fix the error" at bounding box center [75, 383] width 84 height 9
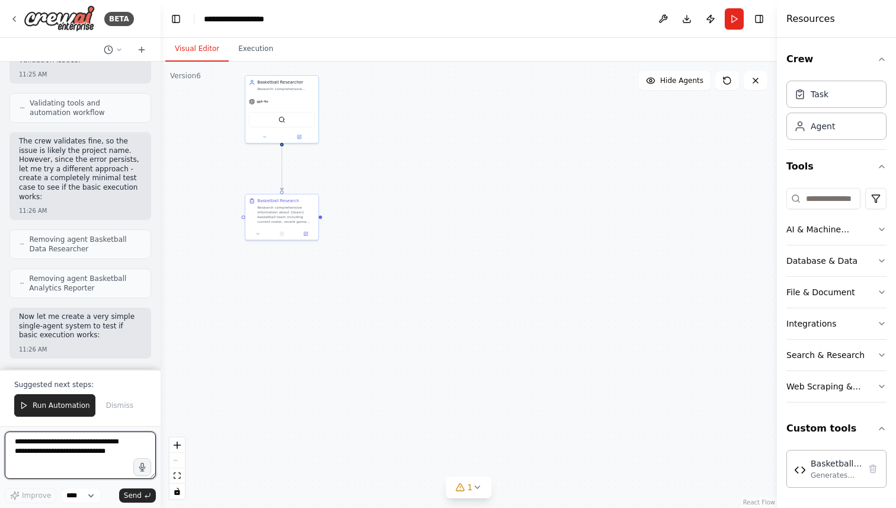
scroll to position [20385, 0]
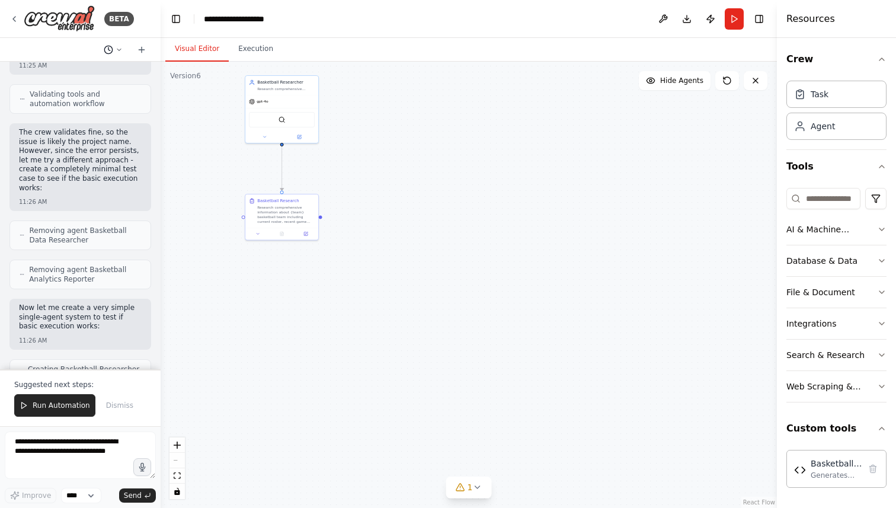
click at [114, 49] on button at bounding box center [113, 50] width 28 height 14
click at [94, 70] on div "Yesterday 09:54 AM" at bounding box center [90, 73] width 132 height 9
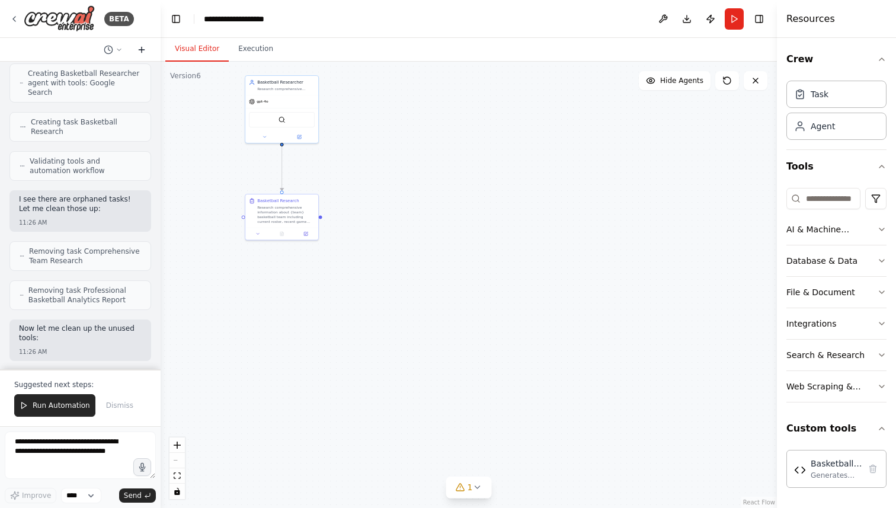
scroll to position [20699, 0]
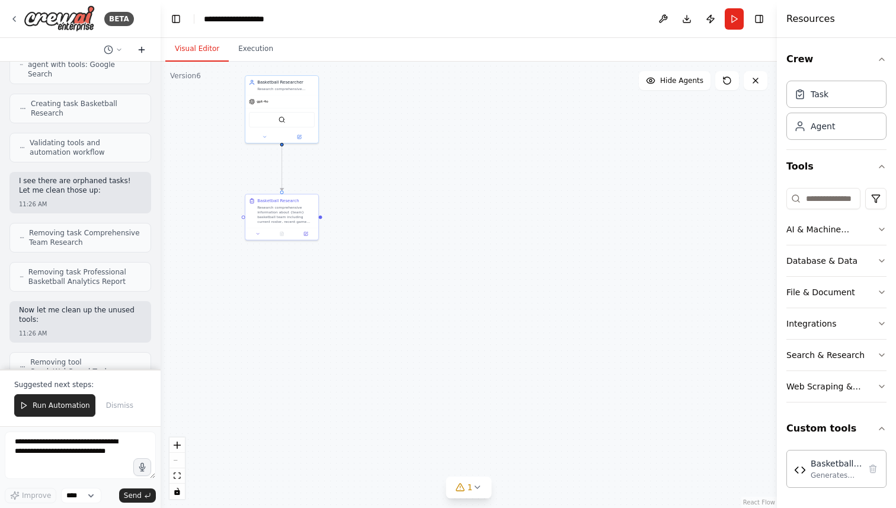
click at [138, 47] on icon at bounding box center [141, 49] width 9 height 9
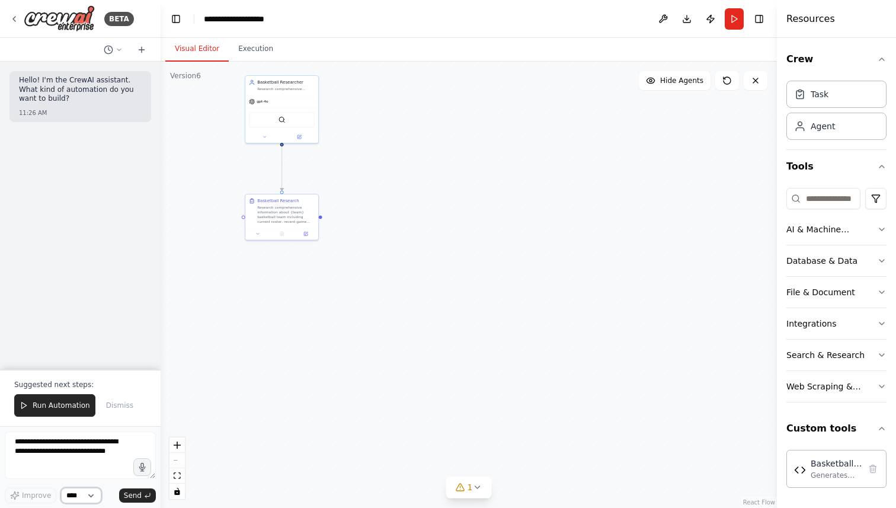
click at [96, 494] on select "****" at bounding box center [81, 495] width 40 height 15
click at [118, 406] on span "Dismiss" at bounding box center [119, 405] width 27 height 9
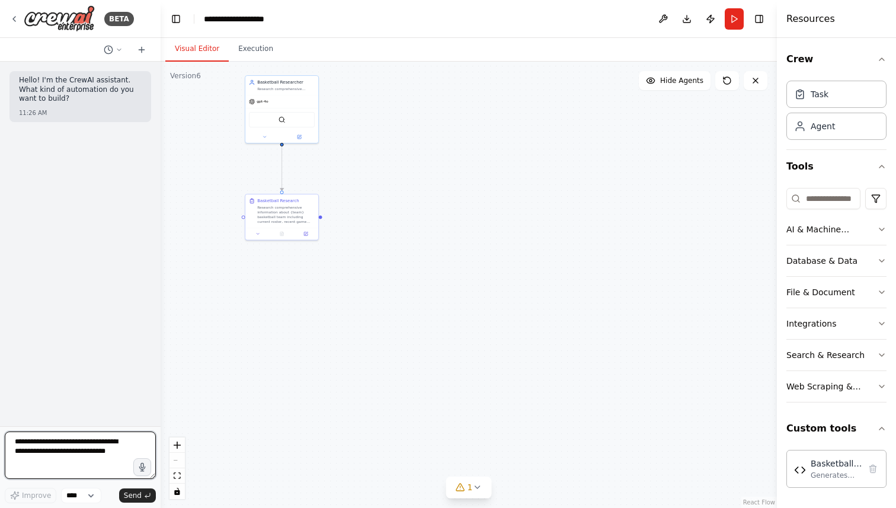
click at [96, 444] on textarea at bounding box center [80, 454] width 151 height 47
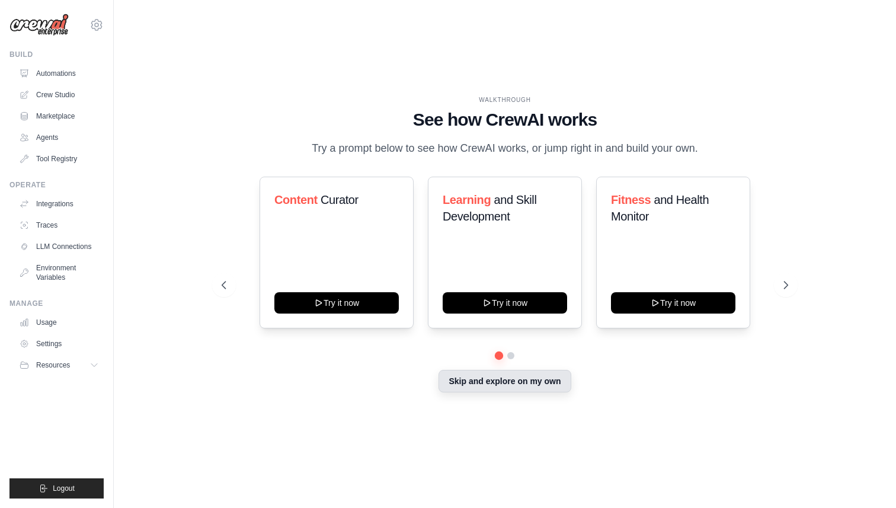
click at [468, 382] on button "Skip and explore on my own" at bounding box center [504, 381] width 132 height 23
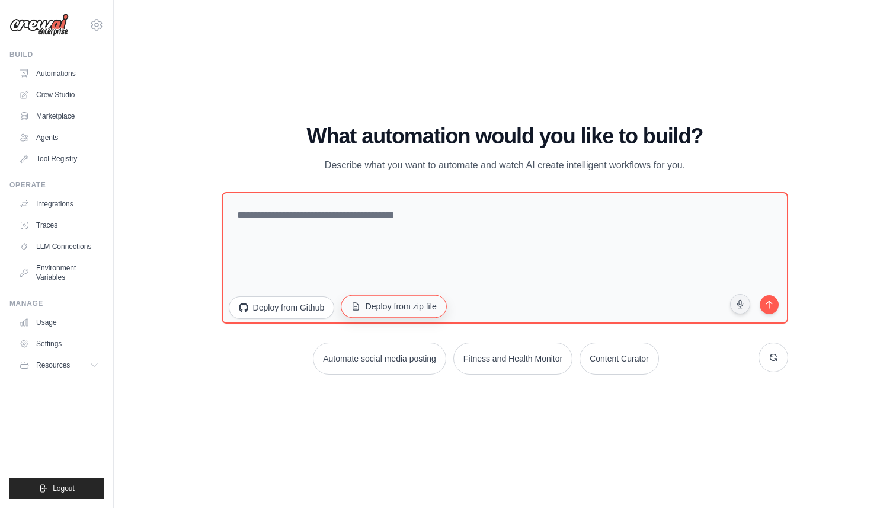
click at [404, 306] on button "Deploy from zip file" at bounding box center [394, 305] width 106 height 23
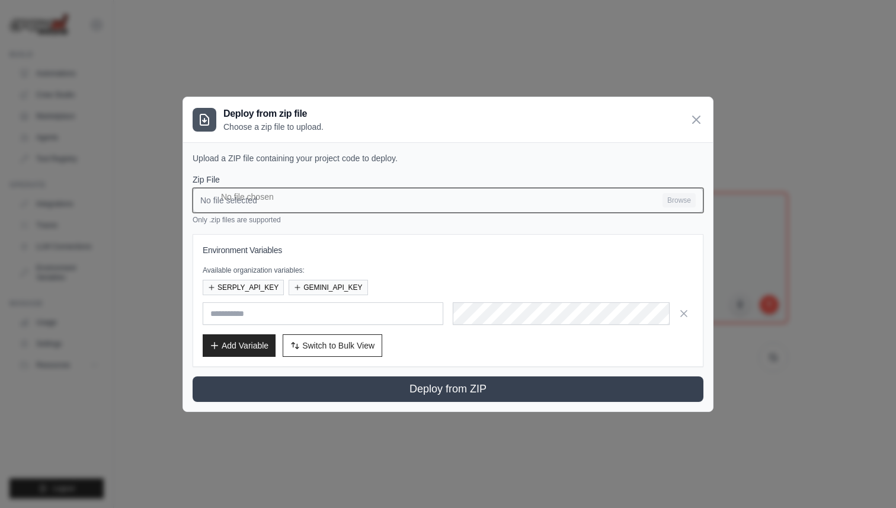
click at [303, 197] on input "No file selected Browse" at bounding box center [448, 200] width 511 height 25
click at [329, 197] on input "No file selected Browse" at bounding box center [448, 200] width 511 height 25
type input "**********"
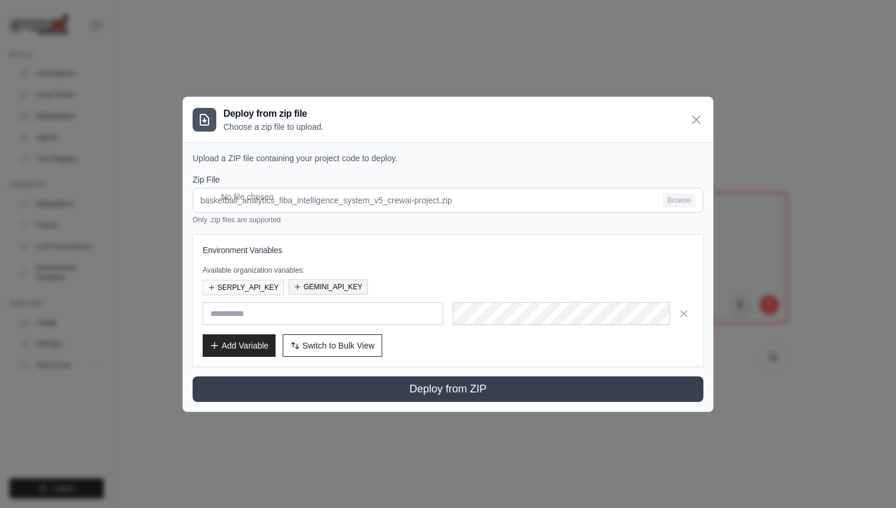
click at [340, 286] on button "GEMINI_API_KEY" at bounding box center [328, 286] width 79 height 15
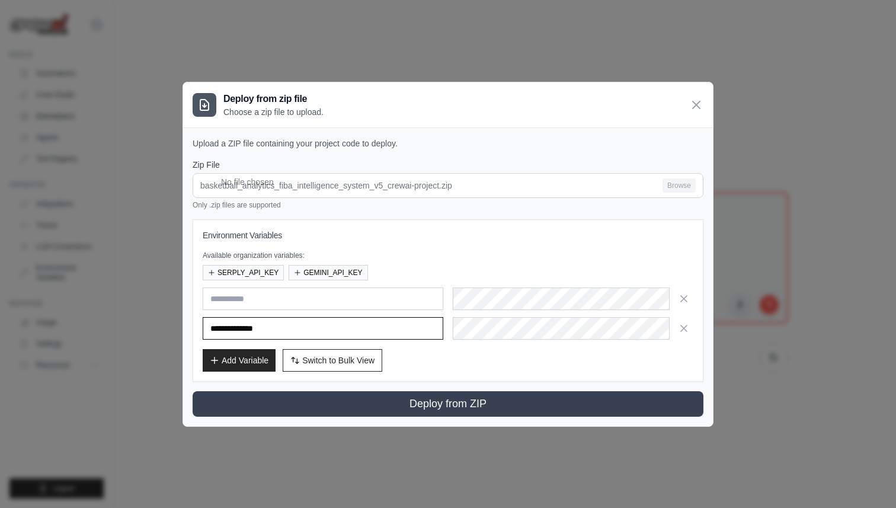
click at [297, 332] on input "**********" at bounding box center [323, 328] width 241 height 23
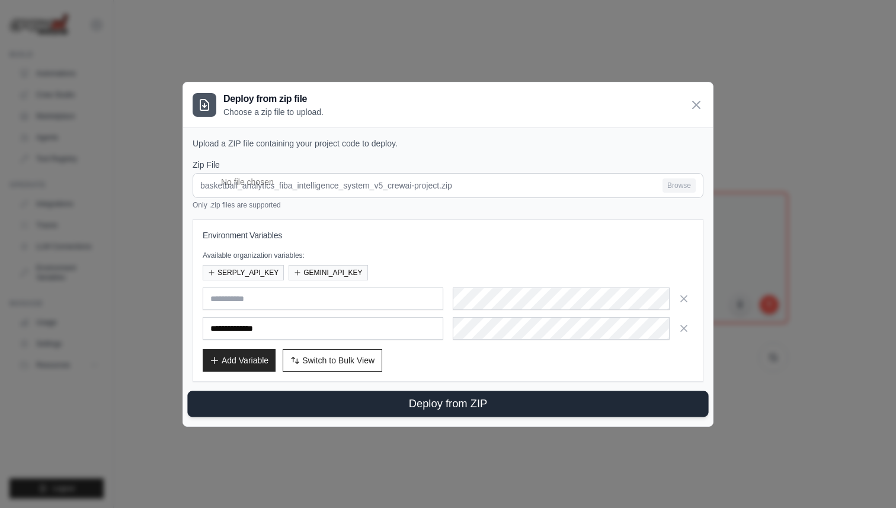
click at [457, 402] on button "Deploy from ZIP" at bounding box center [447, 403] width 521 height 26
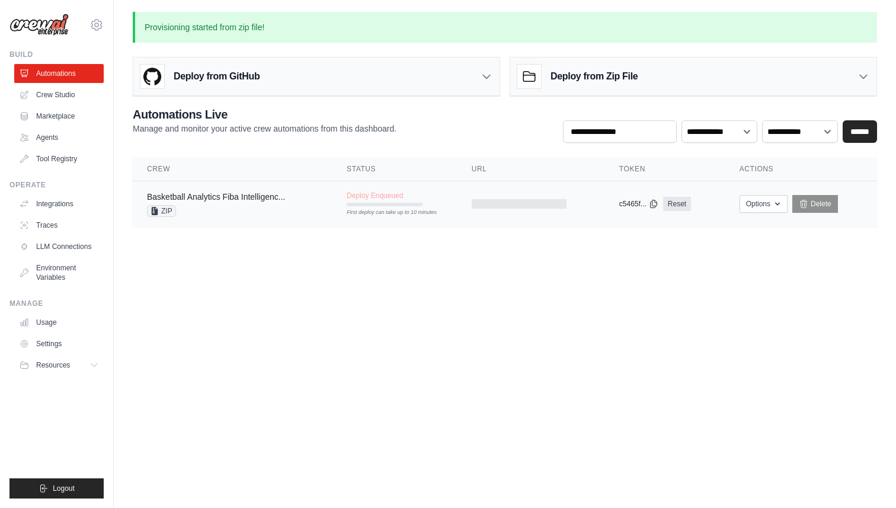
click at [252, 198] on link "Basketball Analytics Fiba Intelligenc..." at bounding box center [216, 196] width 138 height 9
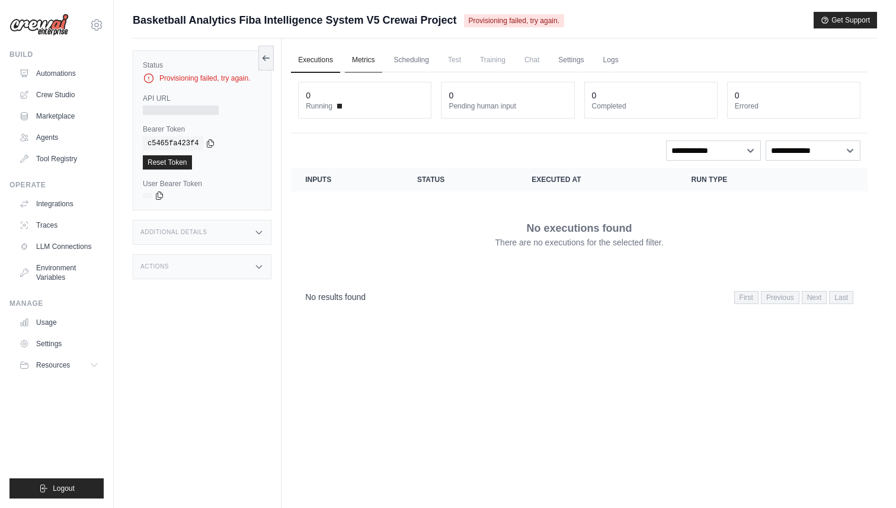
click at [362, 61] on link "Metrics" at bounding box center [363, 60] width 37 height 25
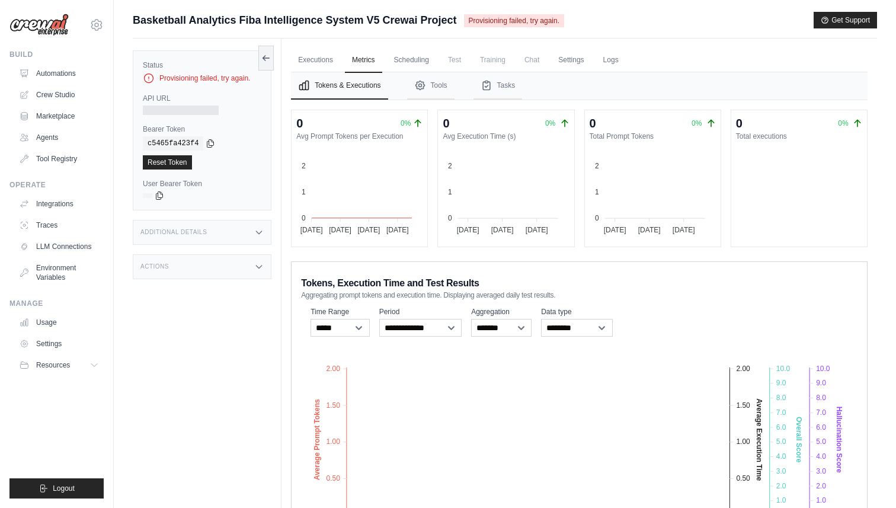
click at [201, 75] on div "Provisioning failed, try again." at bounding box center [202, 78] width 119 height 12
click at [265, 58] on icon at bounding box center [265, 57] width 9 height 9
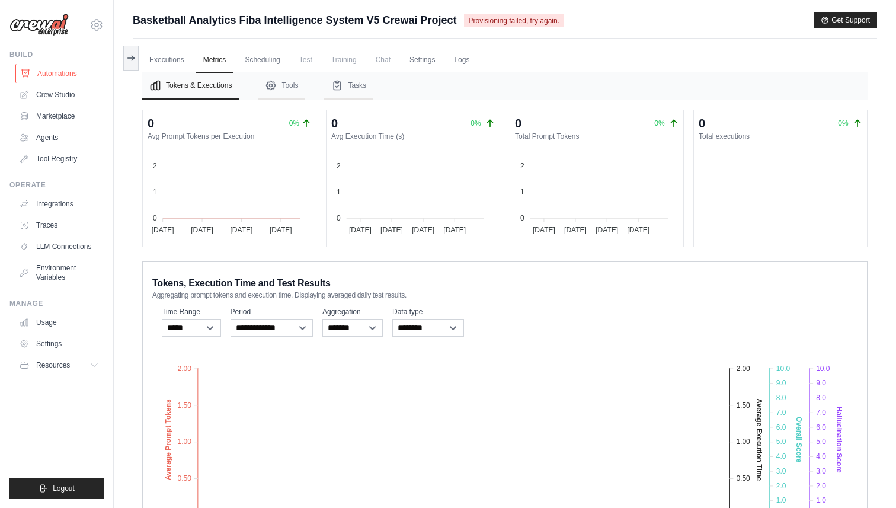
click at [75, 71] on link "Automations" at bounding box center [59, 73] width 89 height 19
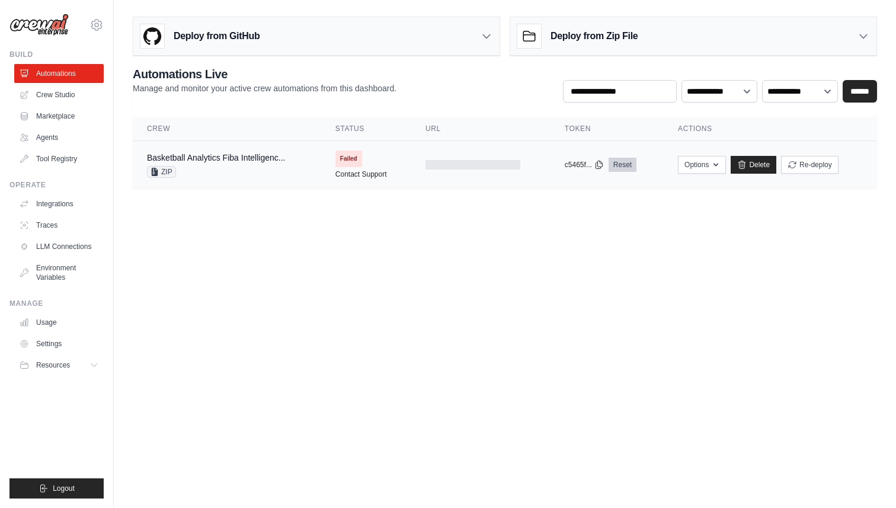
click at [616, 166] on link "Reset" at bounding box center [623, 165] width 28 height 14
click at [715, 159] on icon "button" at bounding box center [715, 163] width 9 height 9
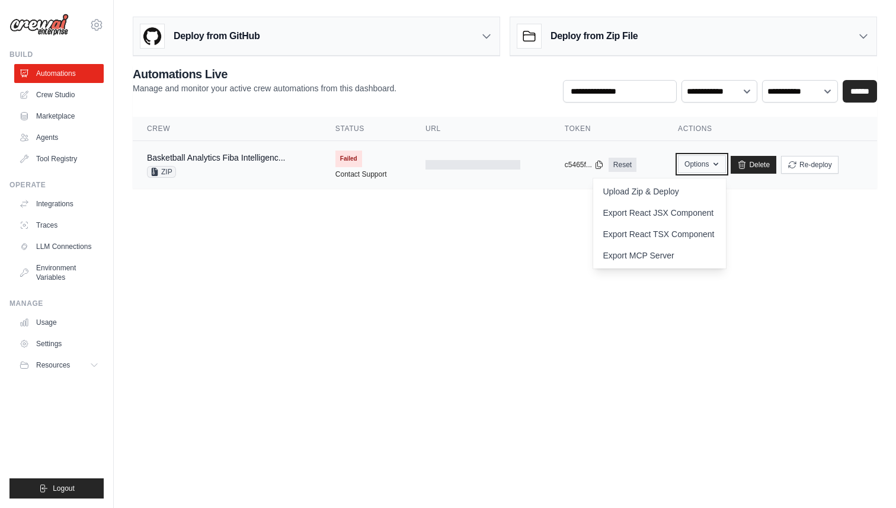
click at [715, 159] on icon "button" at bounding box center [715, 163] width 9 height 9
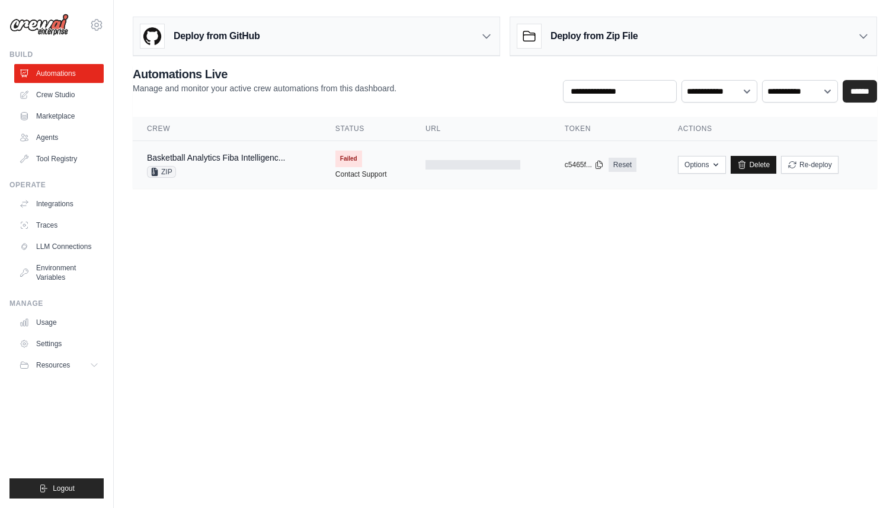
click at [750, 161] on link "Delete" at bounding box center [754, 165] width 46 height 18
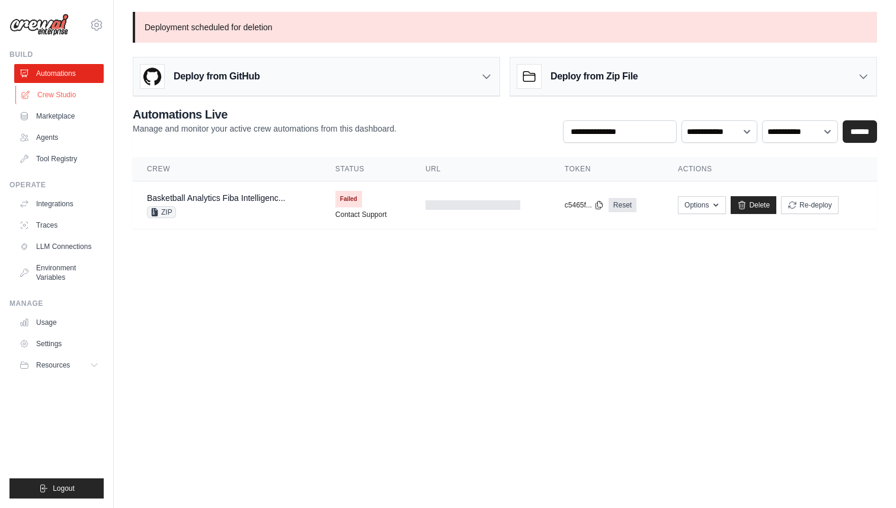
click at [52, 92] on link "Crew Studio" at bounding box center [59, 94] width 89 height 19
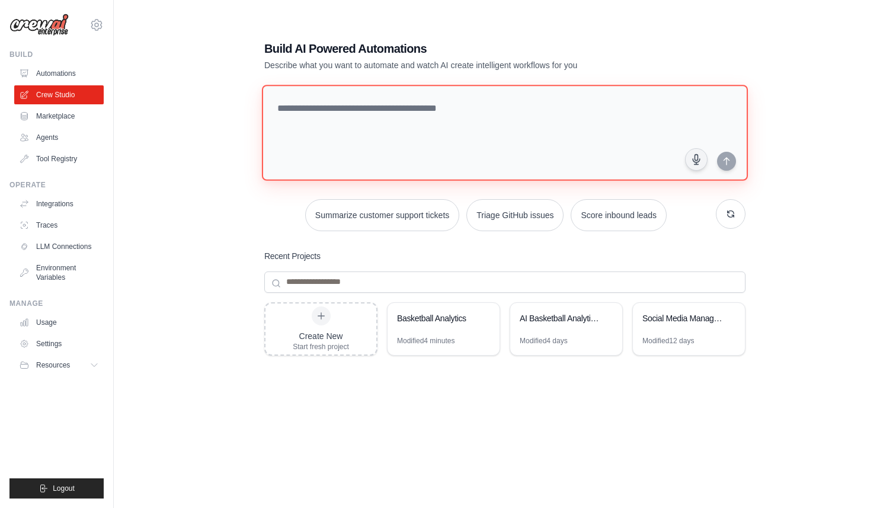
click at [377, 108] on textarea at bounding box center [505, 133] width 486 height 96
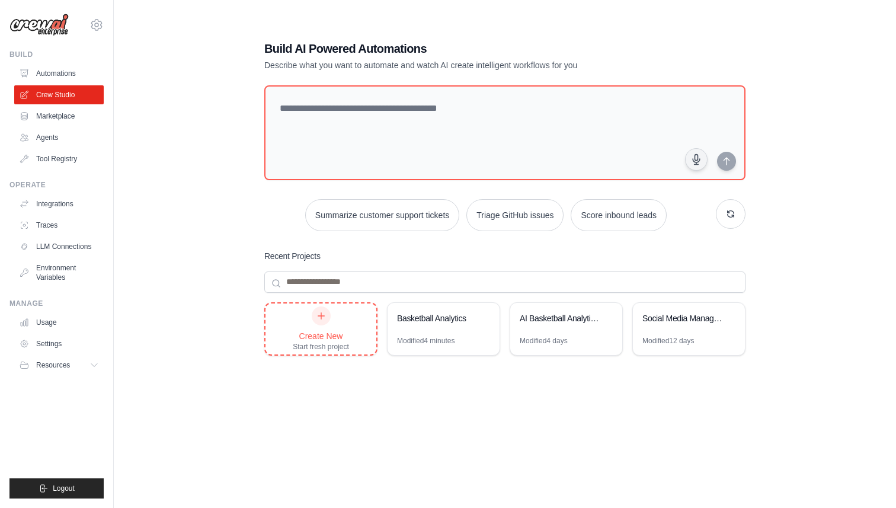
click at [318, 316] on icon at bounding box center [320, 315] width 9 height 9
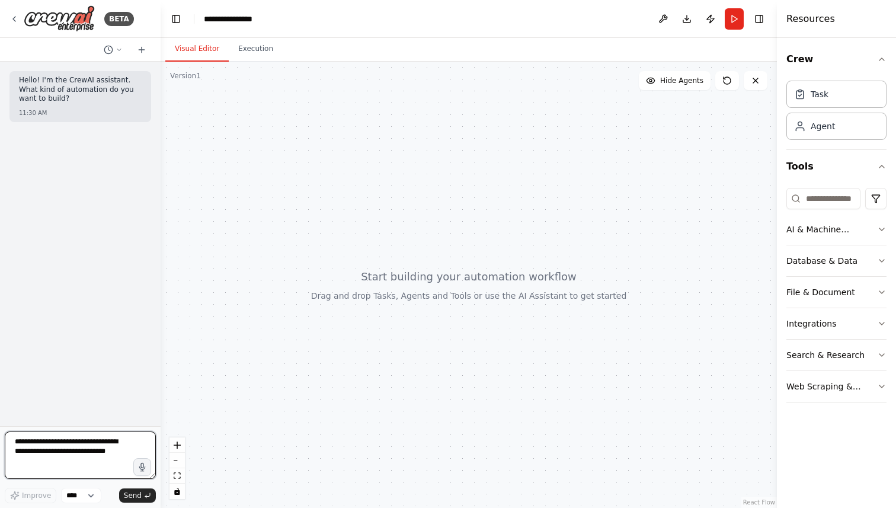
click at [75, 443] on textarea at bounding box center [80, 454] width 151 height 47
type textarea "**********"
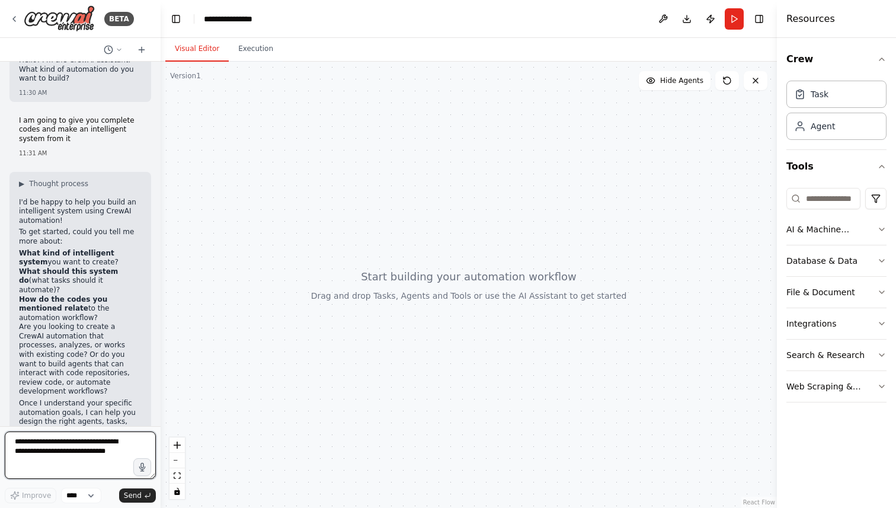
scroll to position [29, 0]
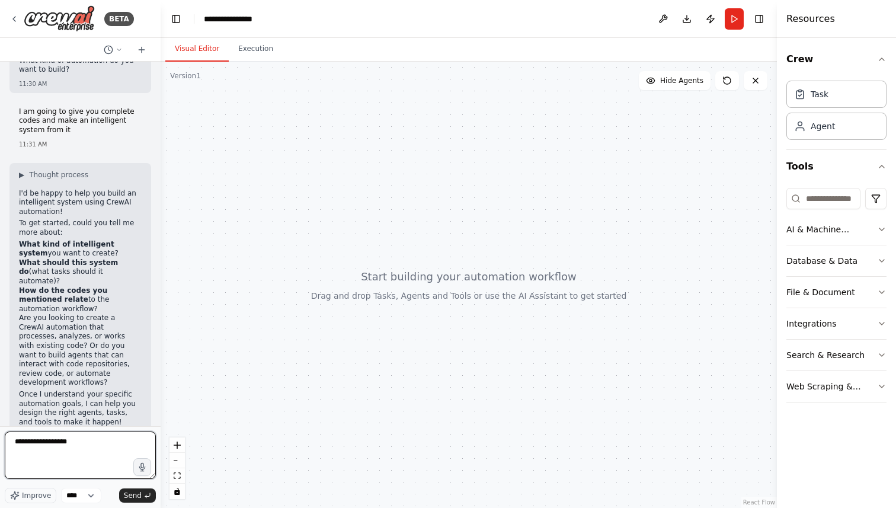
paste textarea "**********"
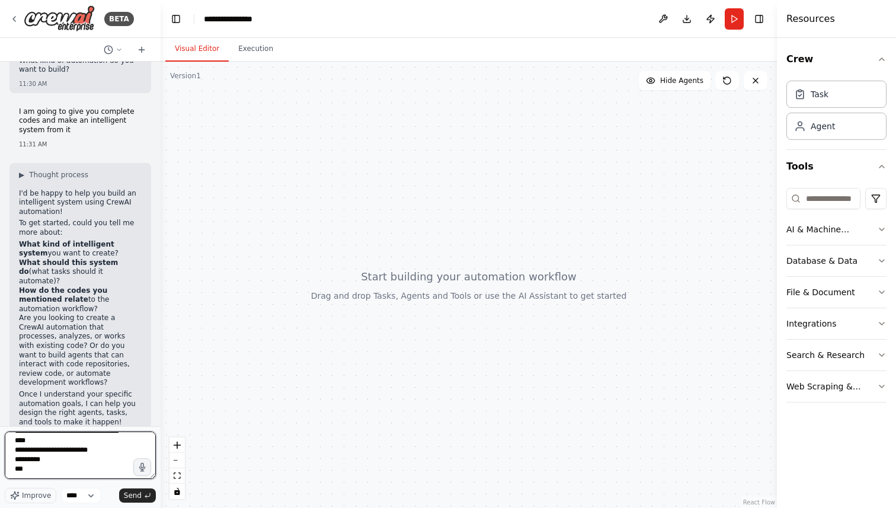
scroll to position [4774, 0]
paste textarea "**********"
type textarea "**********"
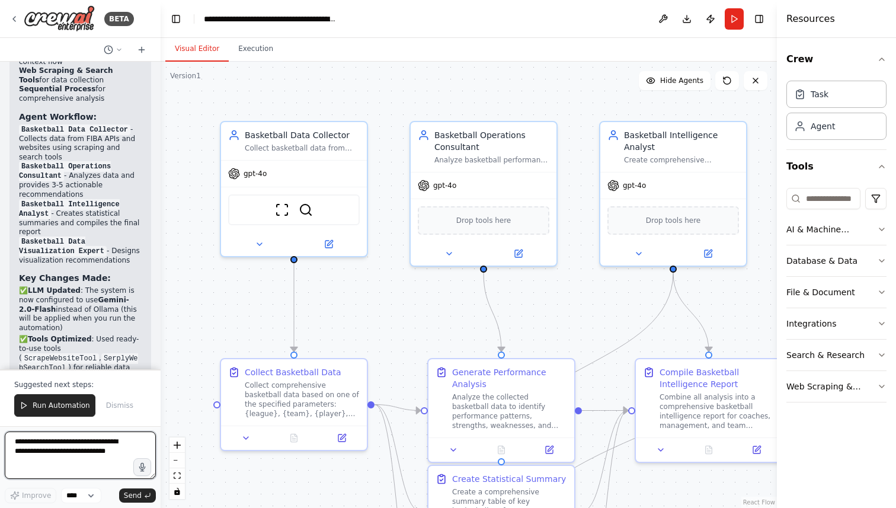
scroll to position [8134, 0]
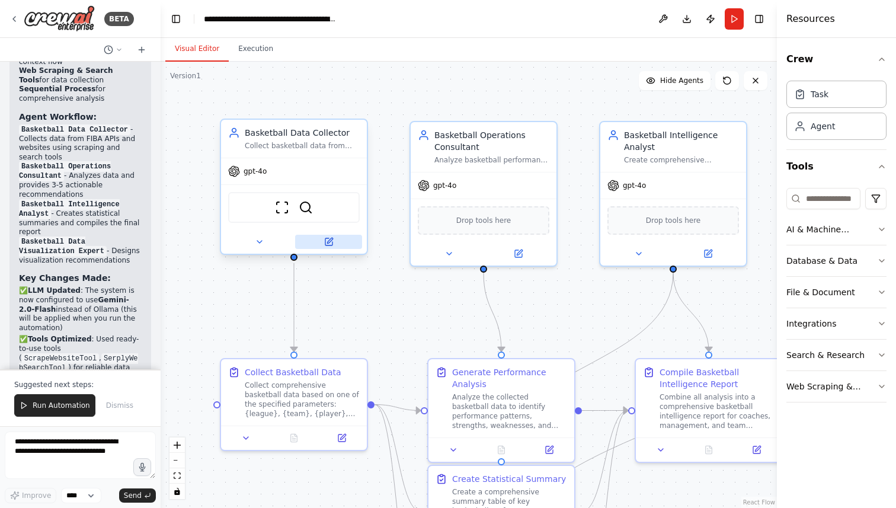
click at [334, 241] on button at bounding box center [328, 242] width 67 height 14
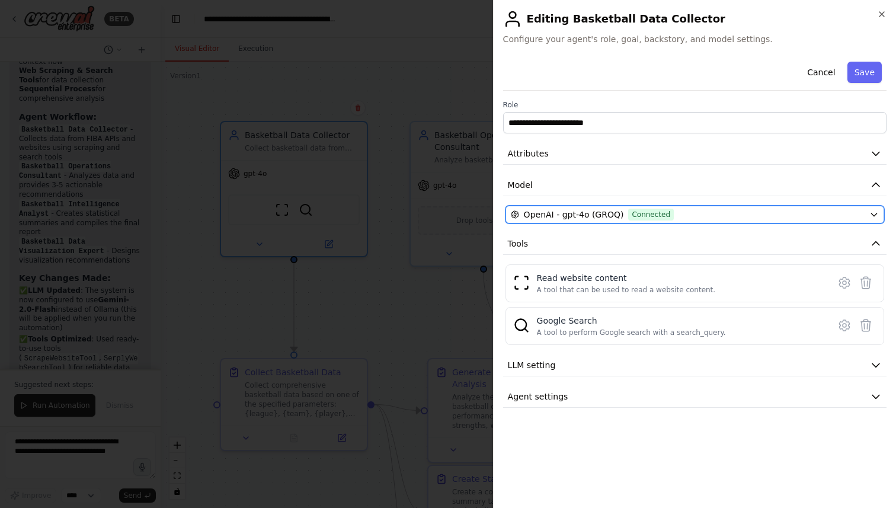
click at [601, 212] on span "OpenAI - gpt-4o (GROQ)" at bounding box center [574, 215] width 100 height 12
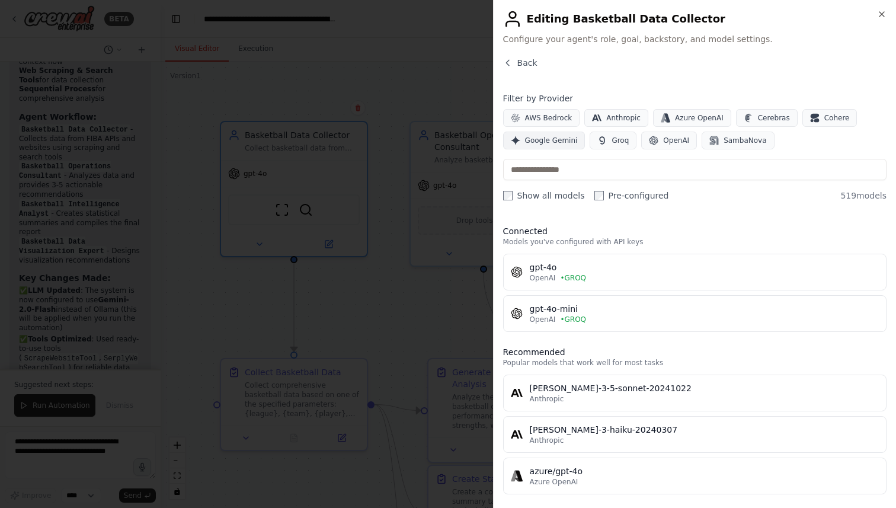
click at [549, 142] on span "Google Gemini" at bounding box center [551, 140] width 53 height 9
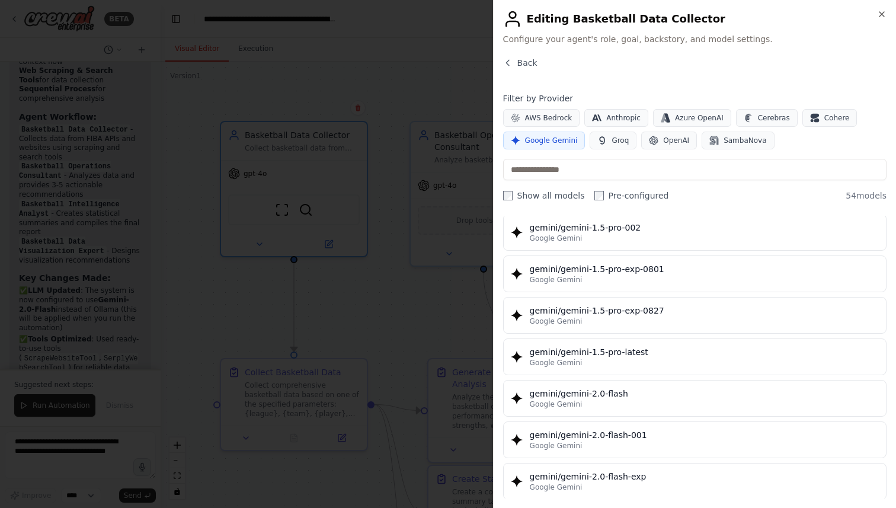
scroll to position [459, 0]
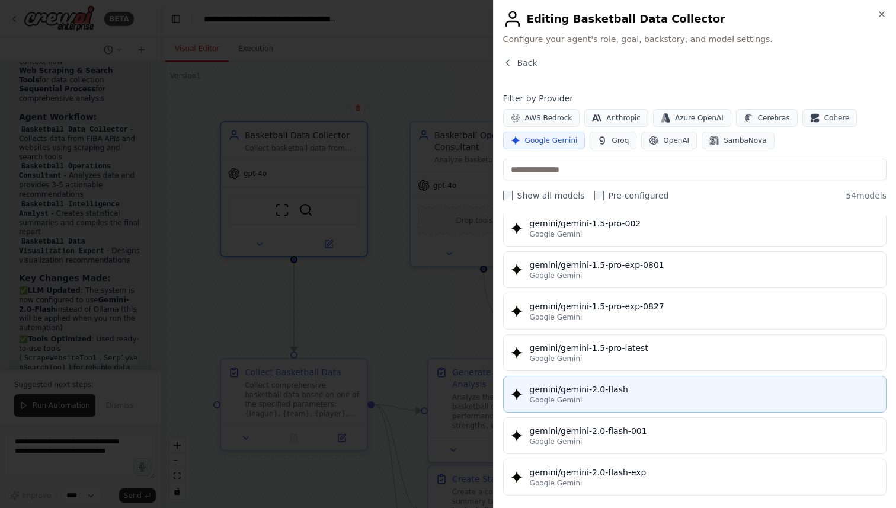
click at [612, 386] on div "gemini/gemini-2.0-flash" at bounding box center [704, 389] width 349 height 12
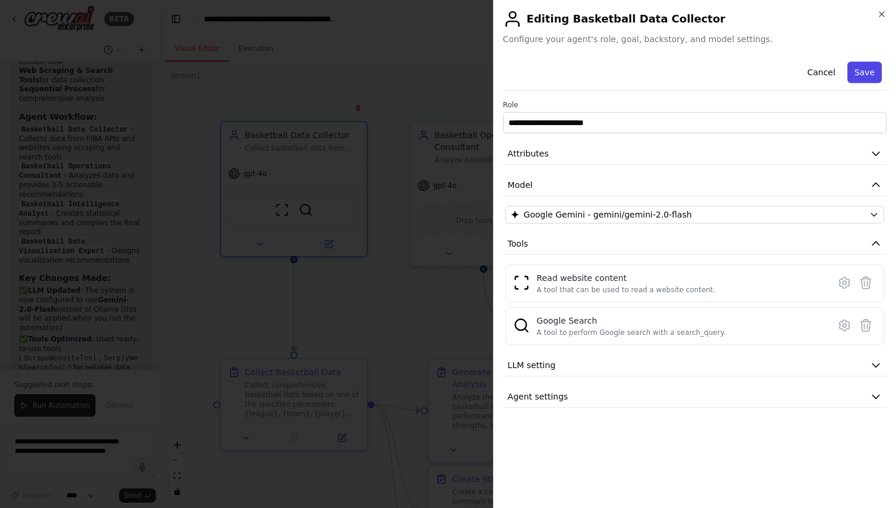
click at [860, 72] on button "Save" at bounding box center [864, 72] width 34 height 21
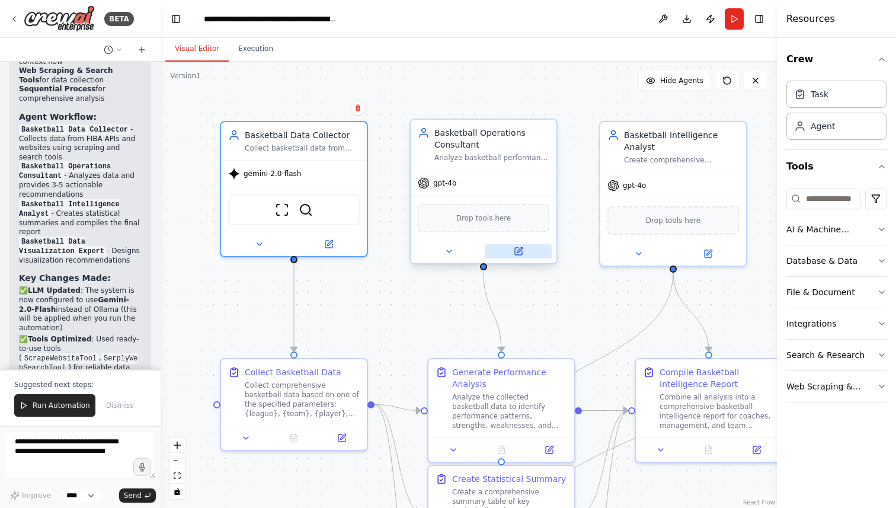
click at [521, 249] on icon at bounding box center [518, 250] width 9 height 9
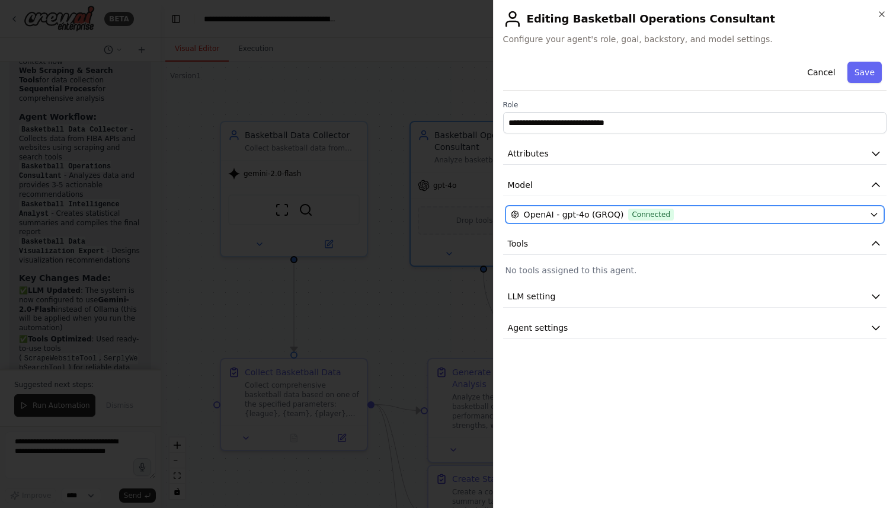
click at [574, 216] on span "OpenAI - gpt-4o (GROQ)" at bounding box center [574, 215] width 100 height 12
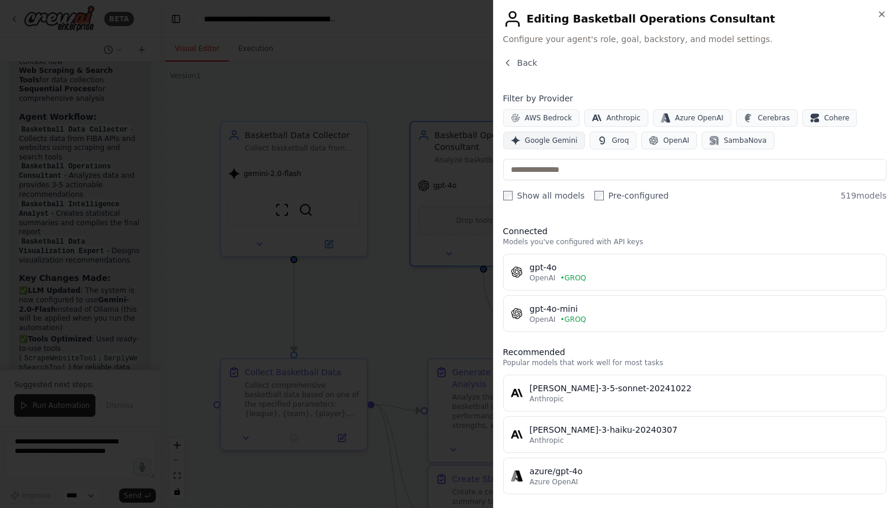
click at [542, 140] on span "Google Gemini" at bounding box center [551, 140] width 53 height 9
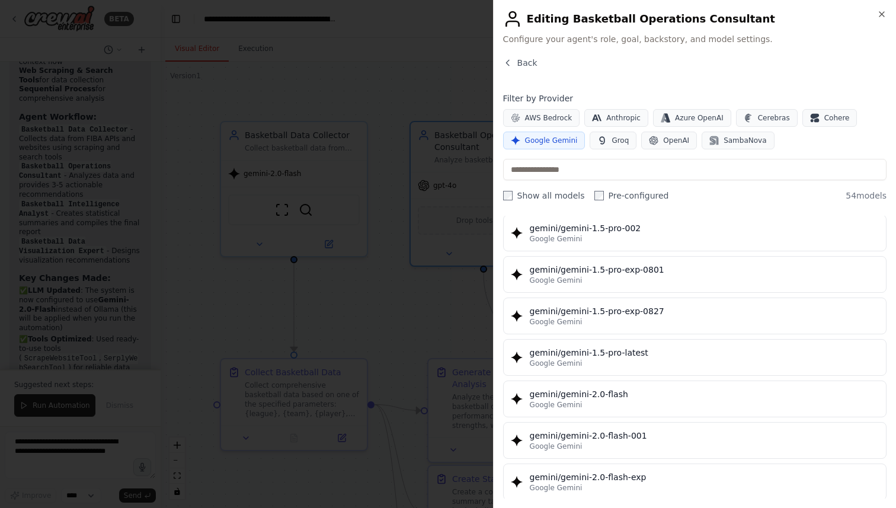
scroll to position [457, 0]
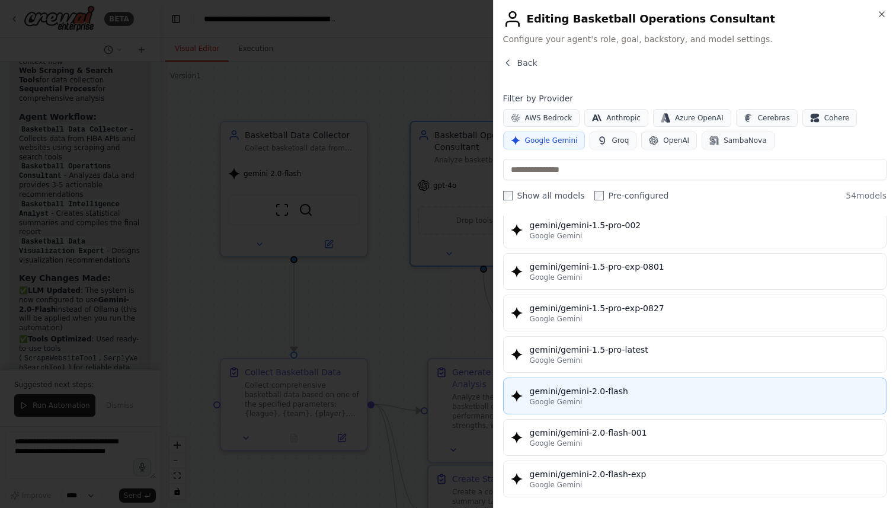
click at [588, 403] on div "Google Gemini" at bounding box center [704, 401] width 349 height 9
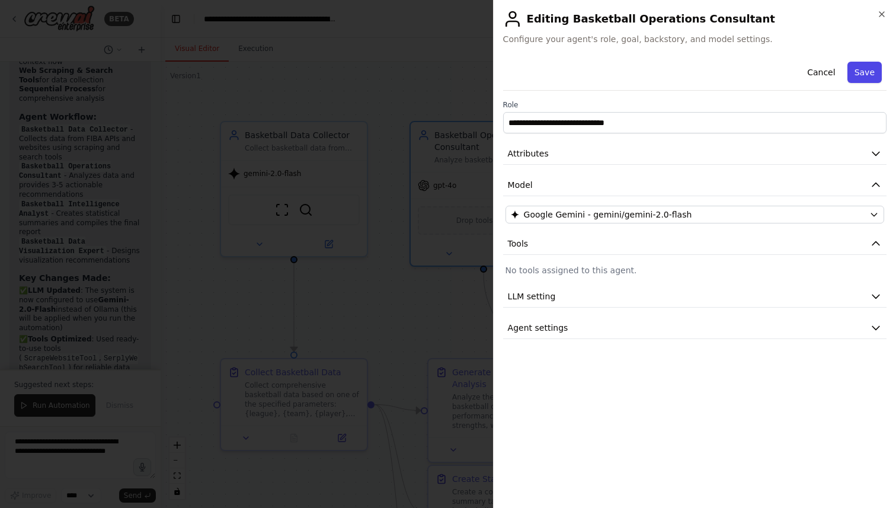
click at [861, 72] on button "Save" at bounding box center [864, 72] width 34 height 21
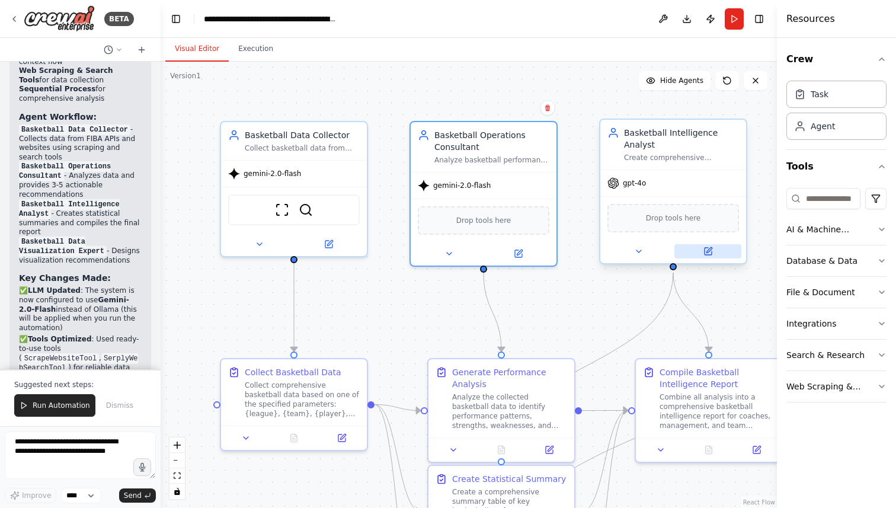
click at [706, 252] on icon at bounding box center [708, 249] width 5 height 5
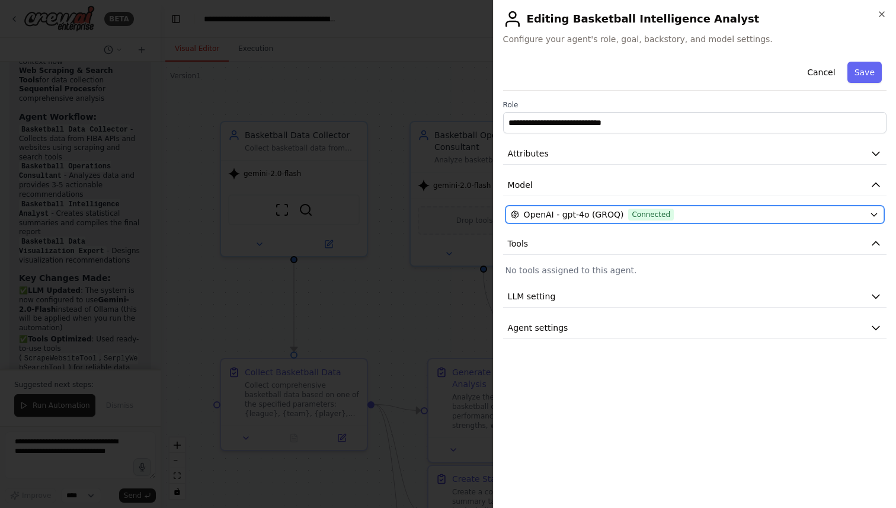
click at [673, 210] on div "OpenAI - gpt-4o (GROQ) Connected" at bounding box center [688, 215] width 354 height 12
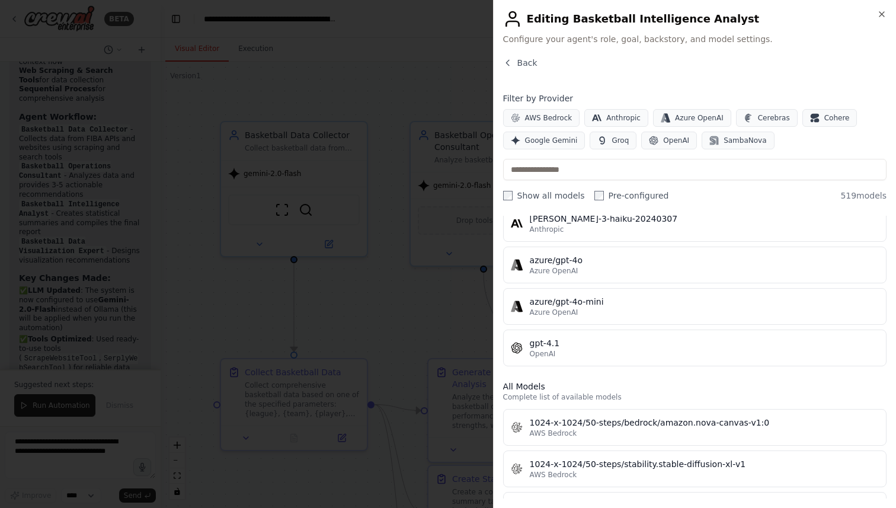
scroll to position [212, 0]
click at [551, 144] on span "Google Gemini" at bounding box center [551, 140] width 53 height 9
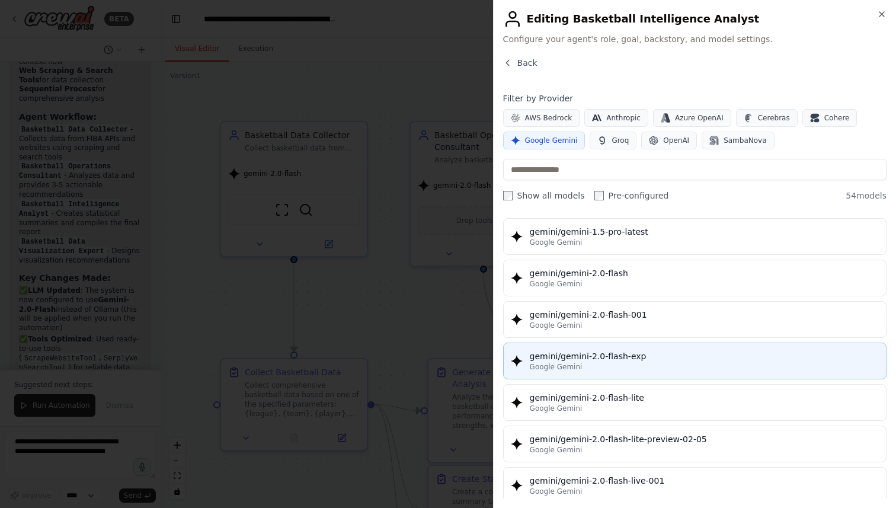
scroll to position [575, 0]
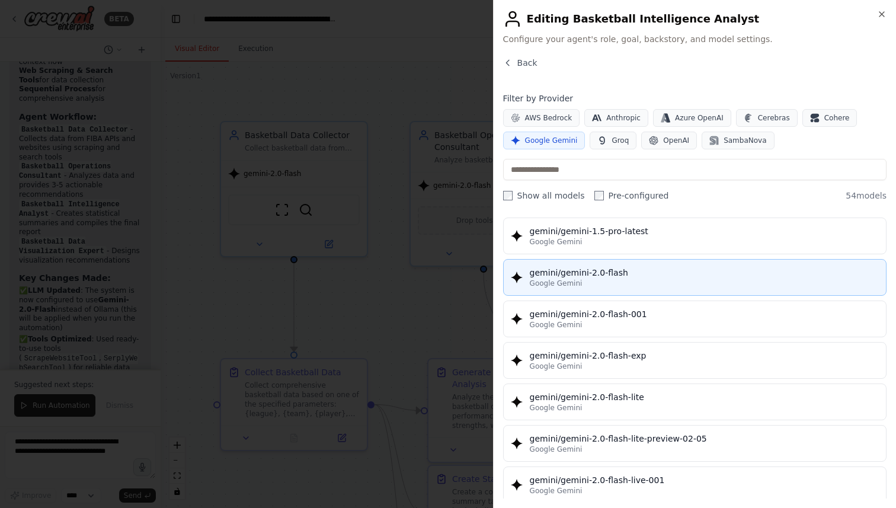
click at [579, 273] on div "gemini/gemini-2.0-flash" at bounding box center [704, 273] width 349 height 12
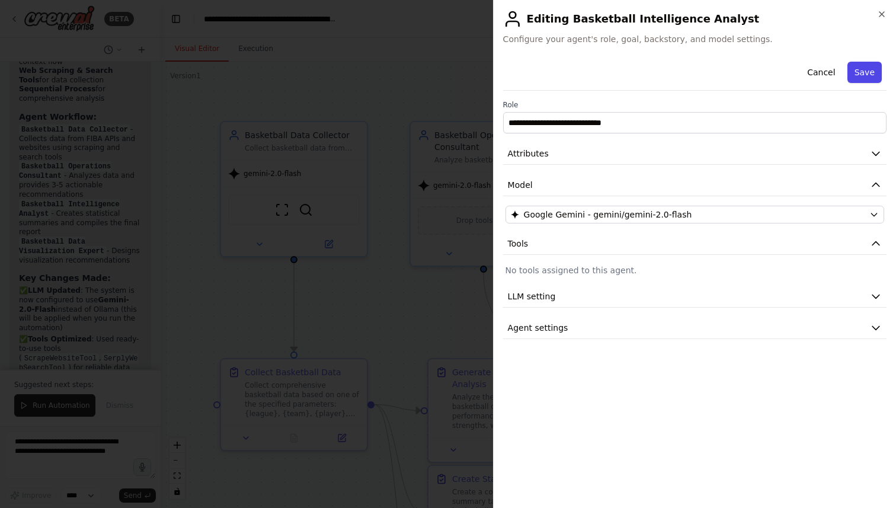
click at [869, 68] on button "Save" at bounding box center [864, 72] width 34 height 21
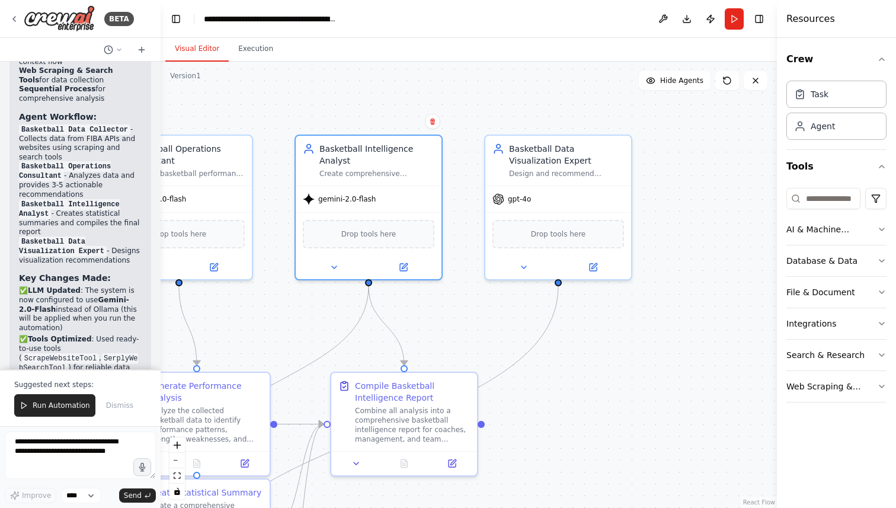
drag, startPoint x: 721, startPoint y: 288, endPoint x: 417, endPoint y: 302, distance: 304.9
click at [417, 302] on div ".deletable-edge-delete-btn { width: 20px; height: 20px; border: 0px solid #ffff…" at bounding box center [469, 285] width 616 height 446
click at [597, 265] on button at bounding box center [592, 265] width 67 height 14
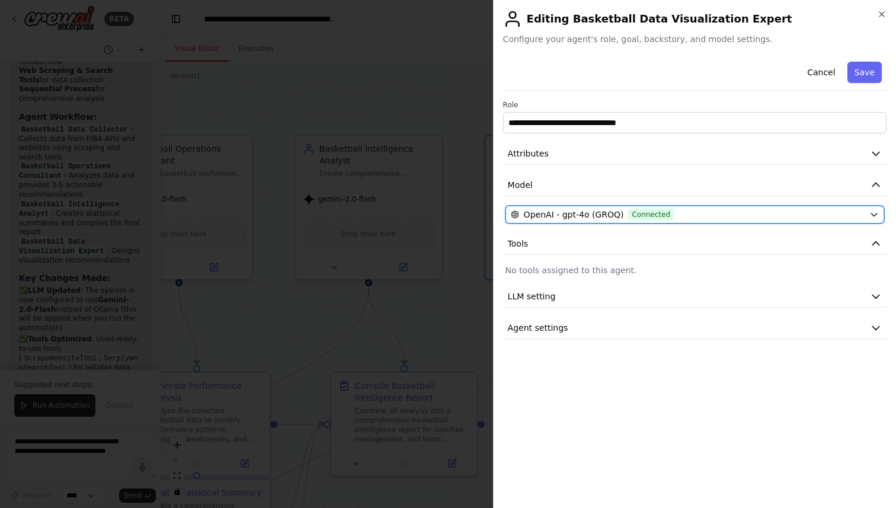
click at [618, 212] on span "OpenAI - gpt-4o (GROQ)" at bounding box center [574, 215] width 100 height 12
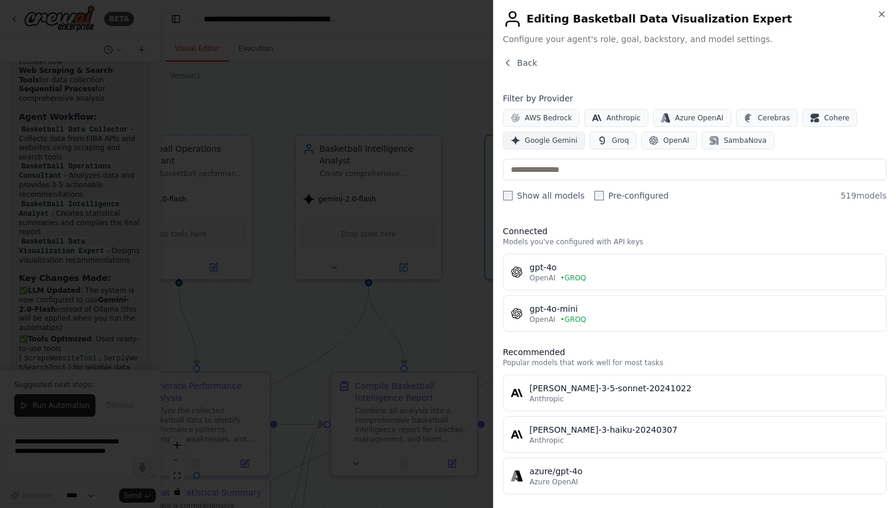
click at [561, 139] on span "Google Gemini" at bounding box center [551, 140] width 53 height 9
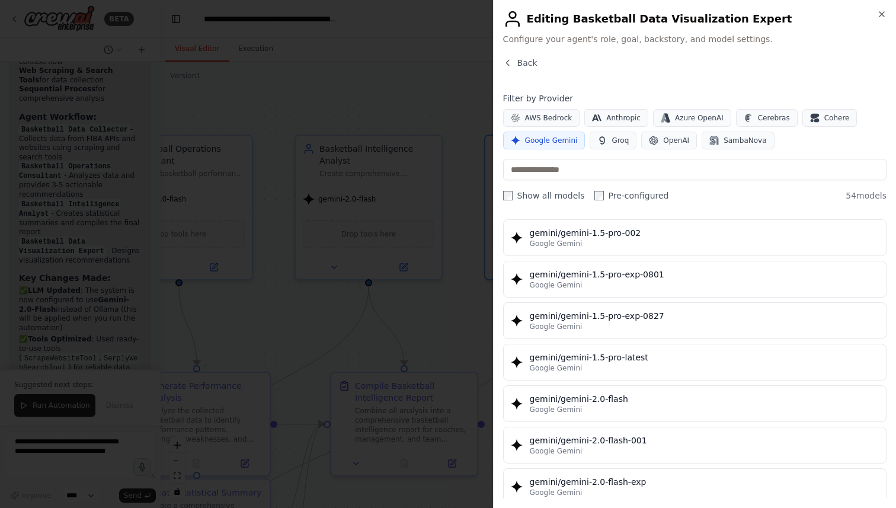
scroll to position [450, 0]
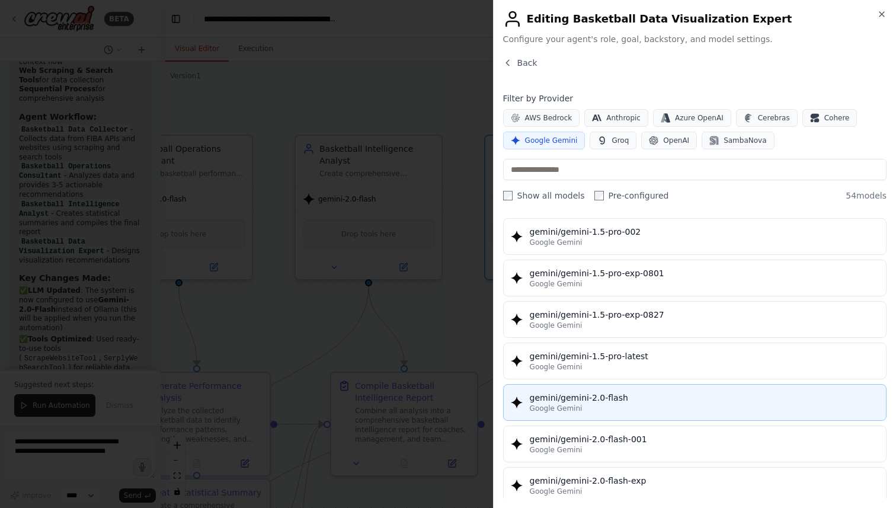
click at [607, 396] on div "gemini/gemini-2.0-flash" at bounding box center [704, 398] width 349 height 12
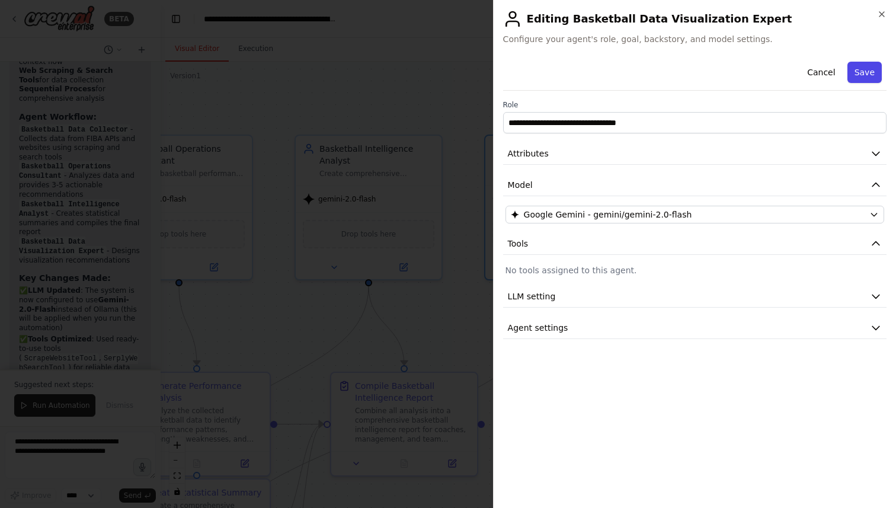
click at [863, 72] on button "Save" at bounding box center [864, 72] width 34 height 21
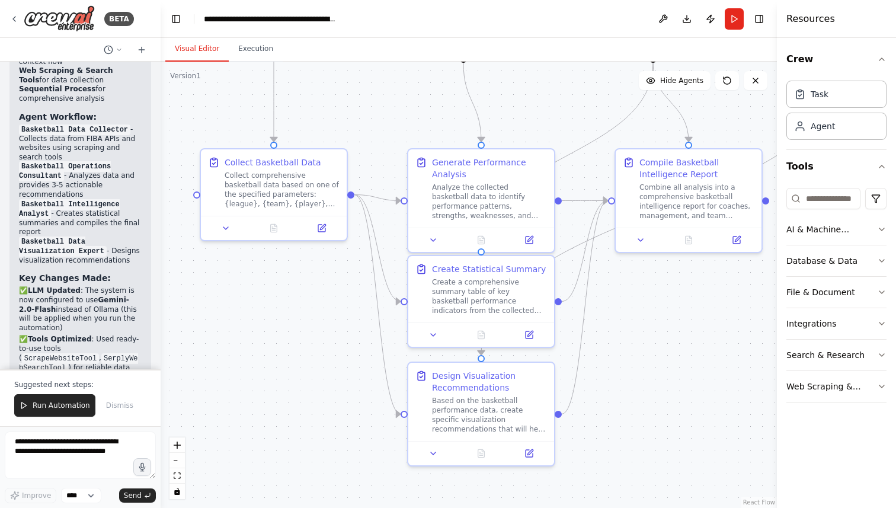
drag, startPoint x: 467, startPoint y: 326, endPoint x: 752, endPoint y: 103, distance: 361.6
click at [752, 103] on div ".deletable-edge-delete-btn { width: 20px; height: 20px; border: 0px solid #ffff…" at bounding box center [469, 285] width 616 height 446
click at [731, 26] on button "Run" at bounding box center [734, 18] width 19 height 21
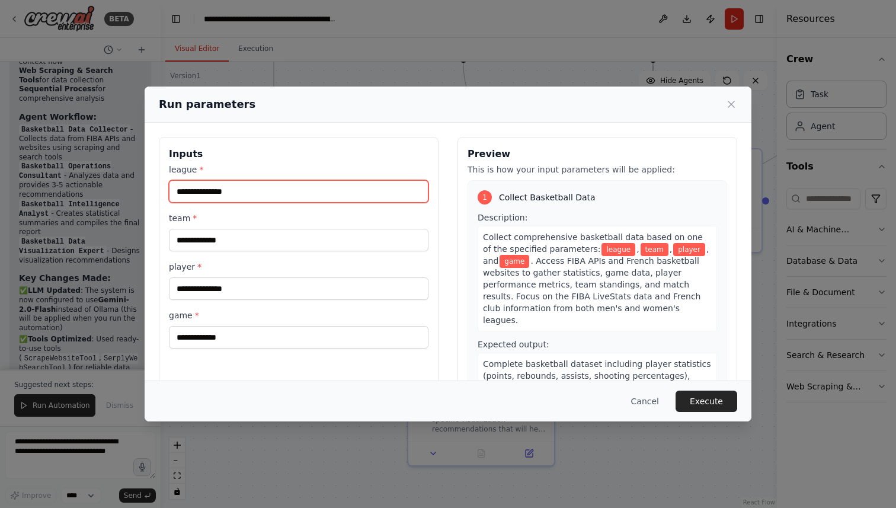
click at [300, 188] on input "league *" at bounding box center [299, 191] width 260 height 23
type input "******"
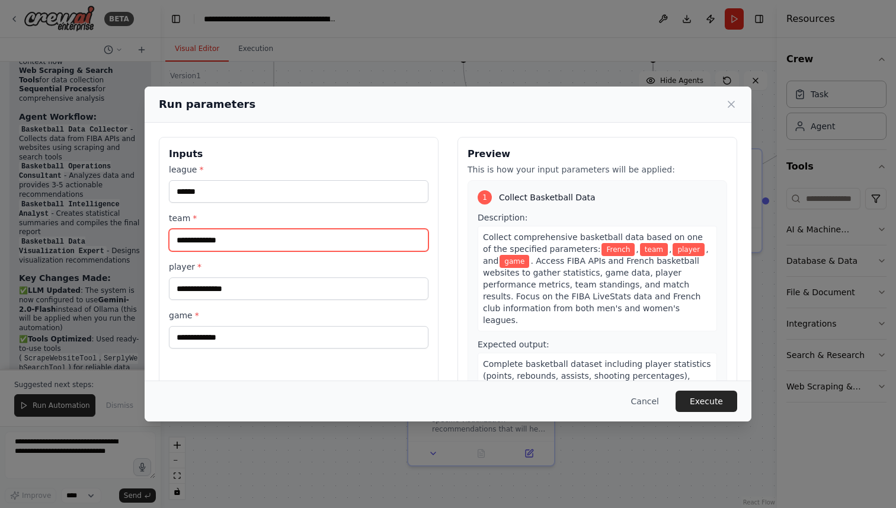
click at [226, 241] on input "team *" at bounding box center [299, 240] width 260 height 23
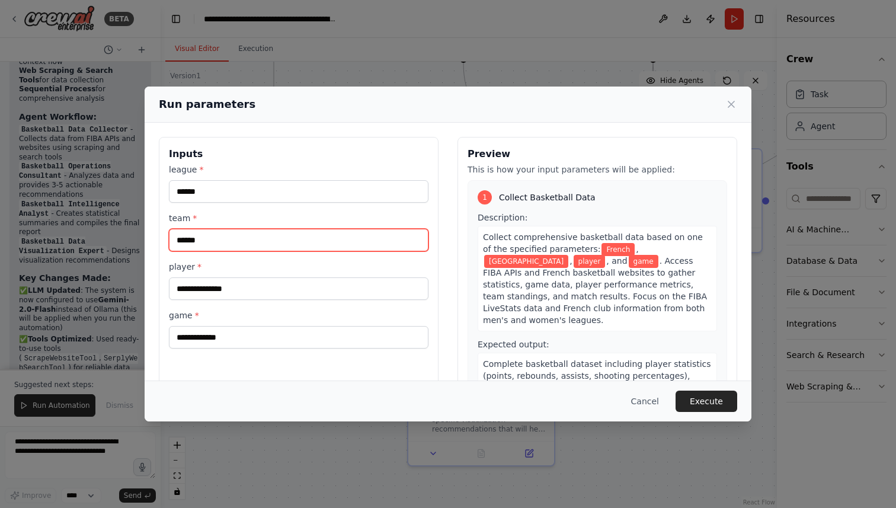
type input "*****"
drag, startPoint x: 228, startPoint y: 235, endPoint x: 132, endPoint y: 236, distance: 95.4
click at [132, 236] on div "Run parameters Inputs league * ****** team * ***** player * game * Preview This…" at bounding box center [448, 254] width 896 height 508
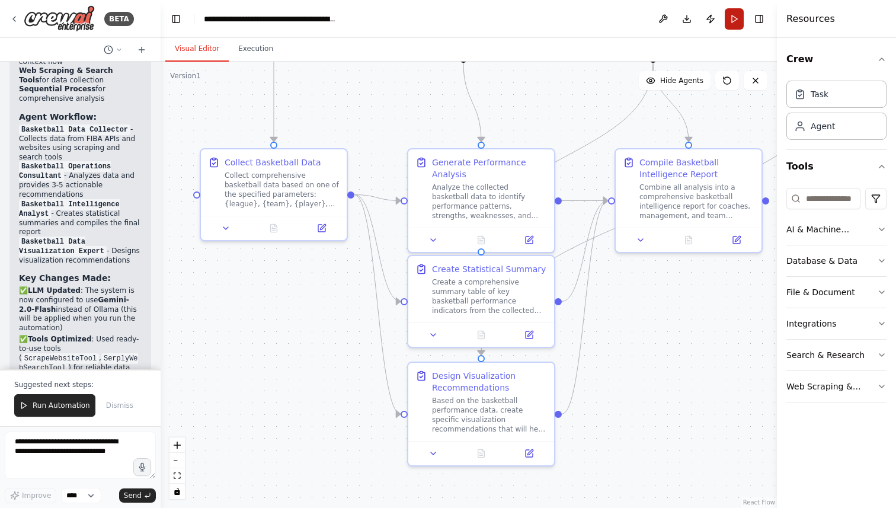
click at [737, 18] on button "Run" at bounding box center [734, 18] width 19 height 21
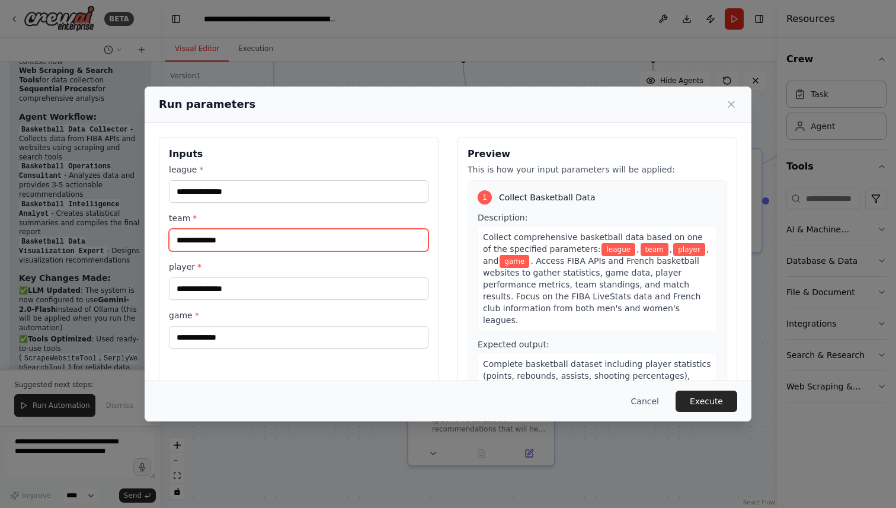
click at [202, 240] on input "team *" at bounding box center [299, 240] width 260 height 23
paste input "**********"
type input "**********"
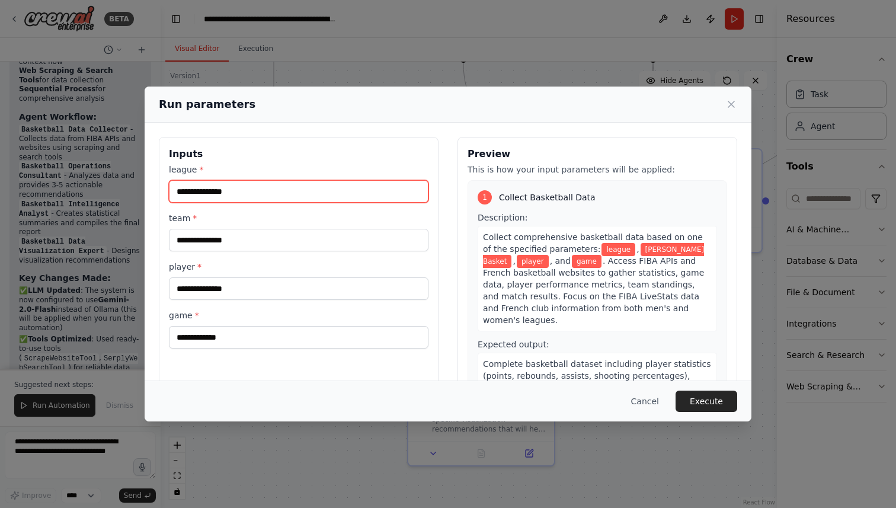
click at [201, 193] on input "league *" at bounding box center [299, 191] width 260 height 23
type input "******"
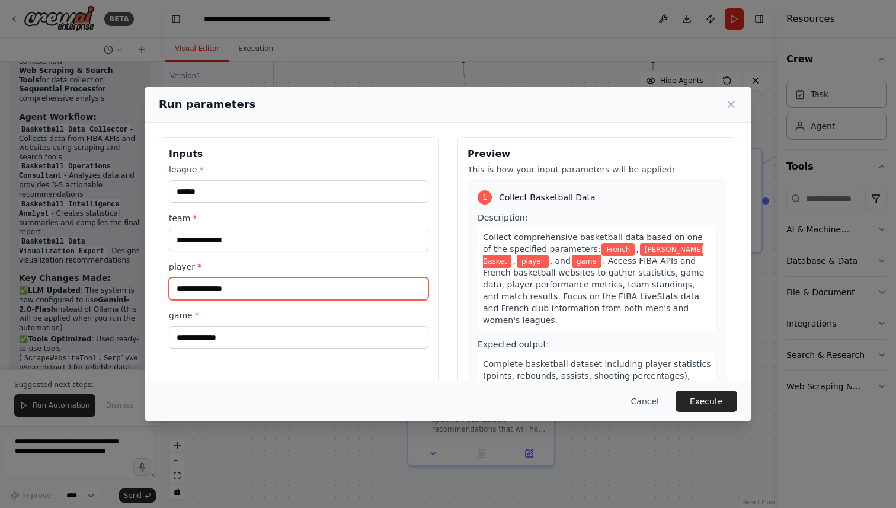
click at [210, 291] on input "player *" at bounding box center [299, 288] width 260 height 23
click at [252, 289] on input "player *" at bounding box center [299, 288] width 260 height 23
paste input "**********"
type input "**********"
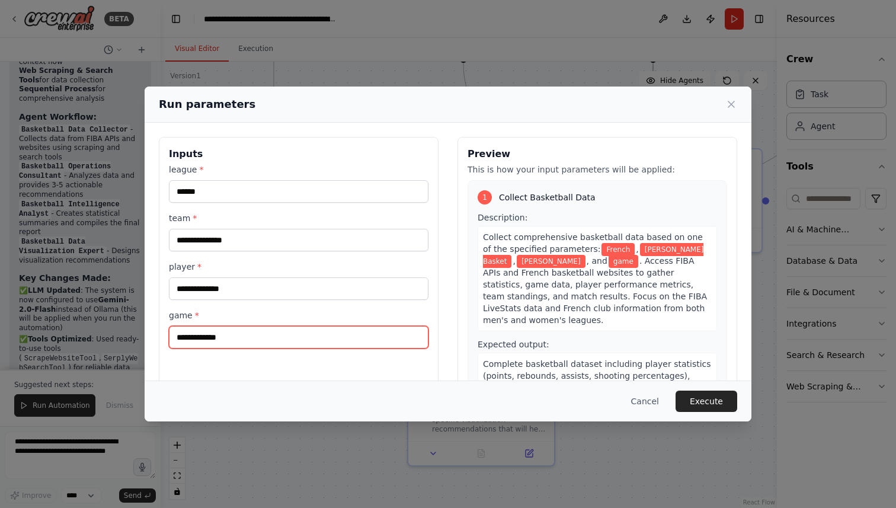
click at [237, 334] on input "game *" at bounding box center [299, 337] width 260 height 23
paste input "**********"
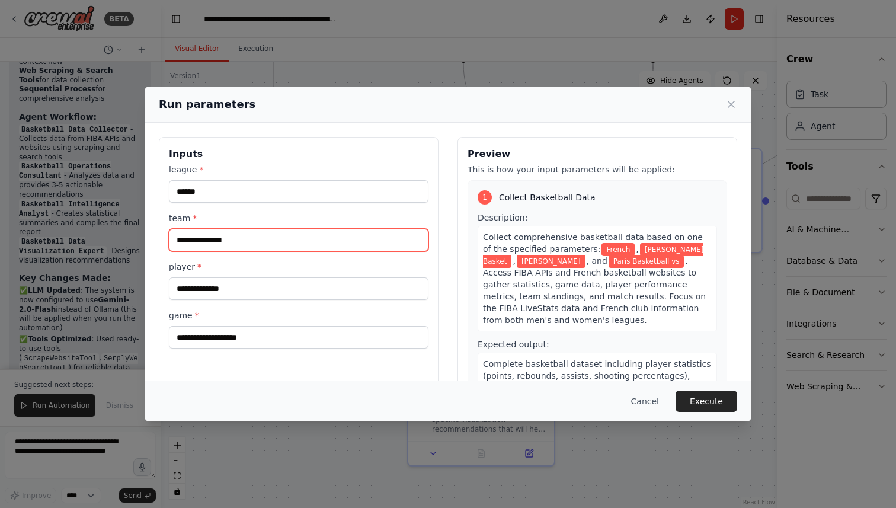
drag, startPoint x: 252, startPoint y: 237, endPoint x: 161, endPoint y: 238, distance: 90.7
click at [161, 238] on div "**********" at bounding box center [299, 277] width 280 height 281
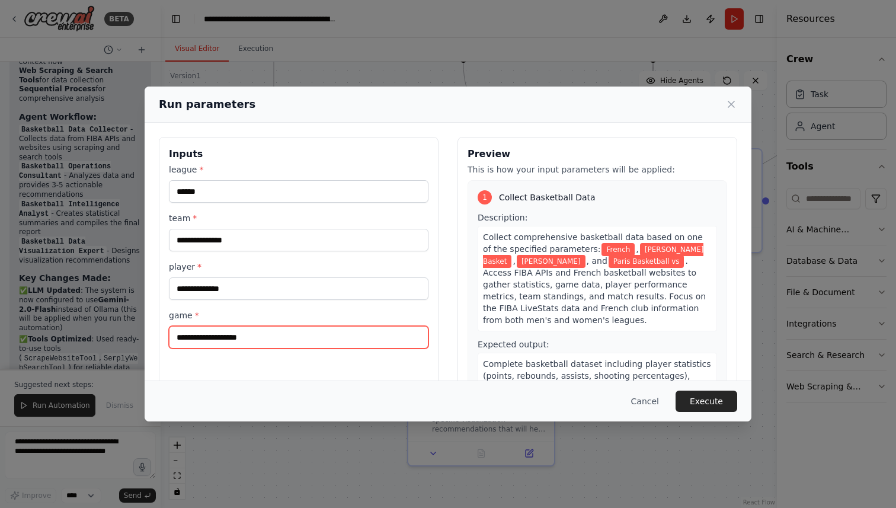
click at [278, 337] on input "**********" at bounding box center [299, 337] width 260 height 23
paste input "**********"
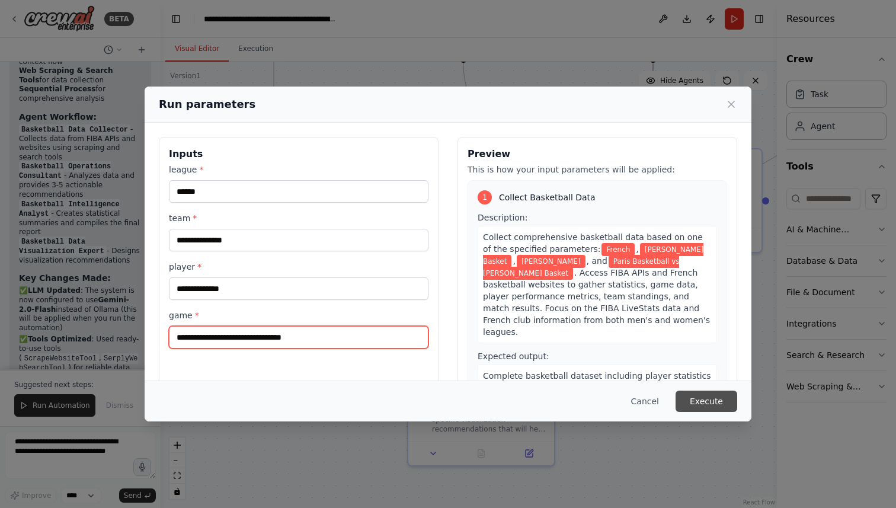
type input "**********"
click at [716, 400] on button "Execute" at bounding box center [706, 400] width 62 height 21
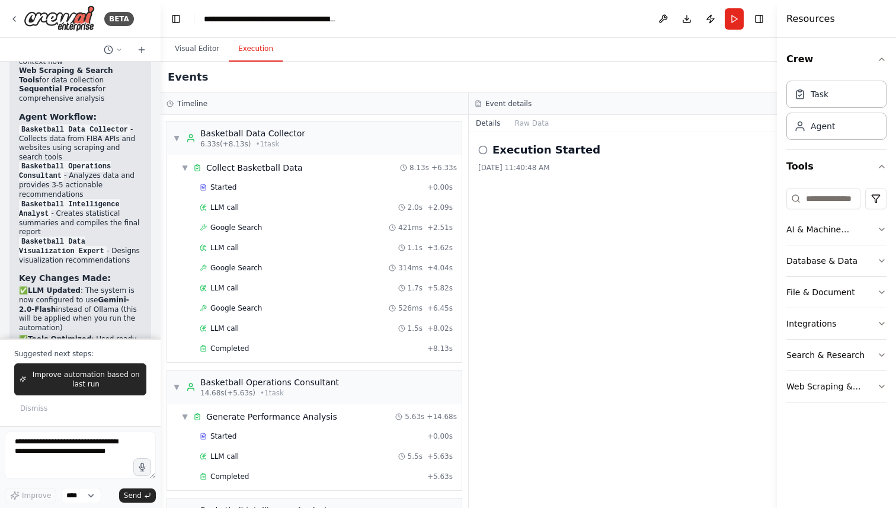
click at [257, 48] on button "Execution" at bounding box center [256, 49] width 54 height 25
click at [705, 20] on button "Publish" at bounding box center [710, 18] width 19 height 21
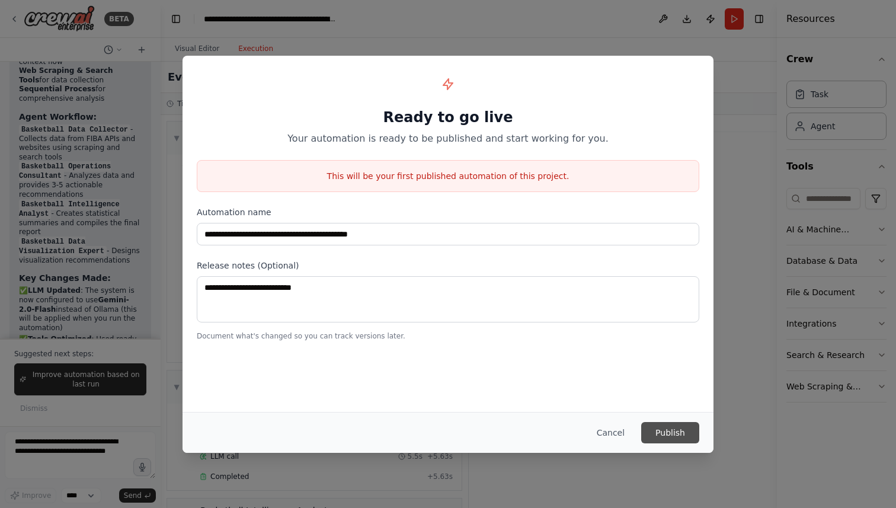
click at [670, 428] on button "Publish" at bounding box center [670, 432] width 58 height 21
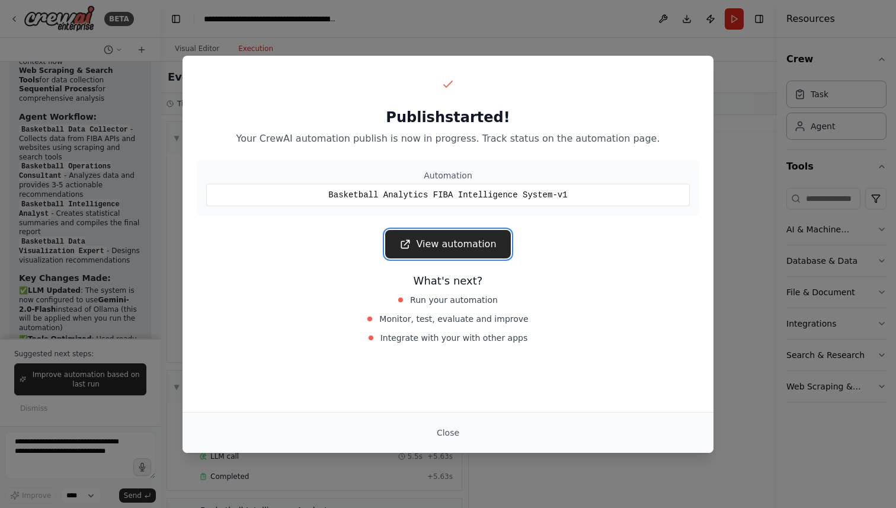
click at [453, 241] on link "View automation" at bounding box center [447, 244] width 125 height 28
click at [479, 431] on div "Close" at bounding box center [448, 432] width 502 height 21
click at [451, 431] on button "Close" at bounding box center [447, 432] width 41 height 21
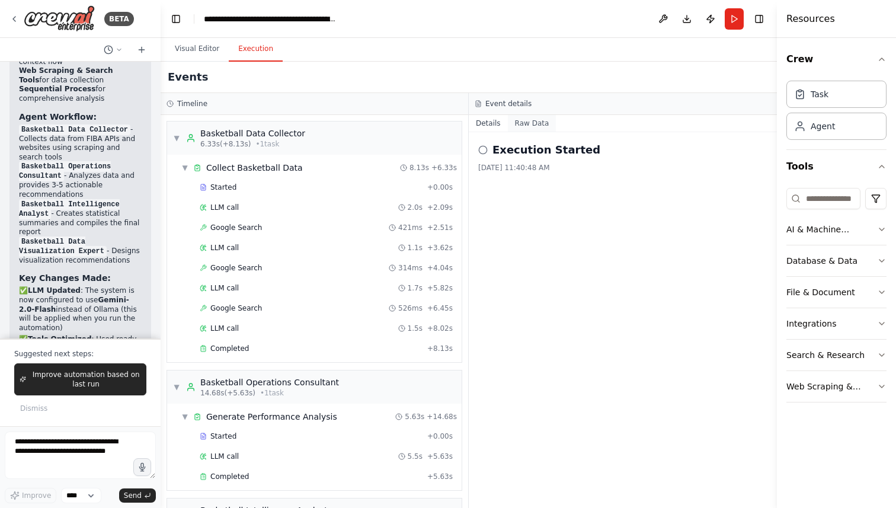
click at [518, 129] on button "Raw Data" at bounding box center [532, 123] width 49 height 17
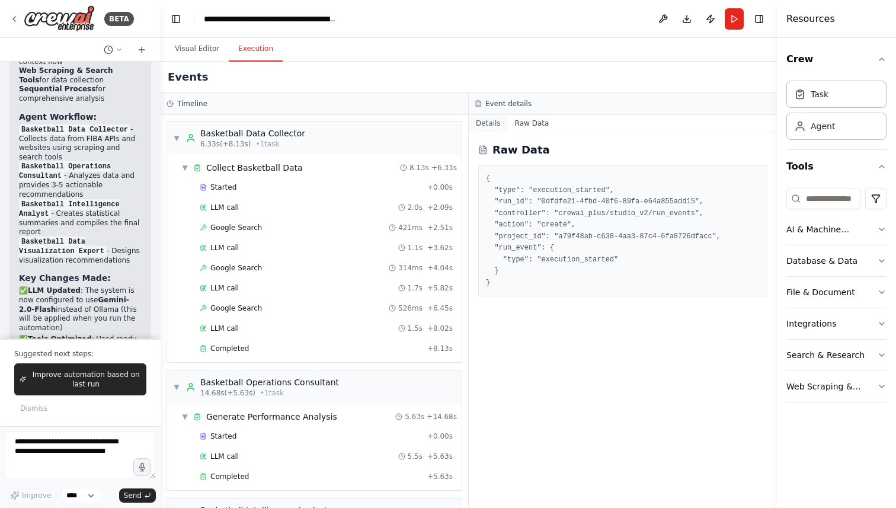
click at [492, 128] on button "Details" at bounding box center [488, 123] width 39 height 17
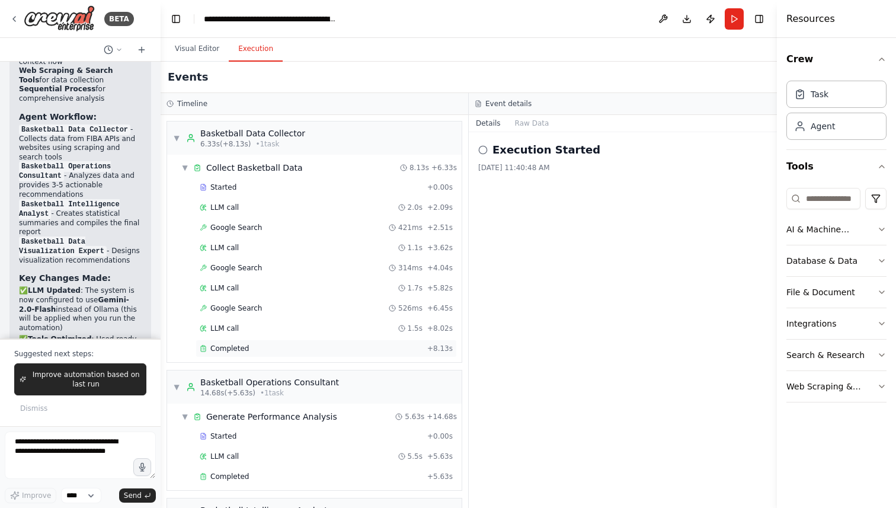
click at [244, 344] on span "Completed" at bounding box center [229, 348] width 39 height 9
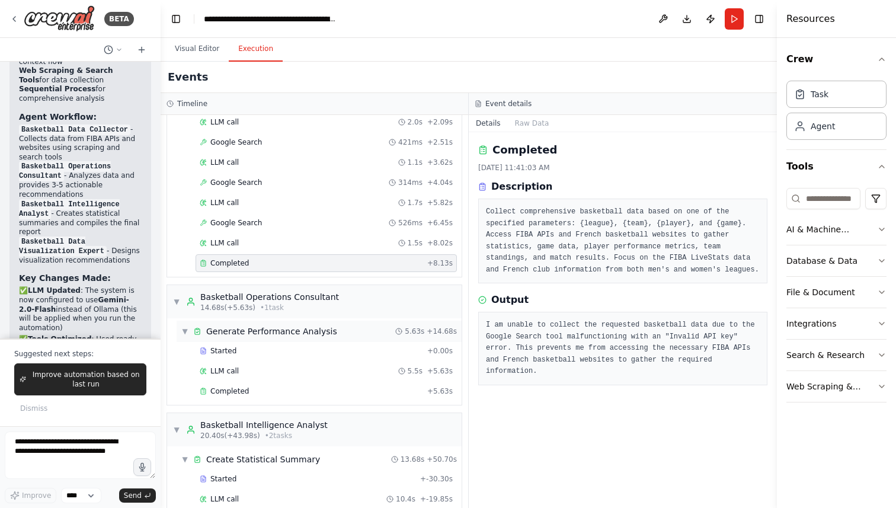
scroll to position [98, 0]
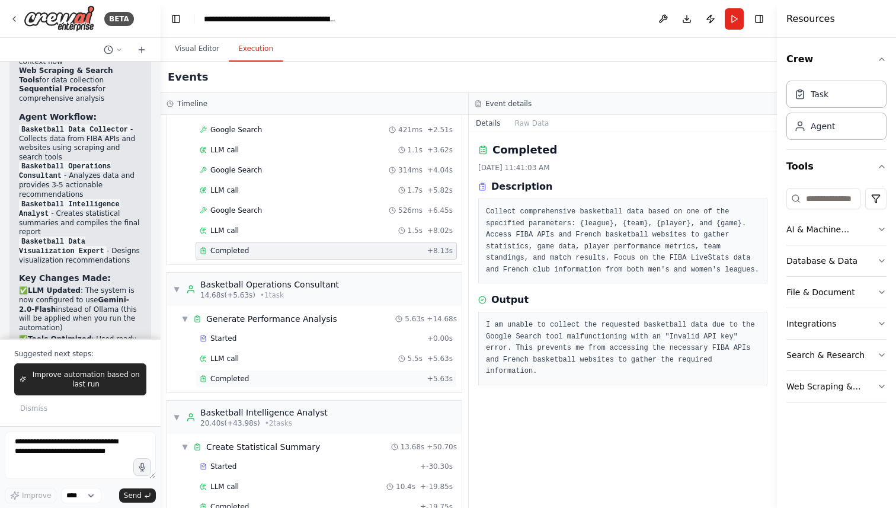
click at [252, 380] on div "Completed" at bounding box center [311, 378] width 223 height 9
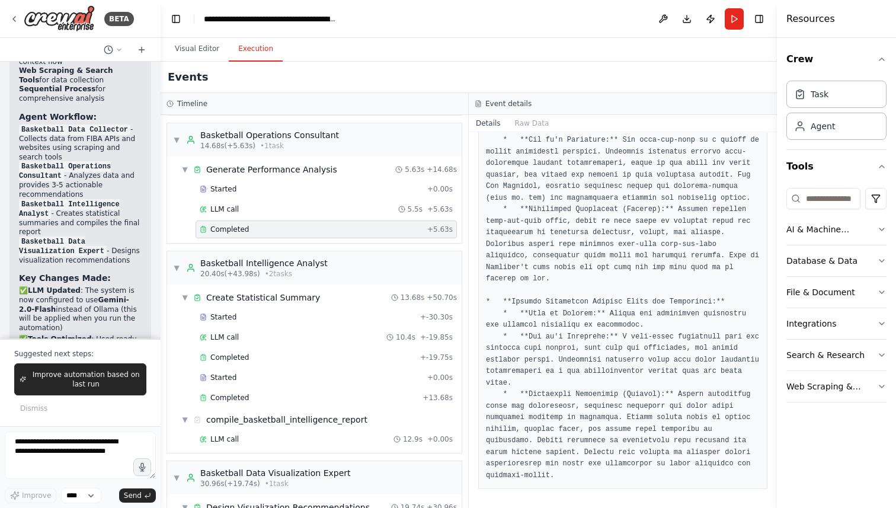
scroll to position [249, 0]
click at [280, 399] on div "Completed" at bounding box center [309, 395] width 218 height 9
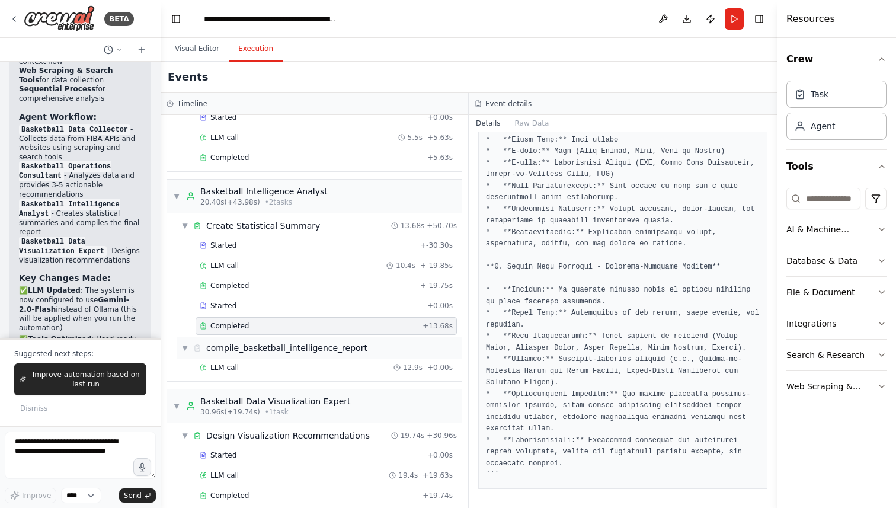
scroll to position [334, 0]
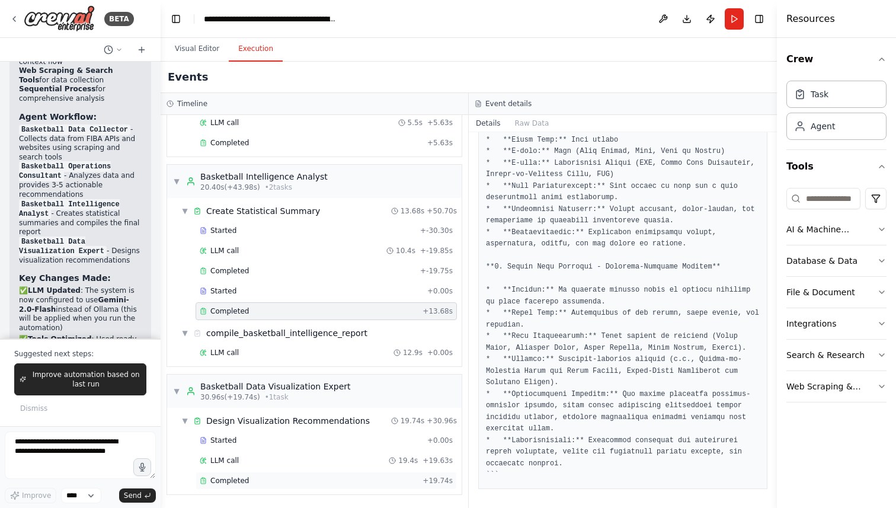
click at [240, 478] on span "Completed" at bounding box center [229, 480] width 39 height 9
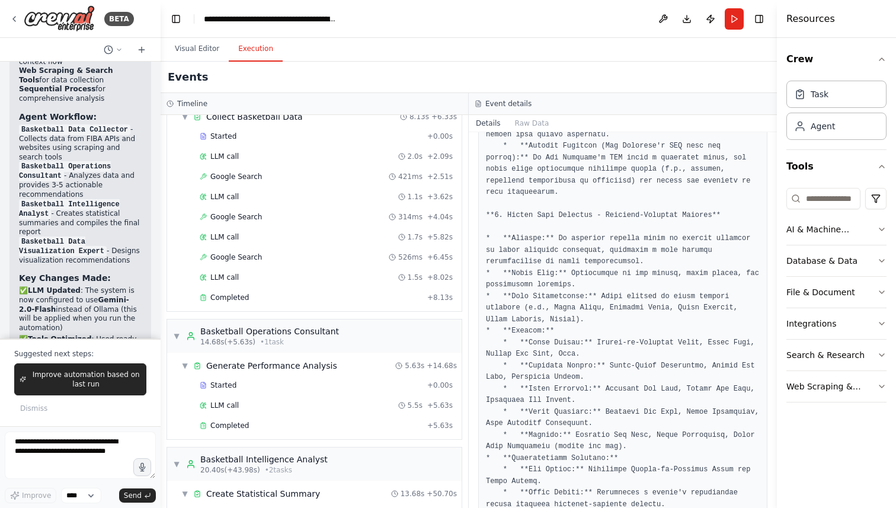
scroll to position [0, 0]
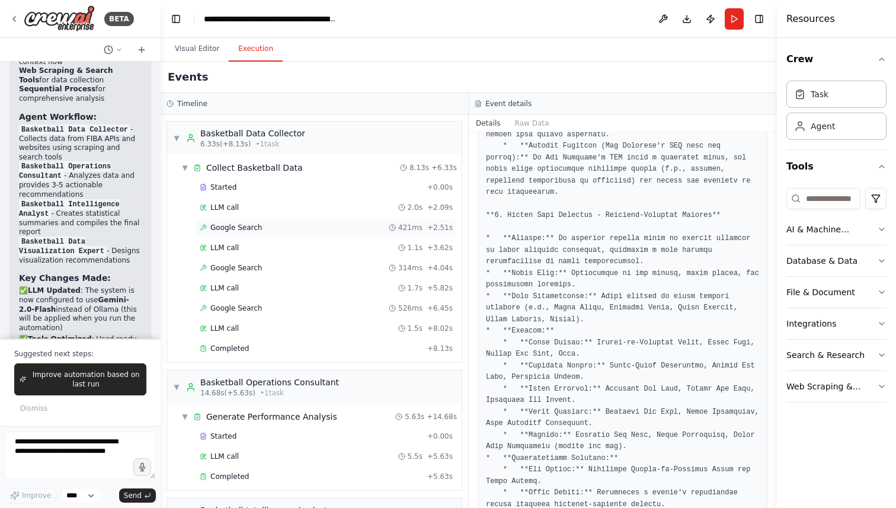
click at [247, 225] on span "Google Search" at bounding box center [236, 227] width 52 height 9
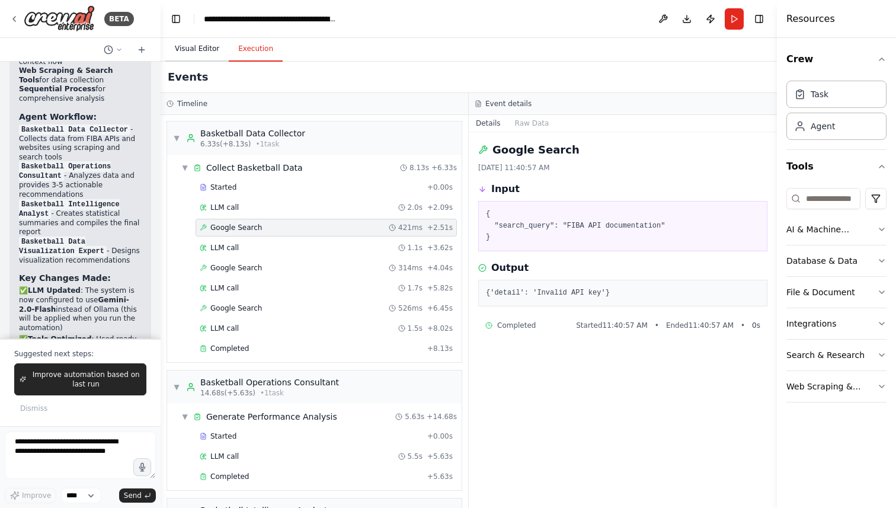
click at [197, 50] on button "Visual Editor" at bounding box center [196, 49] width 63 height 25
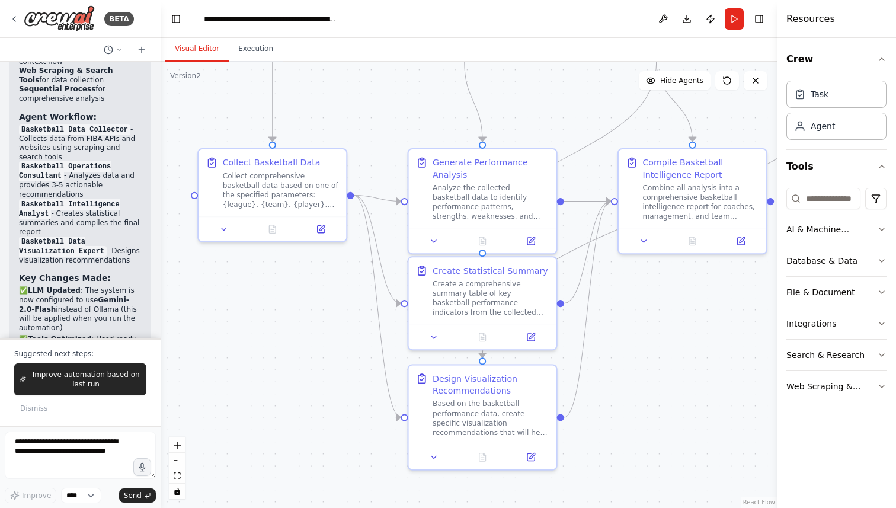
click at [381, 151] on div ".deletable-edge-delete-btn { width: 20px; height: 20px; border: 0px solid #ffff…" at bounding box center [469, 285] width 616 height 446
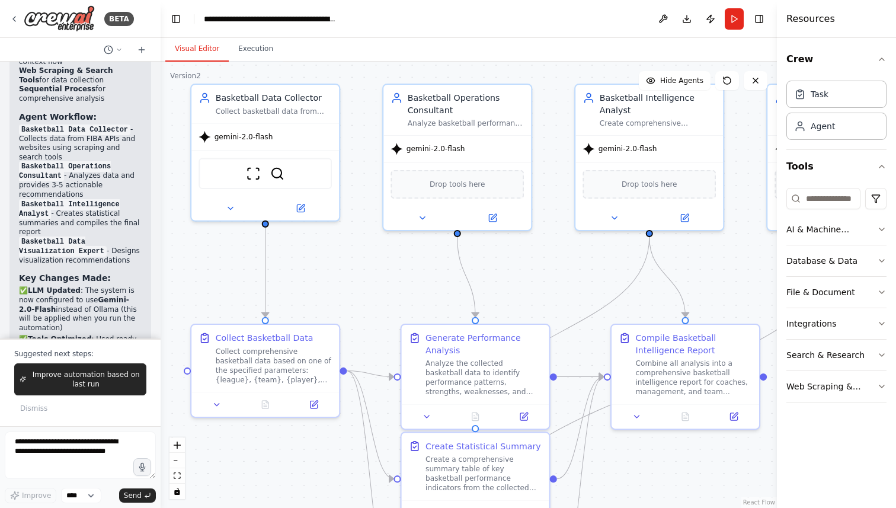
drag, startPoint x: 398, startPoint y: 83, endPoint x: 391, endPoint y: 258, distance: 175.5
click at [391, 258] on div ".deletable-edge-delete-btn { width: 20px; height: 20px; border: 0px solid #ffff…" at bounding box center [469, 285] width 616 height 446
click at [286, 177] on div "ScrapeWebsiteTool SerplyWebSearchTool" at bounding box center [264, 170] width 133 height 31
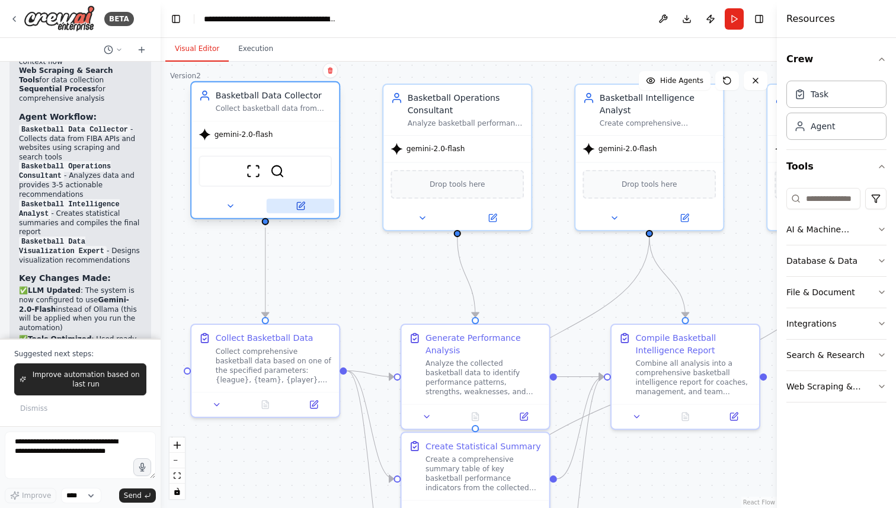
click at [300, 207] on icon at bounding box center [301, 204] width 5 height 5
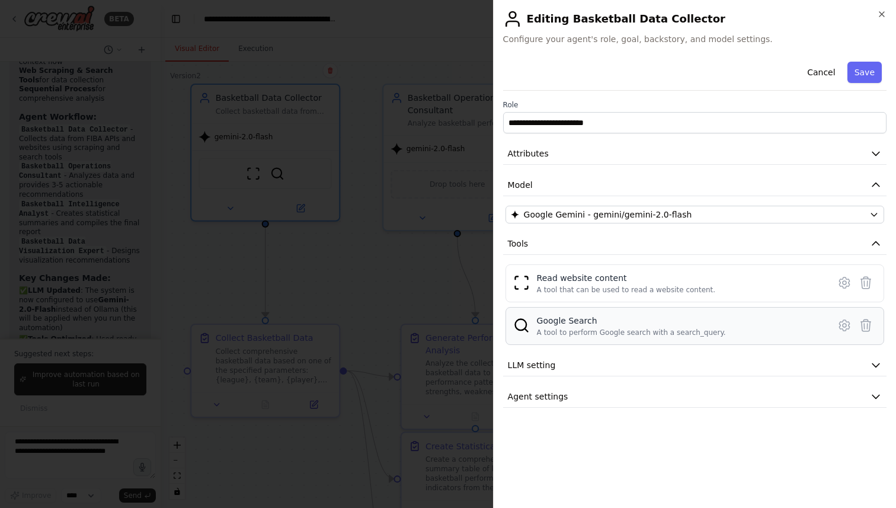
click at [590, 329] on div "A tool to perform Google search with a search_query." at bounding box center [631, 332] width 189 height 9
click at [841, 324] on icon at bounding box center [844, 325] width 14 height 14
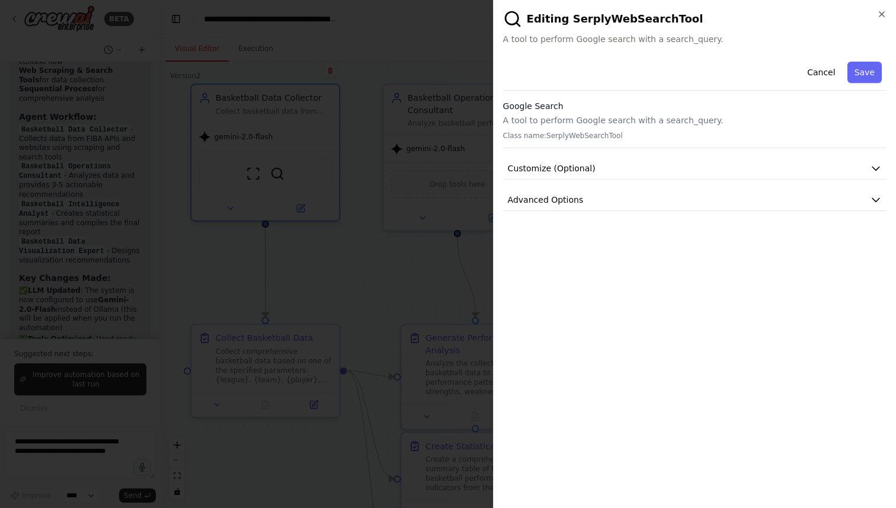
click at [625, 128] on div "Google Search A tool to perform Google search with a search_query. Class name: …" at bounding box center [694, 124] width 383 height 48
click at [565, 127] on div "Google Search A tool to perform Google search with a search_query. Class name: …" at bounding box center [694, 124] width 383 height 48
click at [561, 165] on span "Customize (Optional)" at bounding box center [552, 168] width 88 height 12
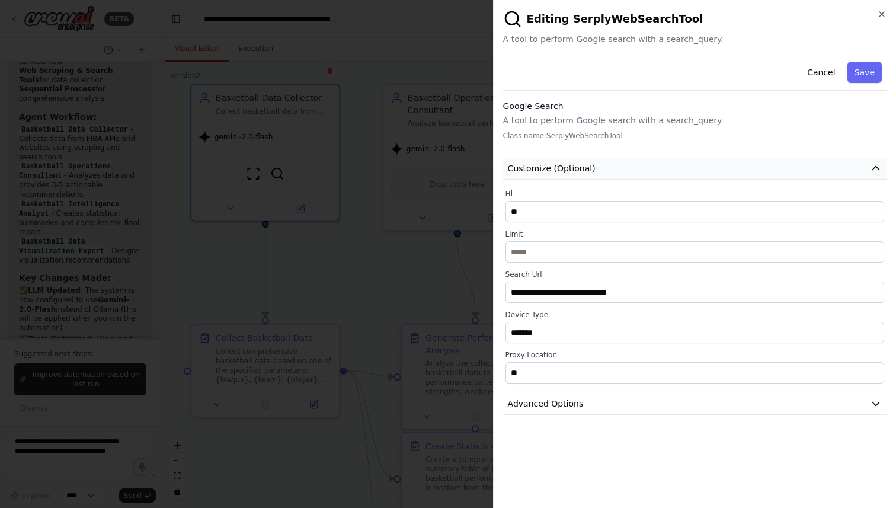
click at [561, 165] on span "Customize (Optional)" at bounding box center [552, 168] width 88 height 12
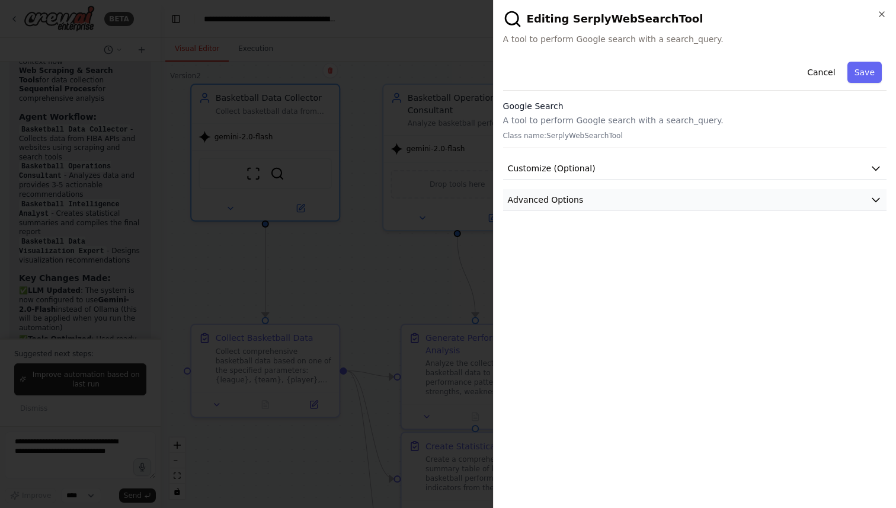
click at [559, 198] on span "Advanced Options" at bounding box center [546, 200] width 76 height 12
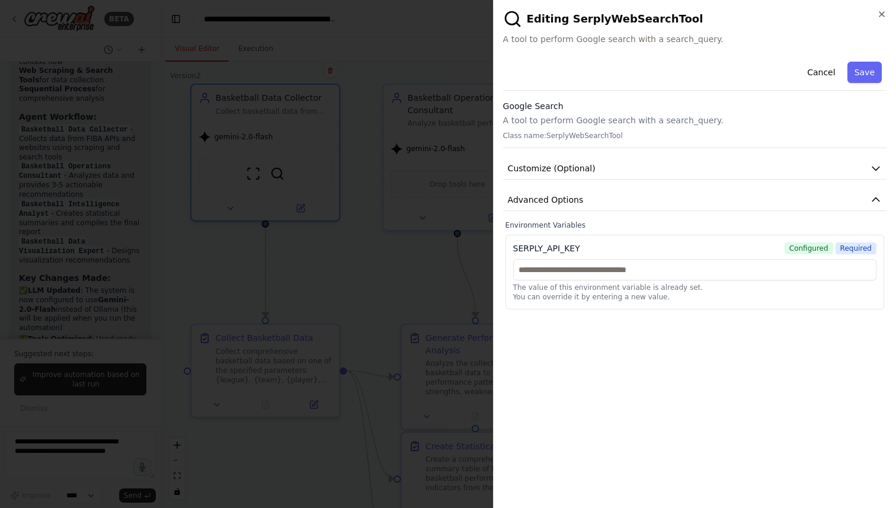
click at [811, 250] on span "Configured" at bounding box center [808, 248] width 49 height 12
click at [823, 66] on button "Cancel" at bounding box center [821, 72] width 42 height 21
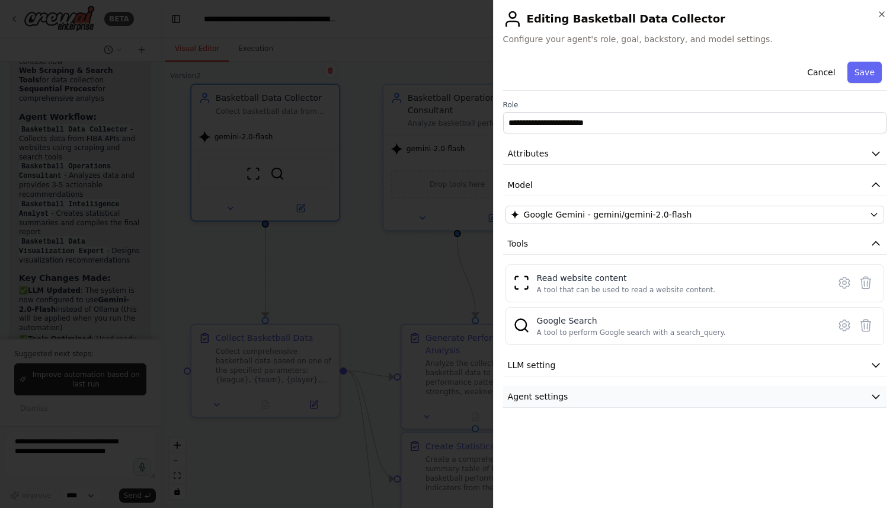
click at [553, 395] on span "Agent settings" at bounding box center [538, 396] width 60 height 12
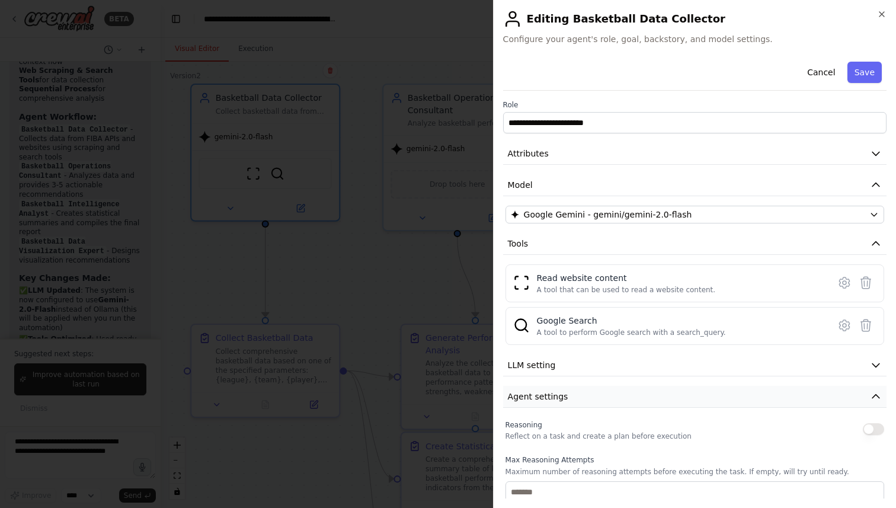
click at [553, 395] on span "Agent settings" at bounding box center [538, 396] width 60 height 12
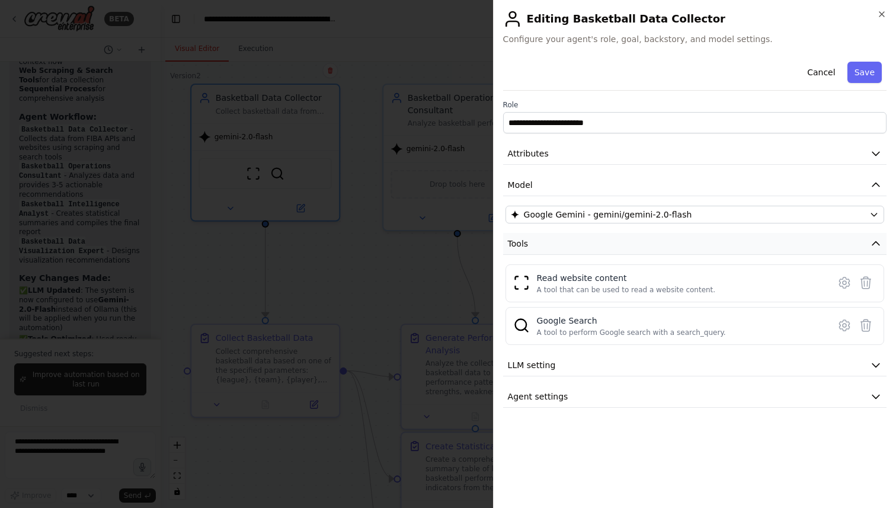
click at [582, 242] on button "Tools" at bounding box center [694, 244] width 383 height 22
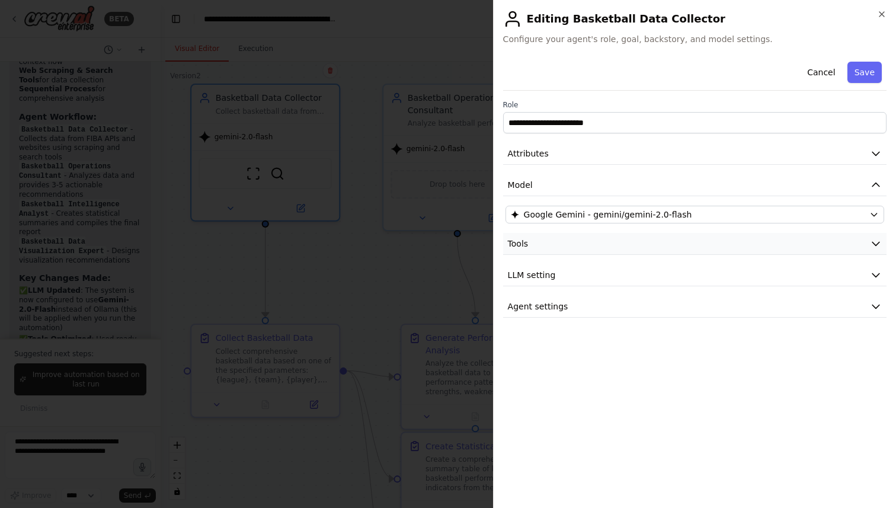
click at [582, 242] on button "Tools" at bounding box center [694, 244] width 383 height 22
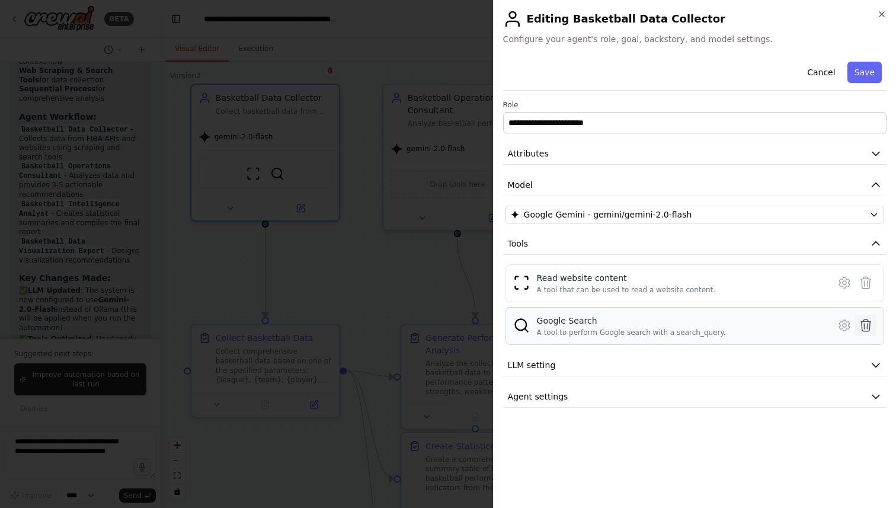
click at [865, 322] on icon at bounding box center [866, 325] width 14 height 14
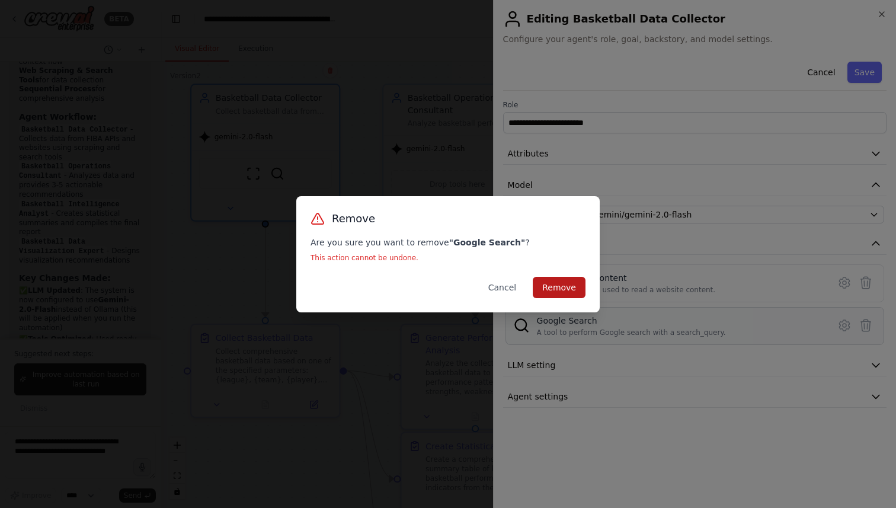
click at [567, 284] on button "Remove" at bounding box center [559, 287] width 53 height 21
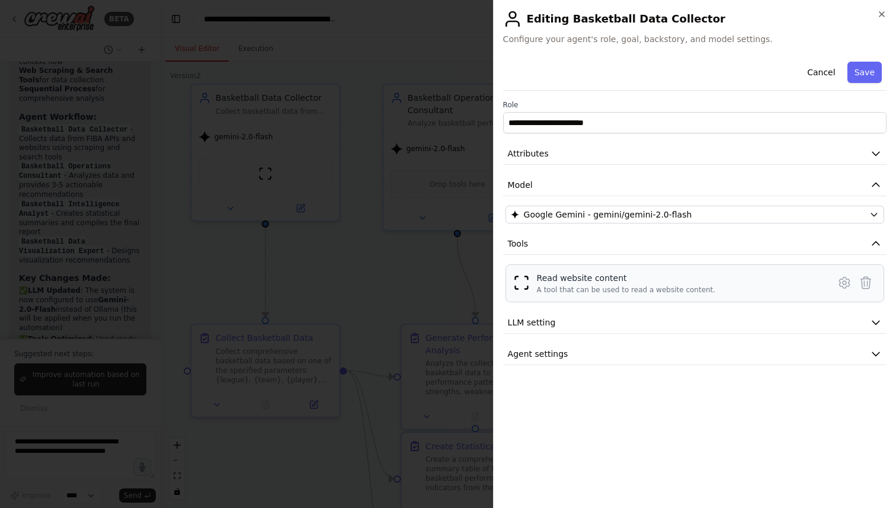
click at [605, 292] on div "A tool that can be used to read a website content." at bounding box center [626, 289] width 179 height 9
click at [841, 284] on icon at bounding box center [844, 283] width 14 height 14
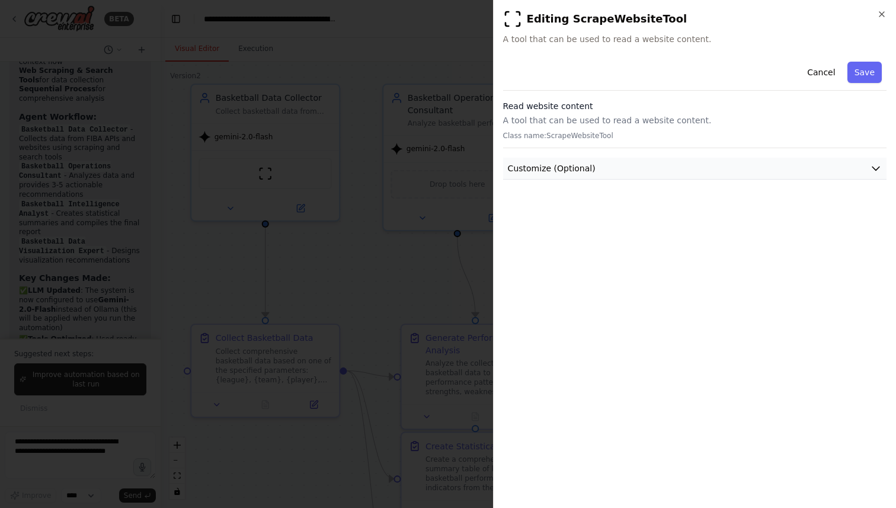
click at [654, 168] on button "Customize (Optional)" at bounding box center [694, 169] width 383 height 22
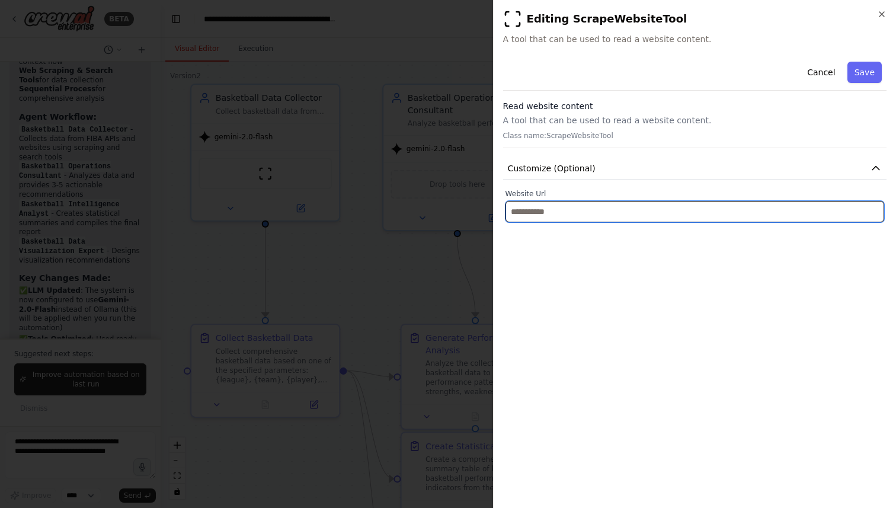
click at [630, 212] on input "text" at bounding box center [694, 211] width 379 height 21
paste input "**********"
type input "**********"
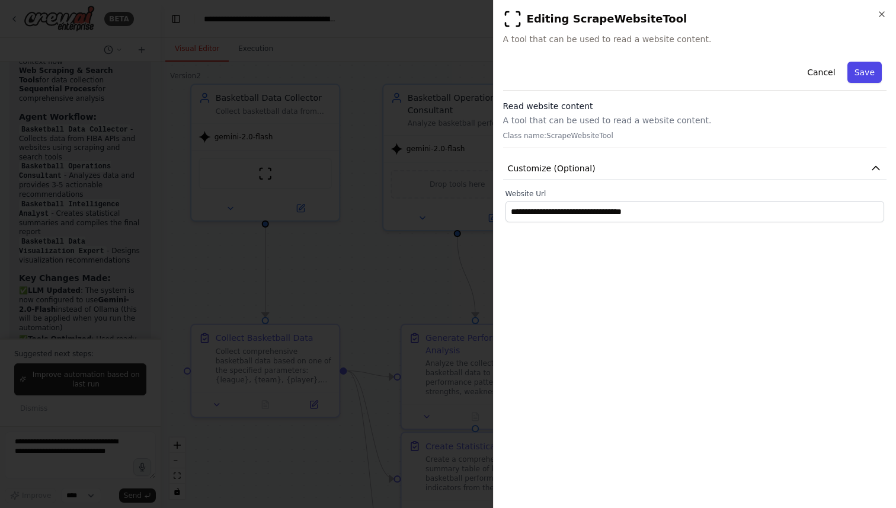
click at [866, 69] on button "Save" at bounding box center [864, 72] width 34 height 21
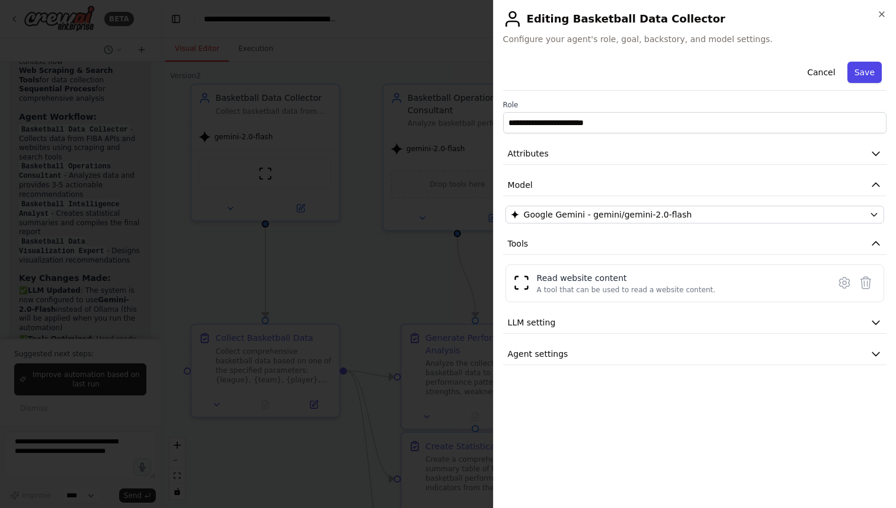
click at [857, 70] on button "Save" at bounding box center [864, 72] width 34 height 21
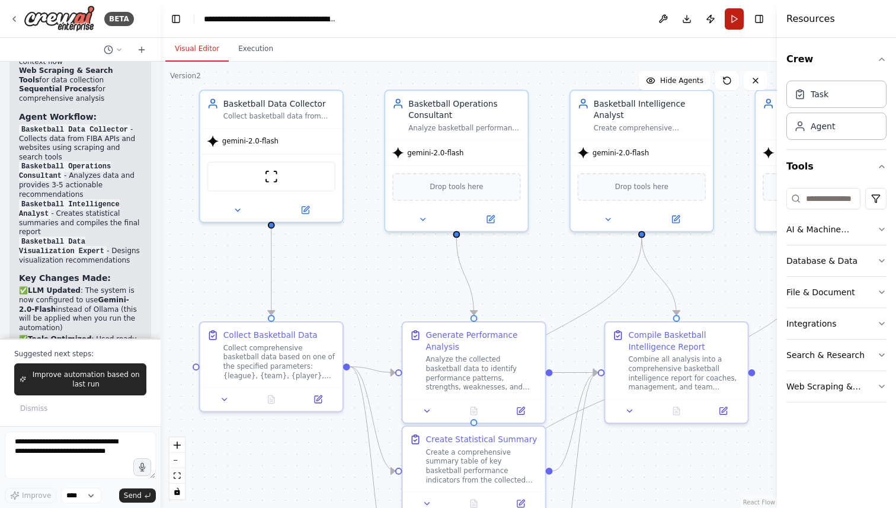
click at [734, 22] on button "Run" at bounding box center [734, 18] width 19 height 21
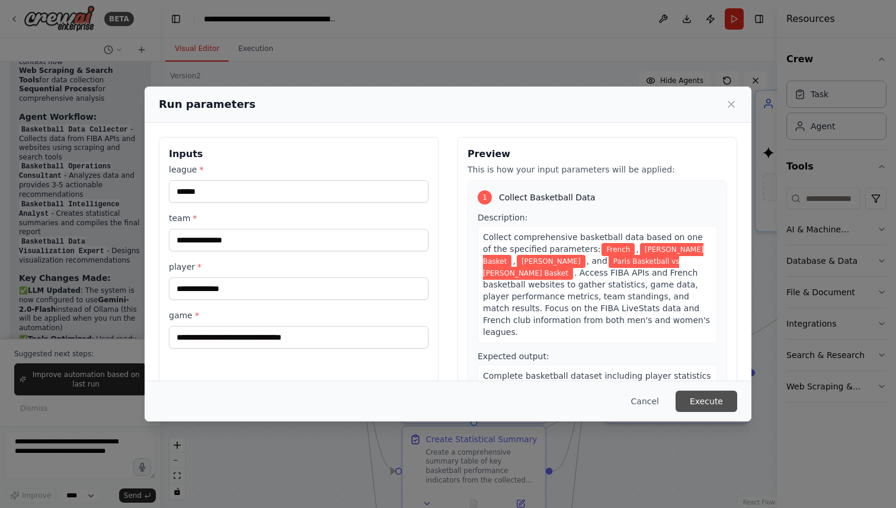
click at [696, 396] on button "Execute" at bounding box center [706, 400] width 62 height 21
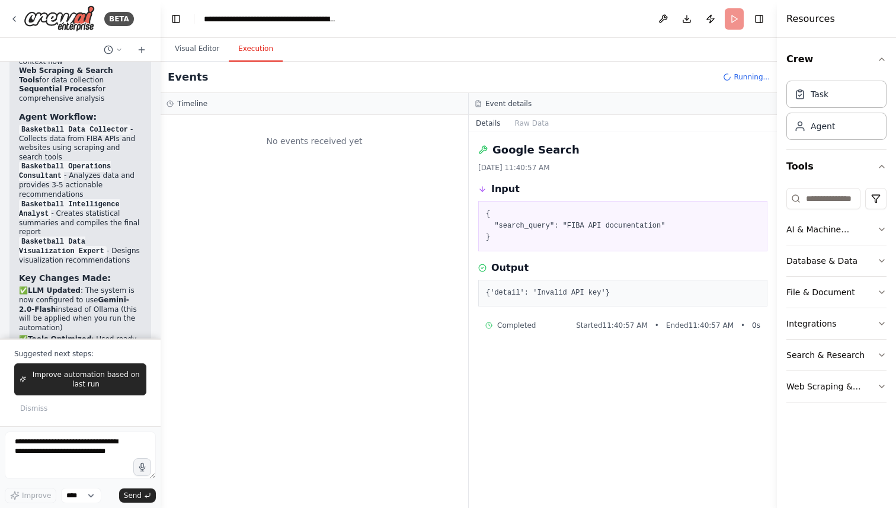
click at [262, 55] on button "Execution" at bounding box center [256, 49] width 54 height 25
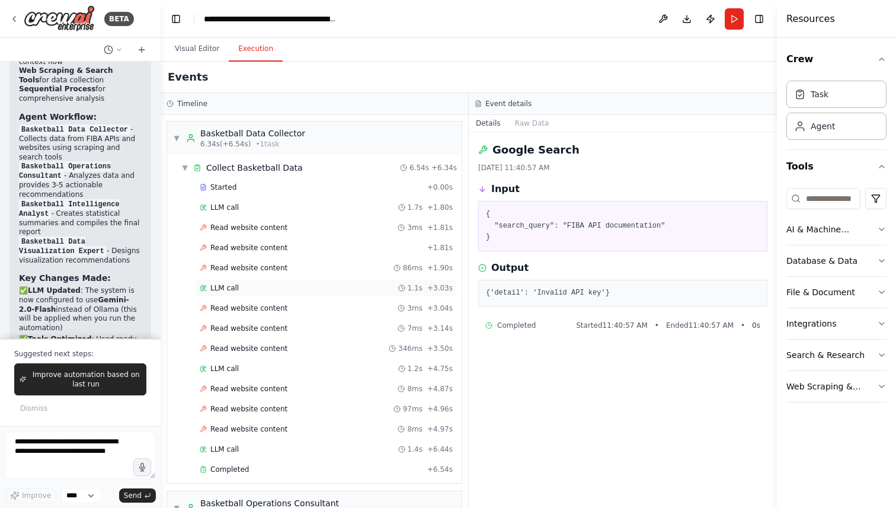
click at [242, 289] on div "LLM call 1.1s + 3.03s" at bounding box center [326, 287] width 253 height 9
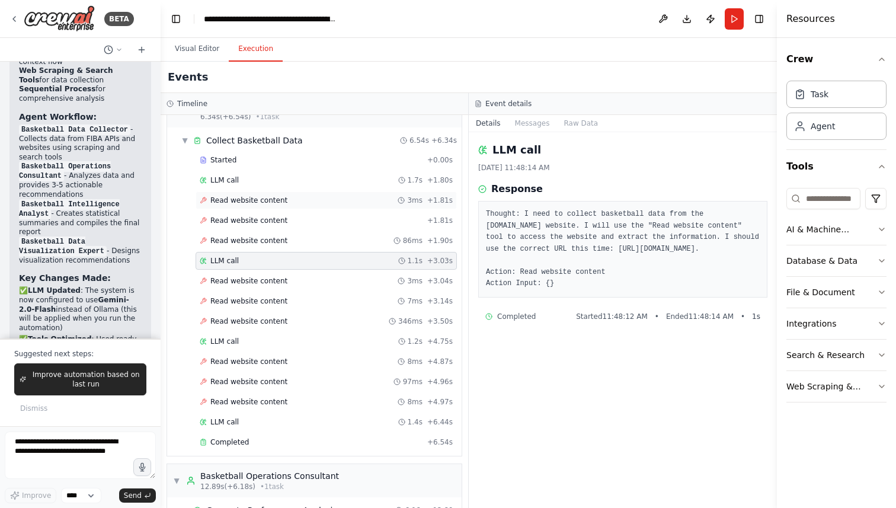
scroll to position [38, 0]
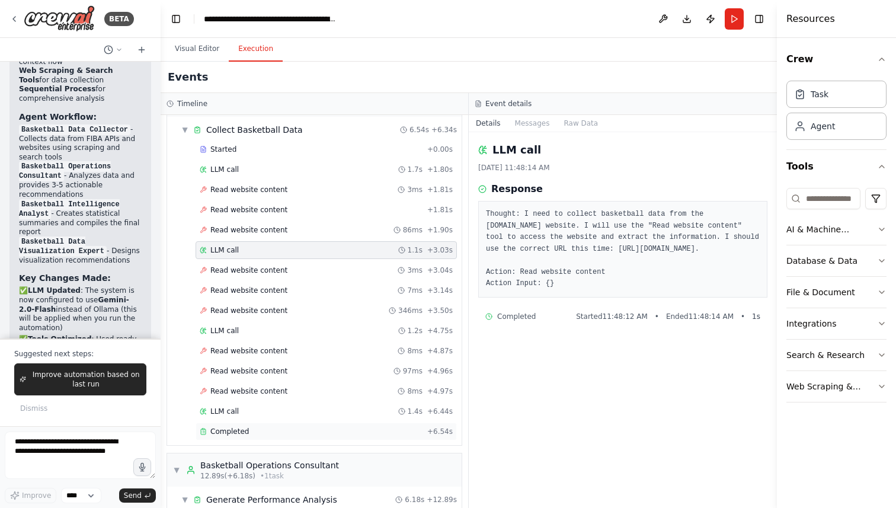
click at [232, 427] on span "Completed" at bounding box center [229, 431] width 39 height 9
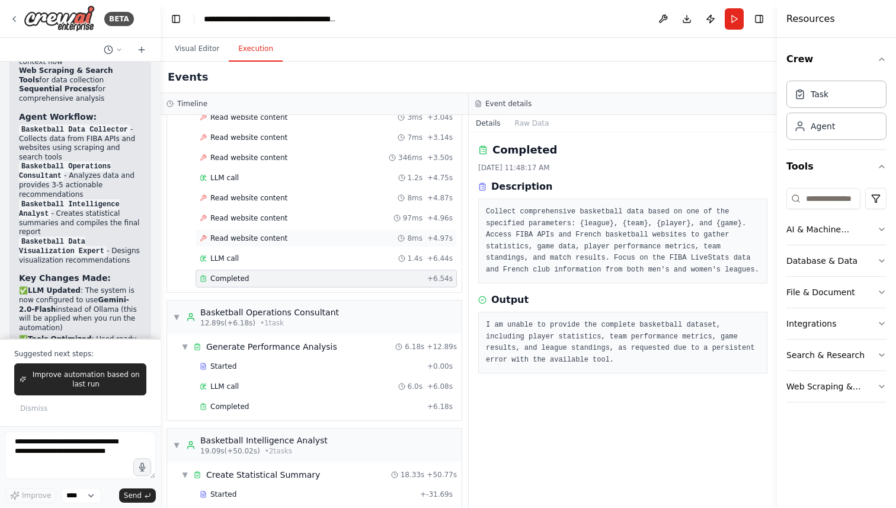
scroll to position [191, 0]
click at [270, 409] on div "Completed" at bounding box center [311, 405] width 223 height 9
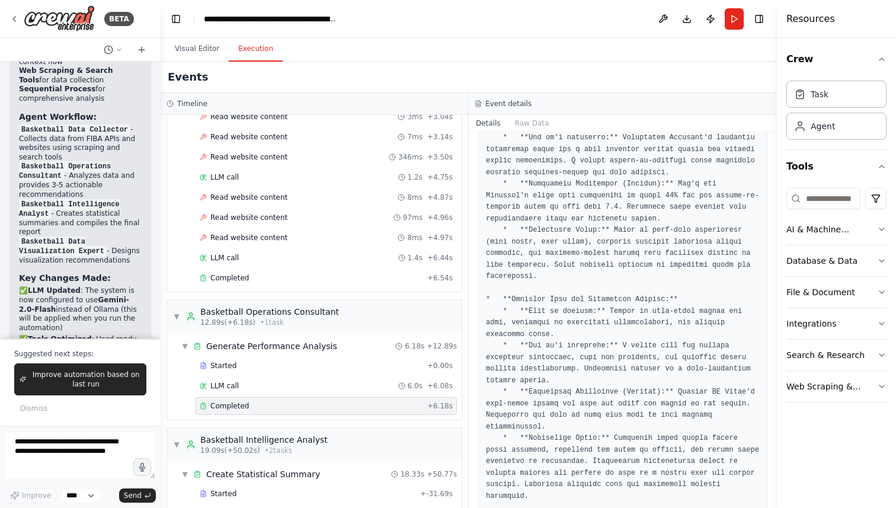
scroll to position [491, 0]
